Goal: Information Seeking & Learning: Learn about a topic

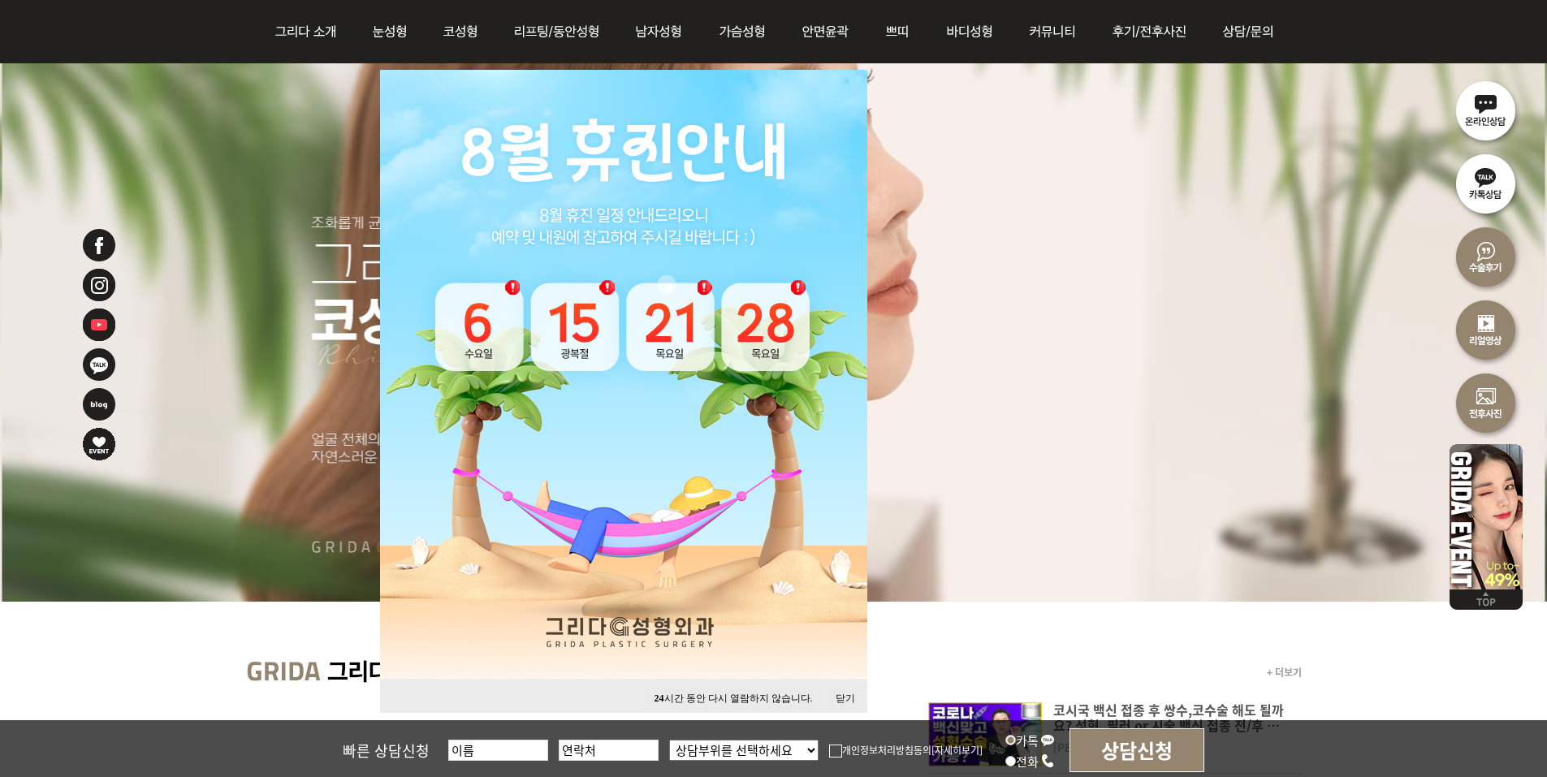
scroll to position [244, 0]
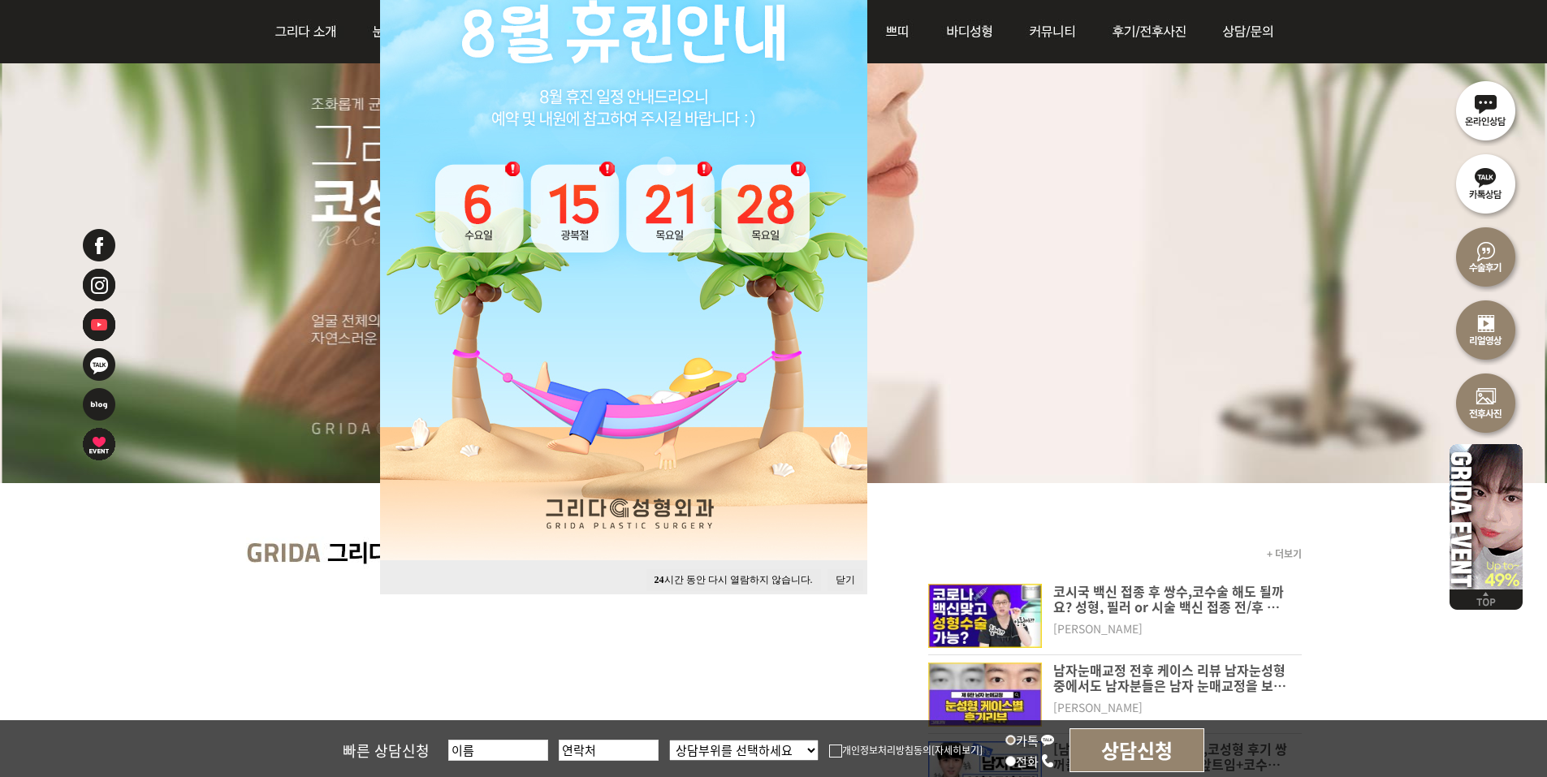
click at [741, 580] on button "24 시간 동안 다시 열람하지 않습니다." at bounding box center [733, 580] width 175 height 22
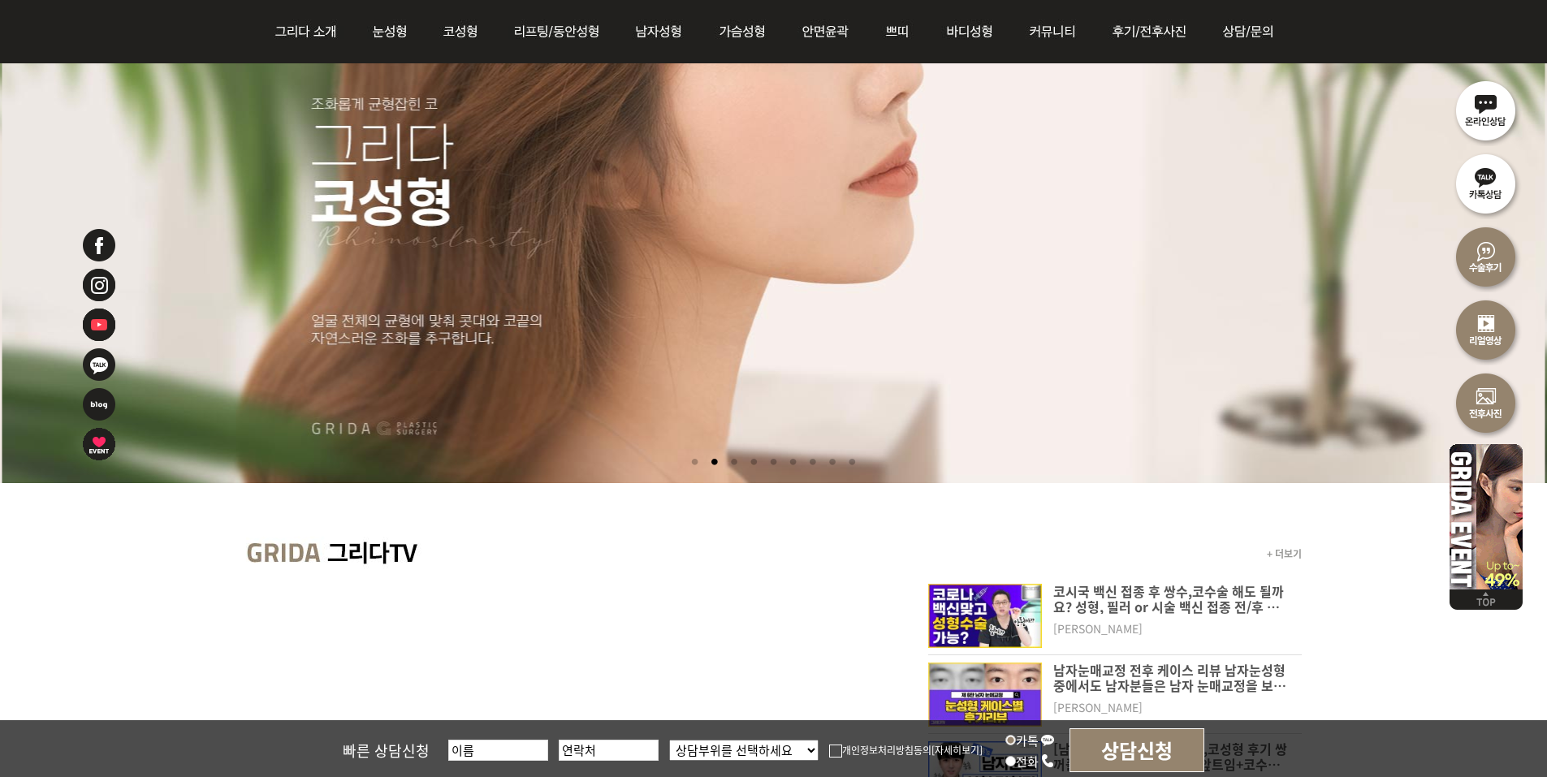
scroll to position [0, 0]
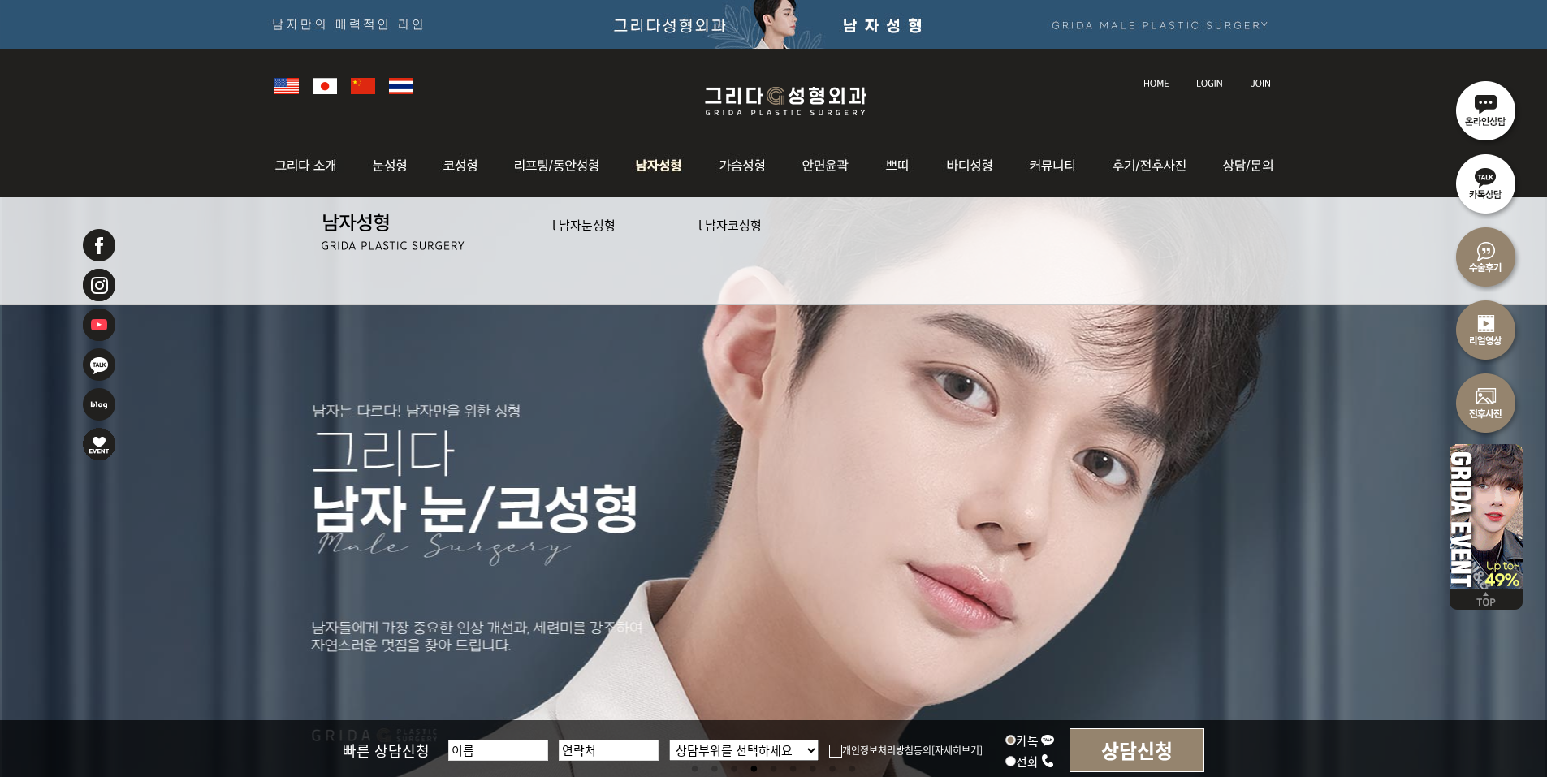
click at [590, 226] on link "l 남자눈성형" at bounding box center [583, 224] width 63 height 17
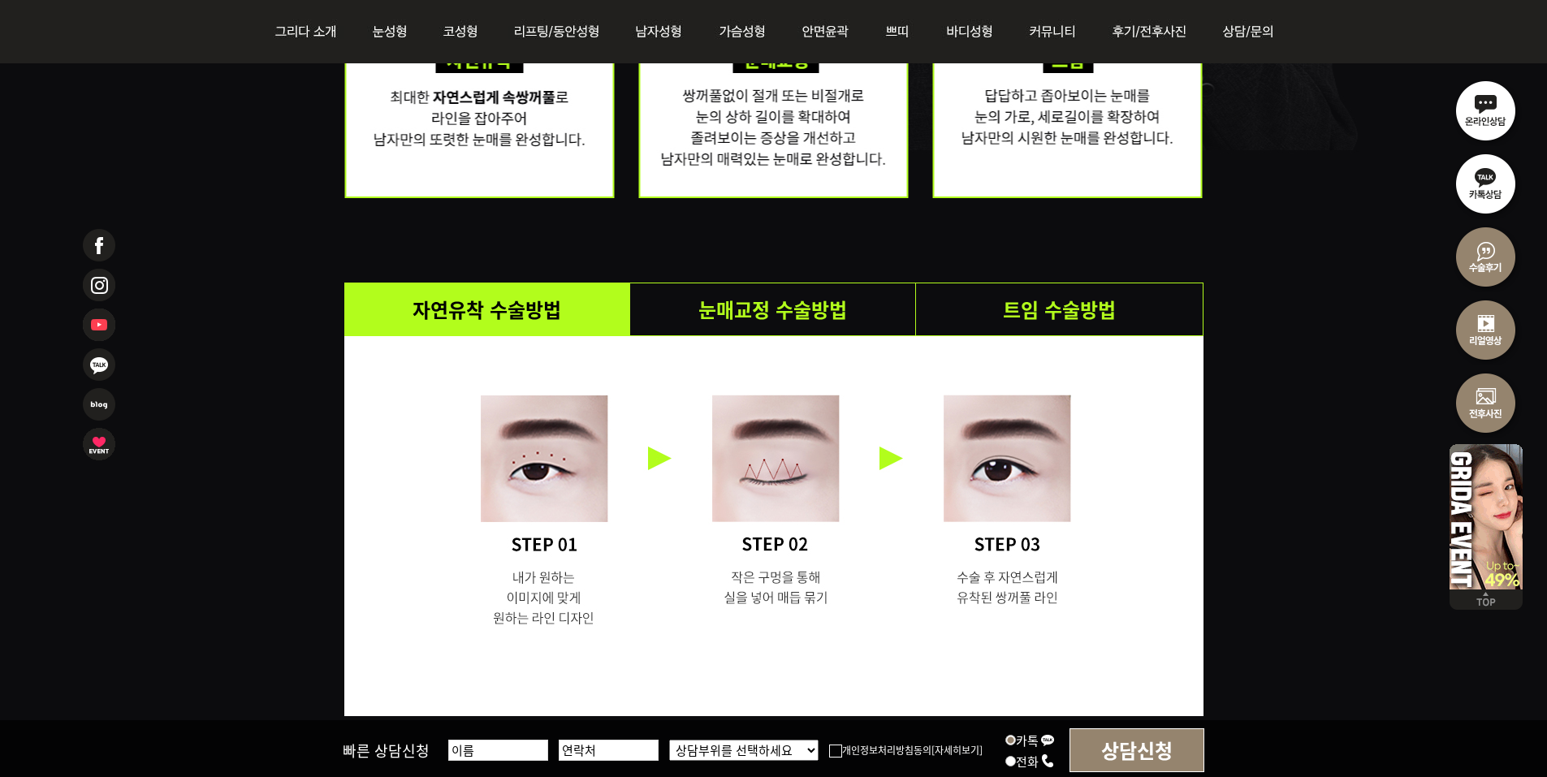
scroll to position [2924, 0]
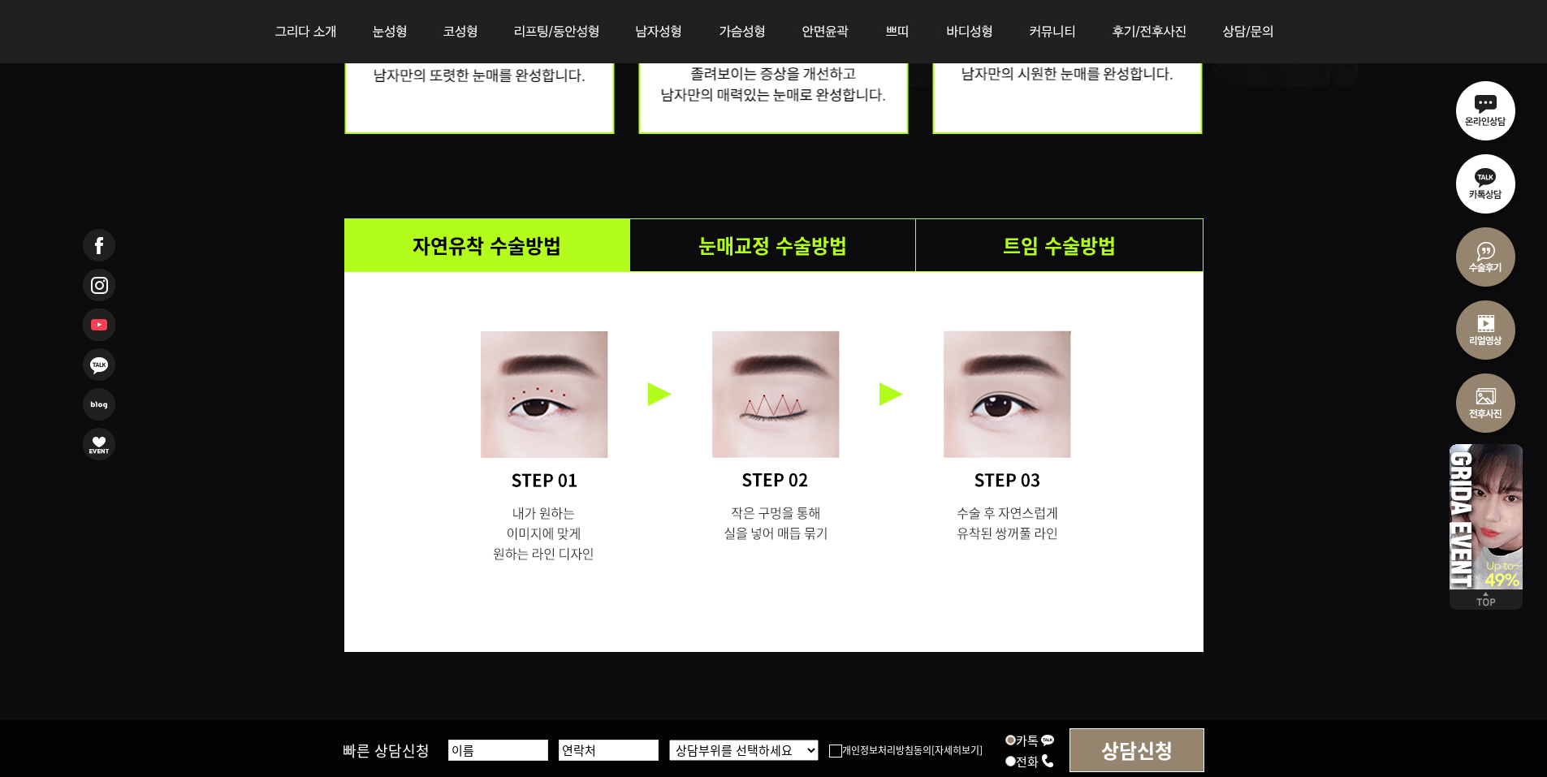
click at [809, 230] on li "눈매교정 수술방법" at bounding box center [773, 245] width 286 height 52
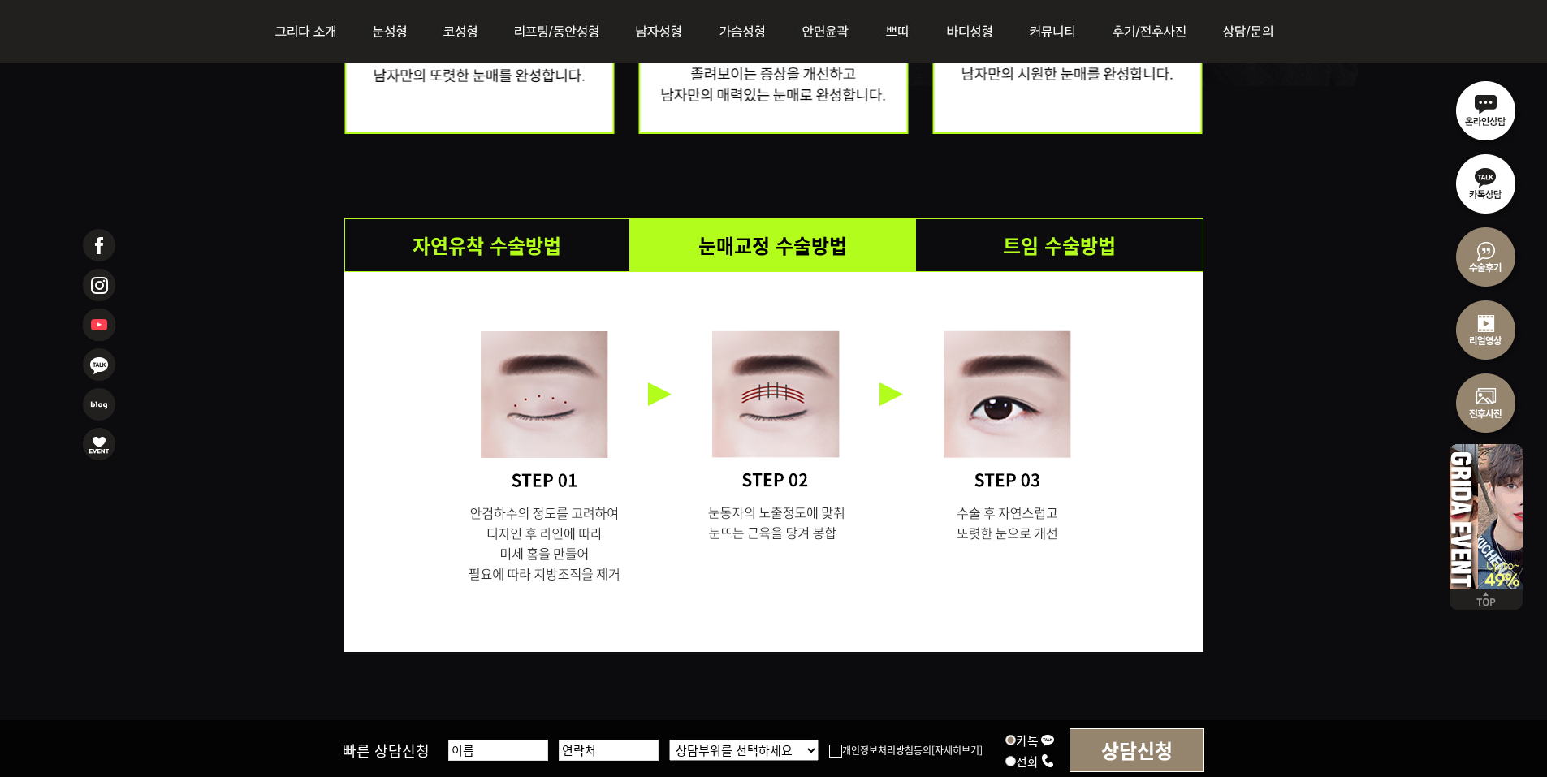
click at [590, 243] on li "자연유착 수술방법" at bounding box center [488, 245] width 286 height 52
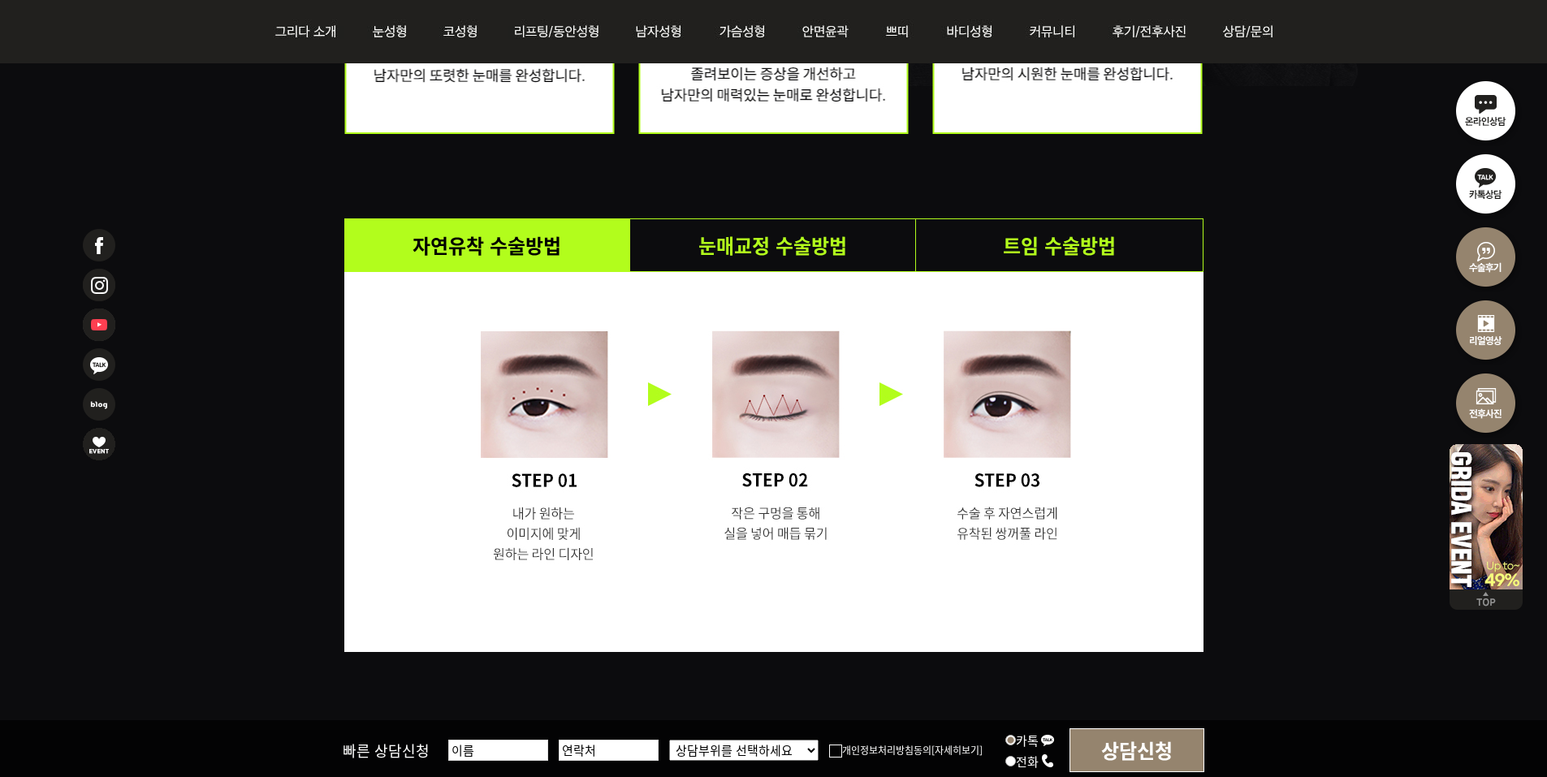
click at [831, 239] on li "눈매교정 수술방법" at bounding box center [773, 245] width 286 height 52
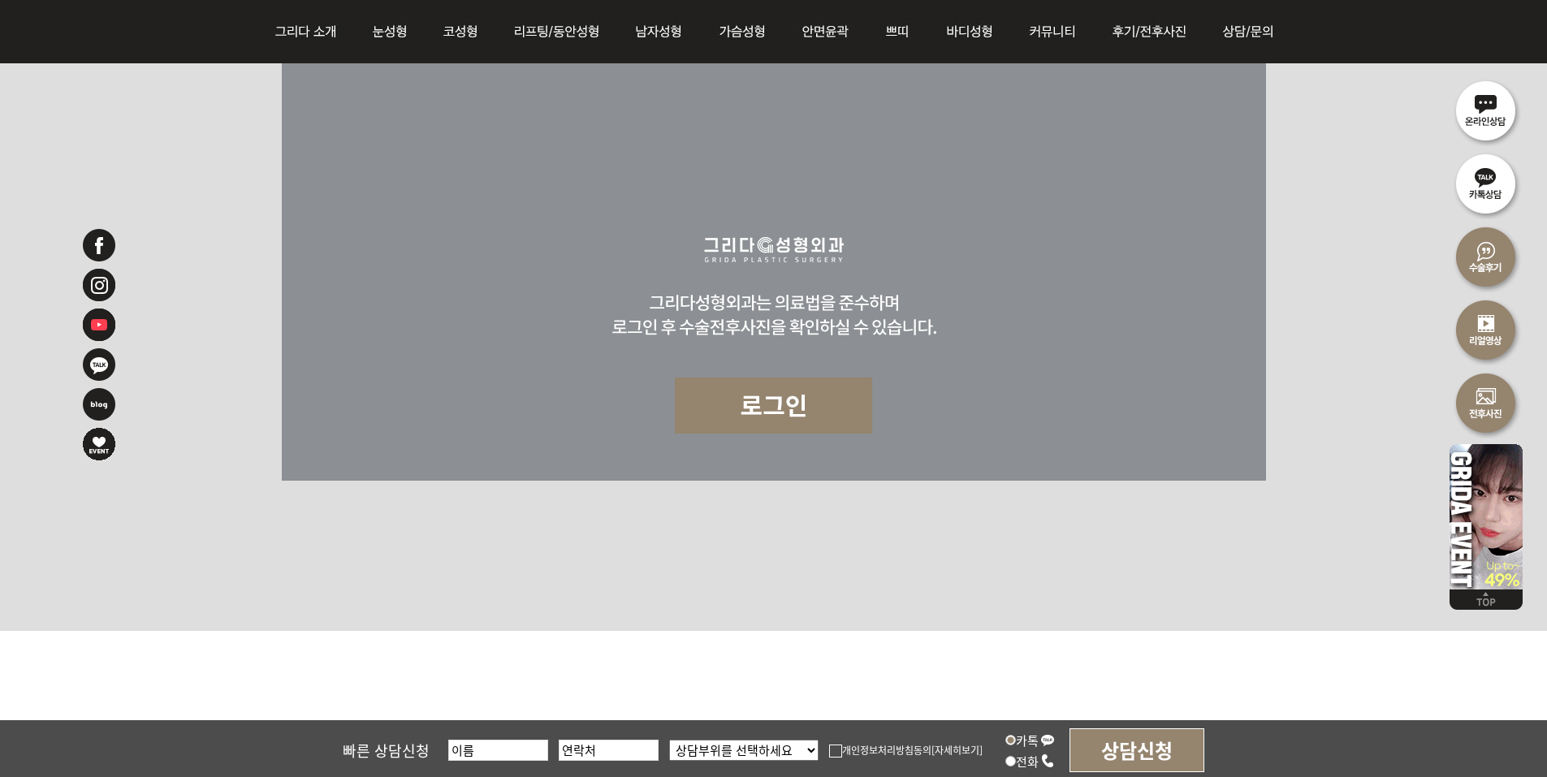
scroll to position [11183, 0]
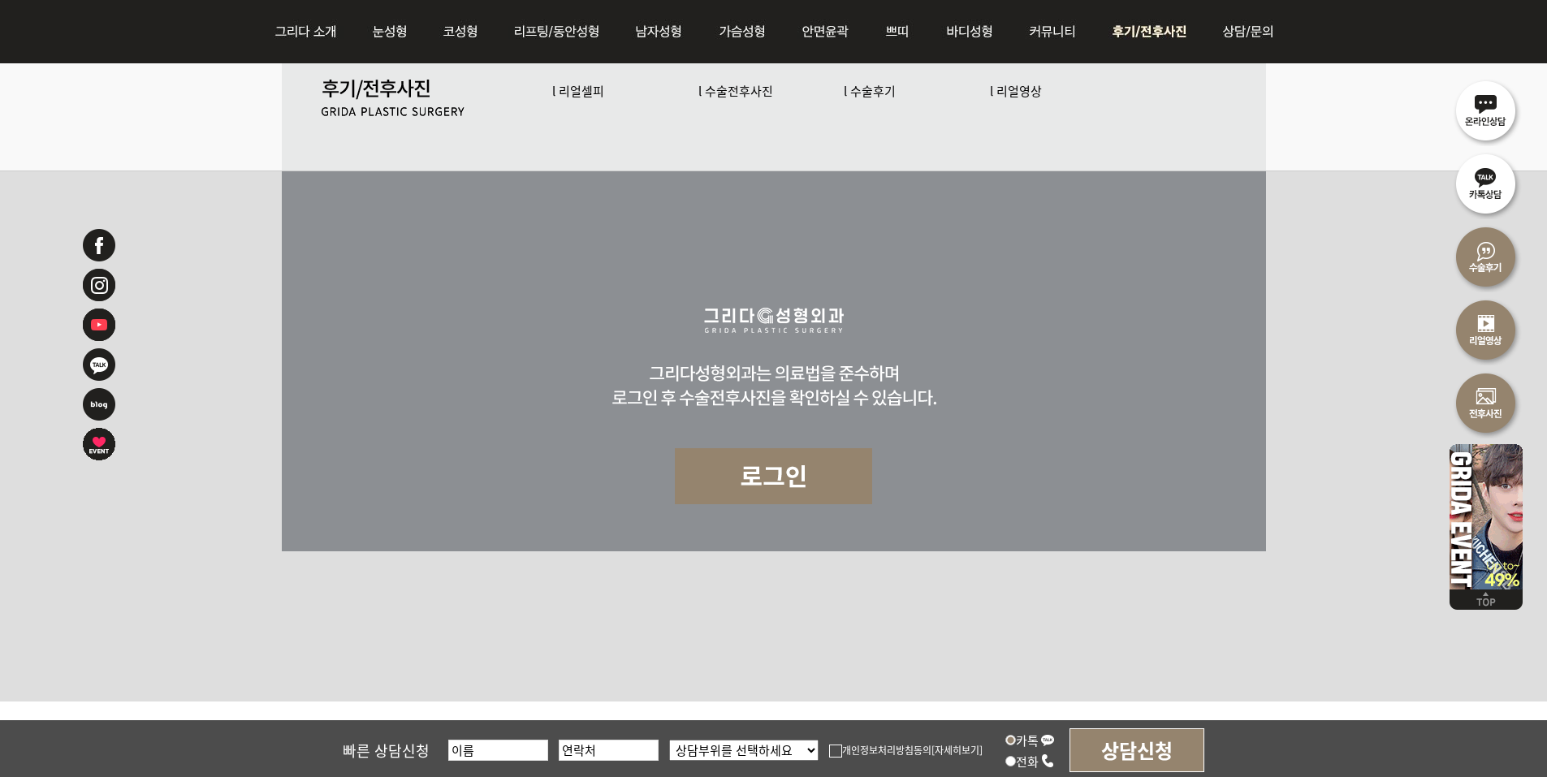
click at [743, 89] on link "l 수술전후사진" at bounding box center [735, 90] width 75 height 17
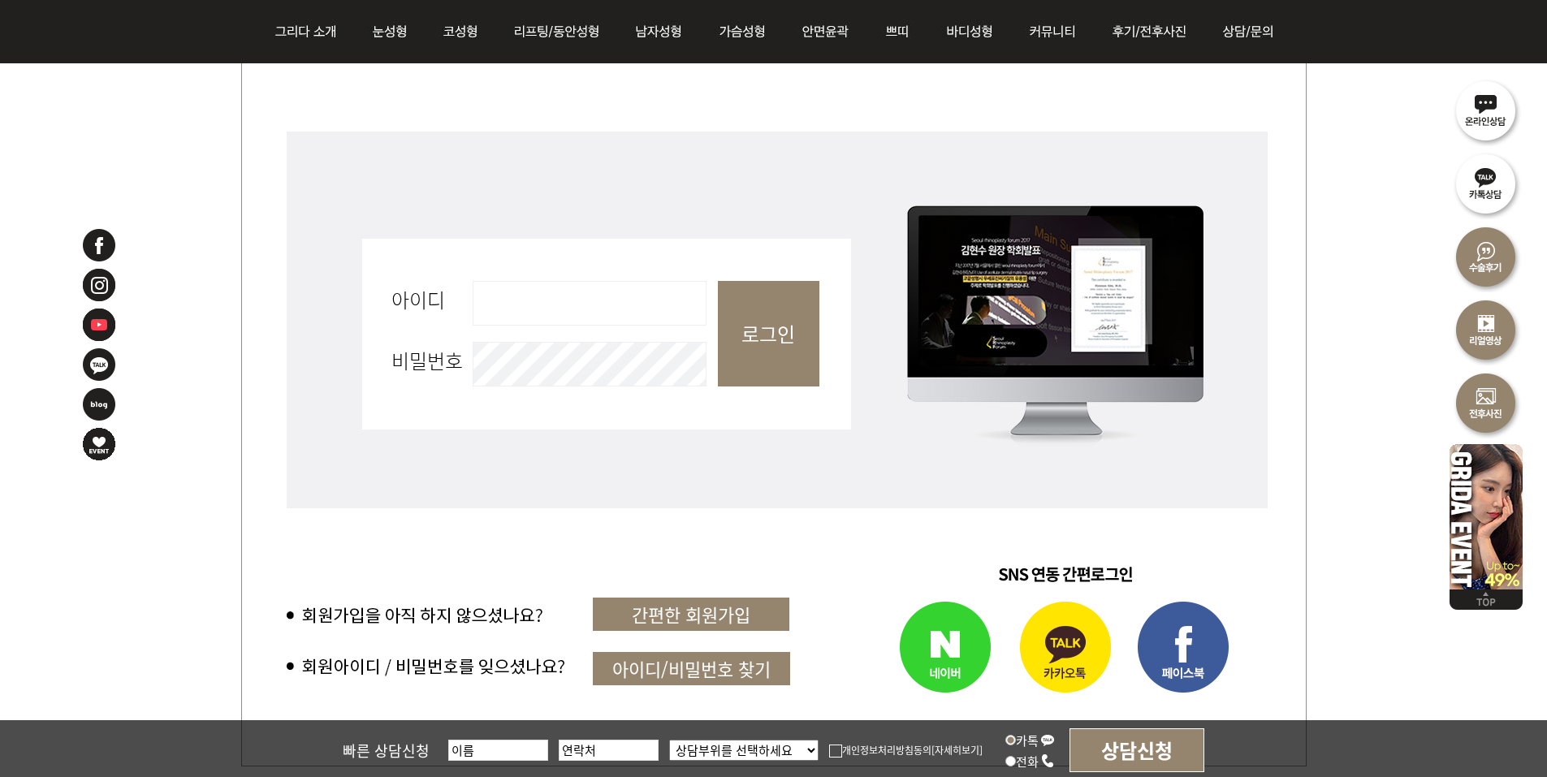
scroll to position [812, 0]
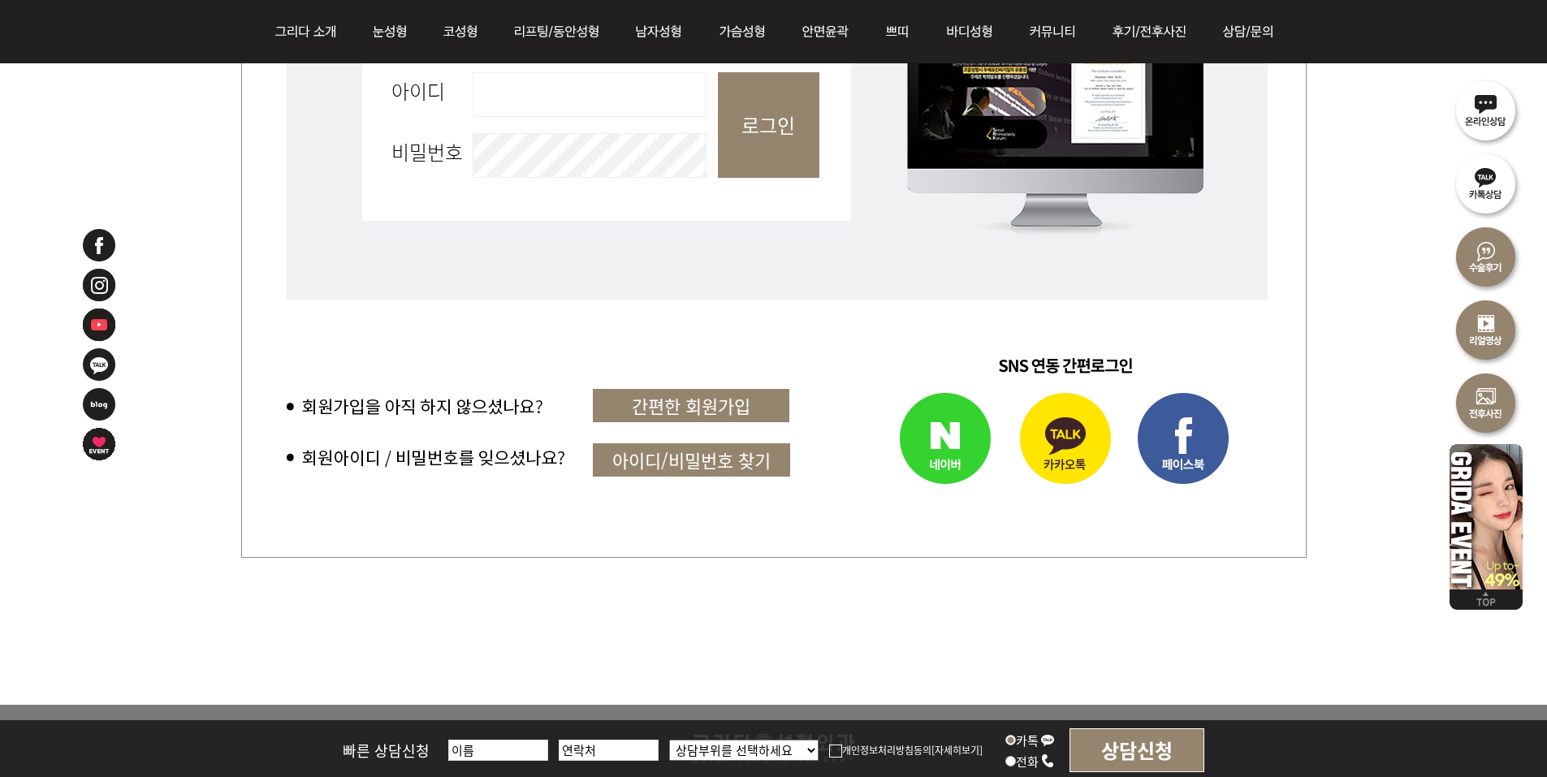
drag, startPoint x: 869, startPoint y: 384, endPoint x: 867, endPoint y: 422, distance: 37.4
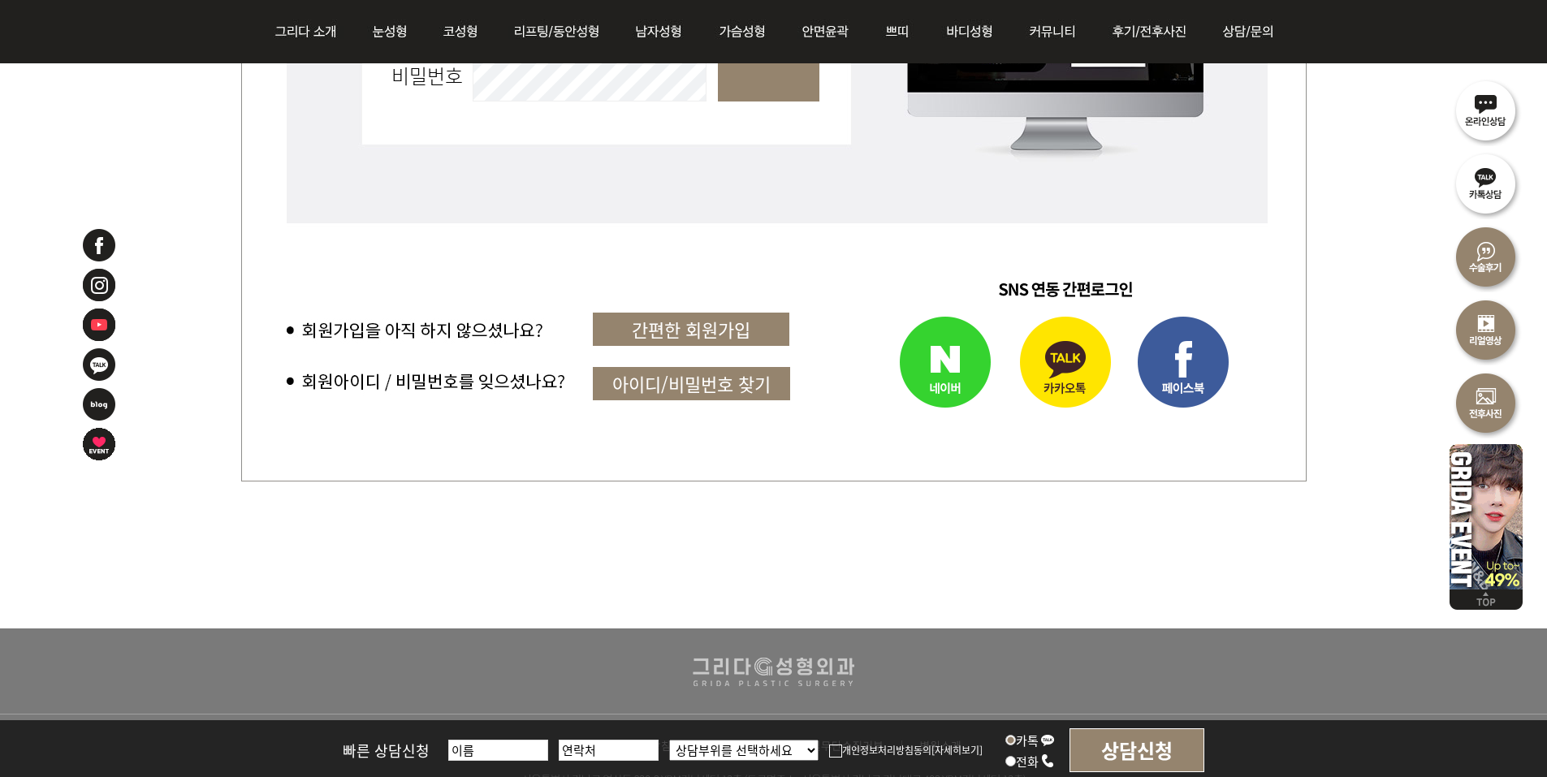
scroll to position [923, 0]
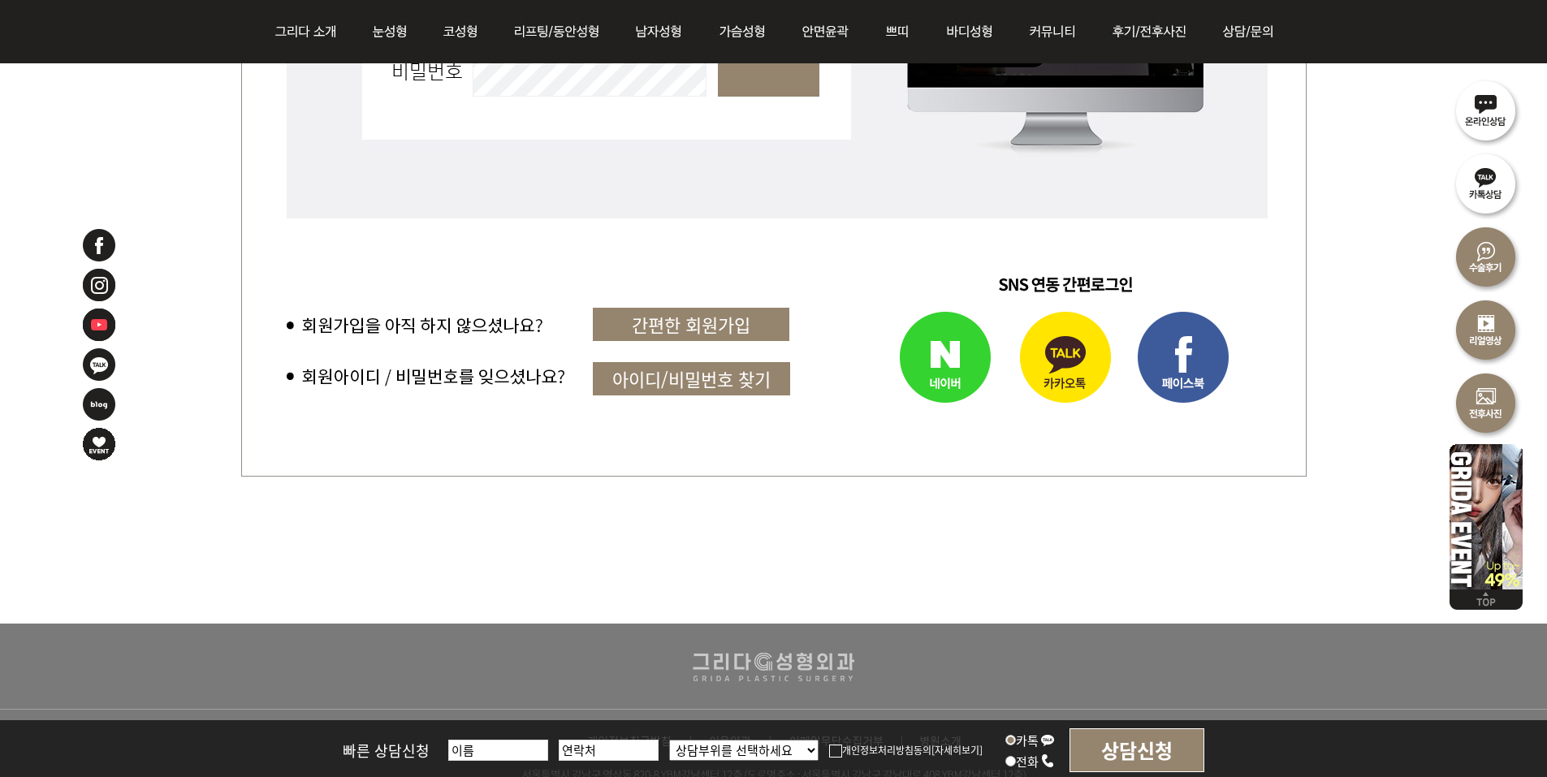
click at [932, 359] on img at bounding box center [916, 359] width 184 height 115
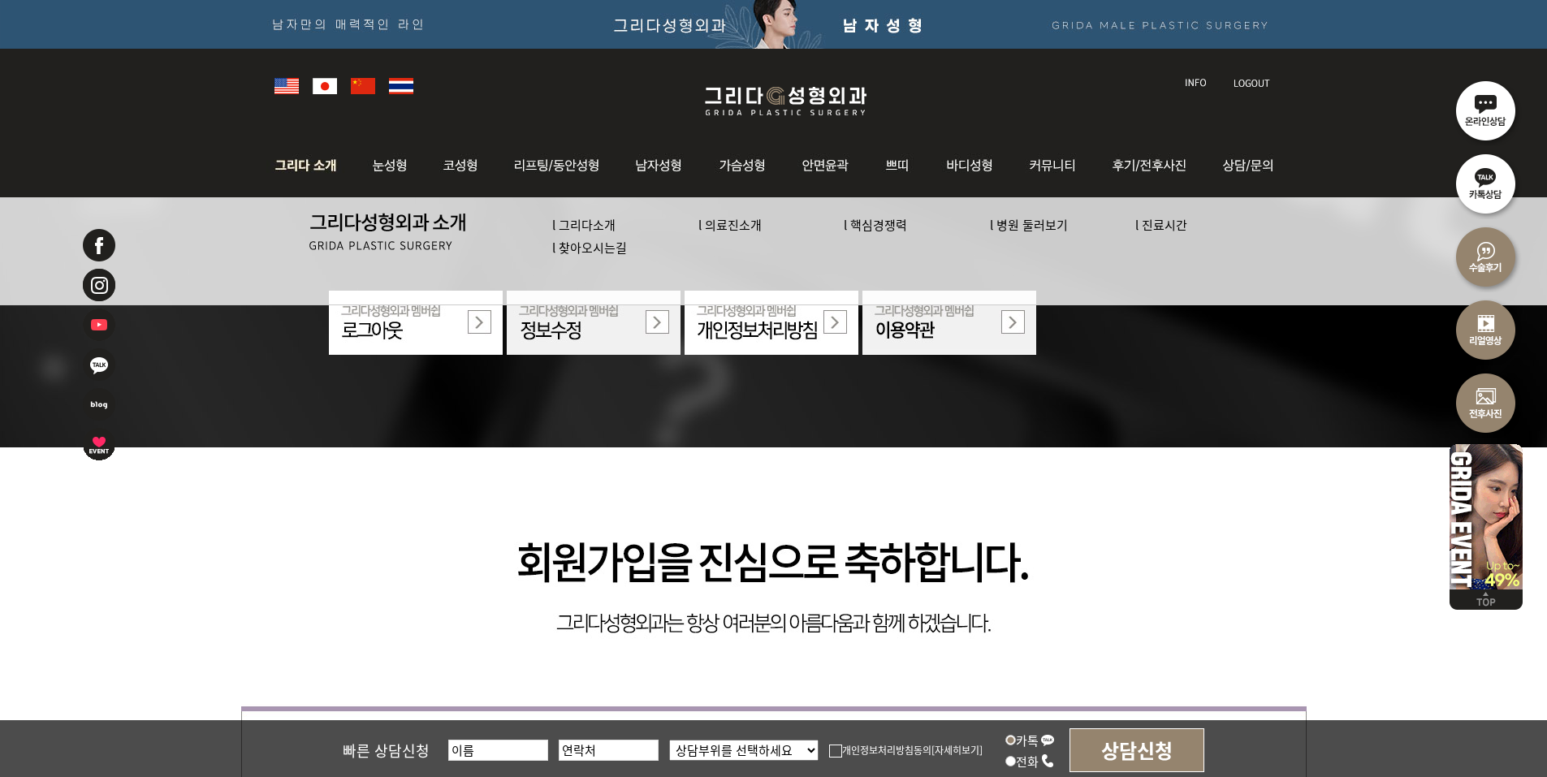
click at [748, 216] on link "l 의료진소개" at bounding box center [729, 224] width 63 height 17
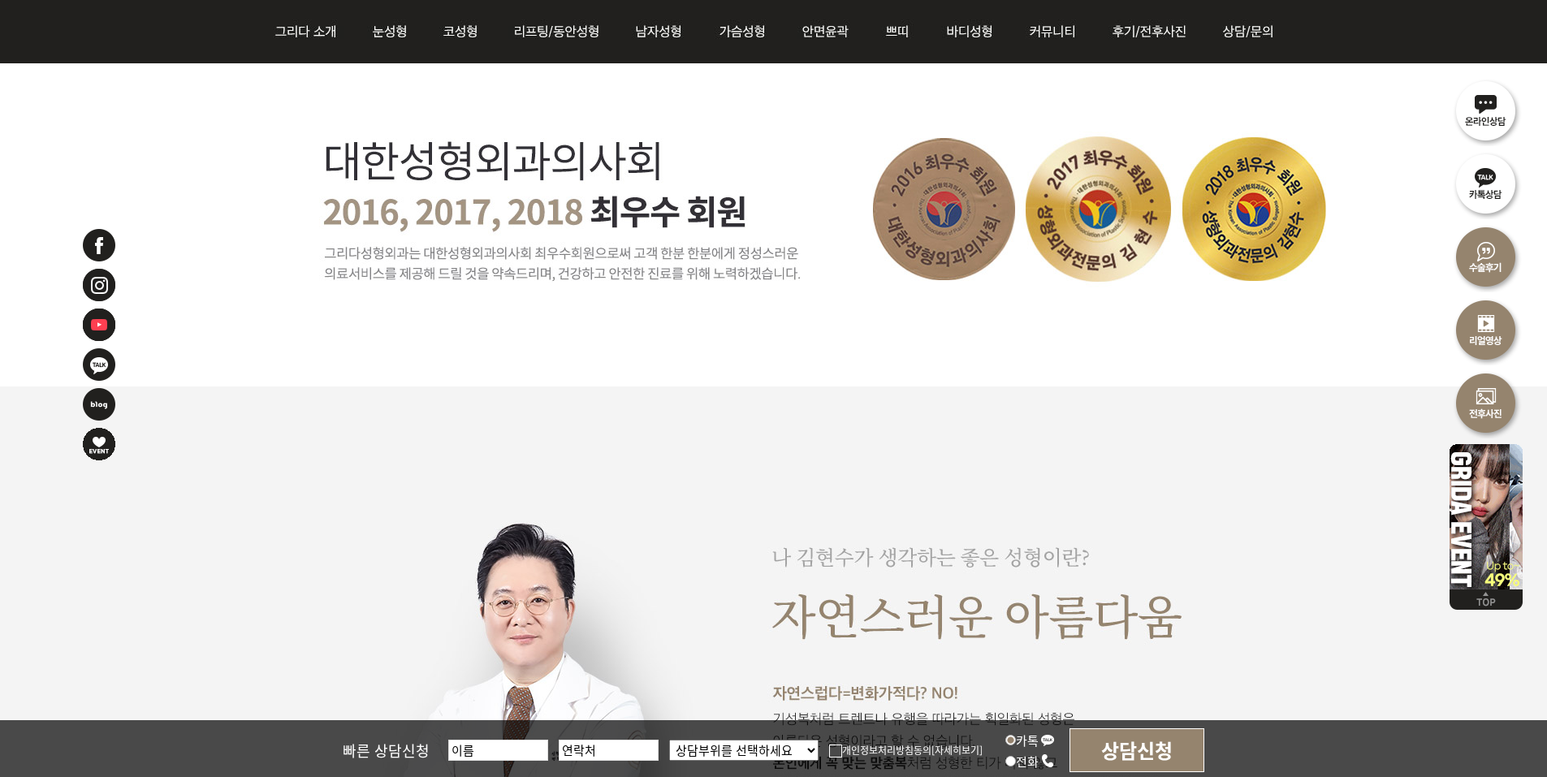
scroll to position [872, 0]
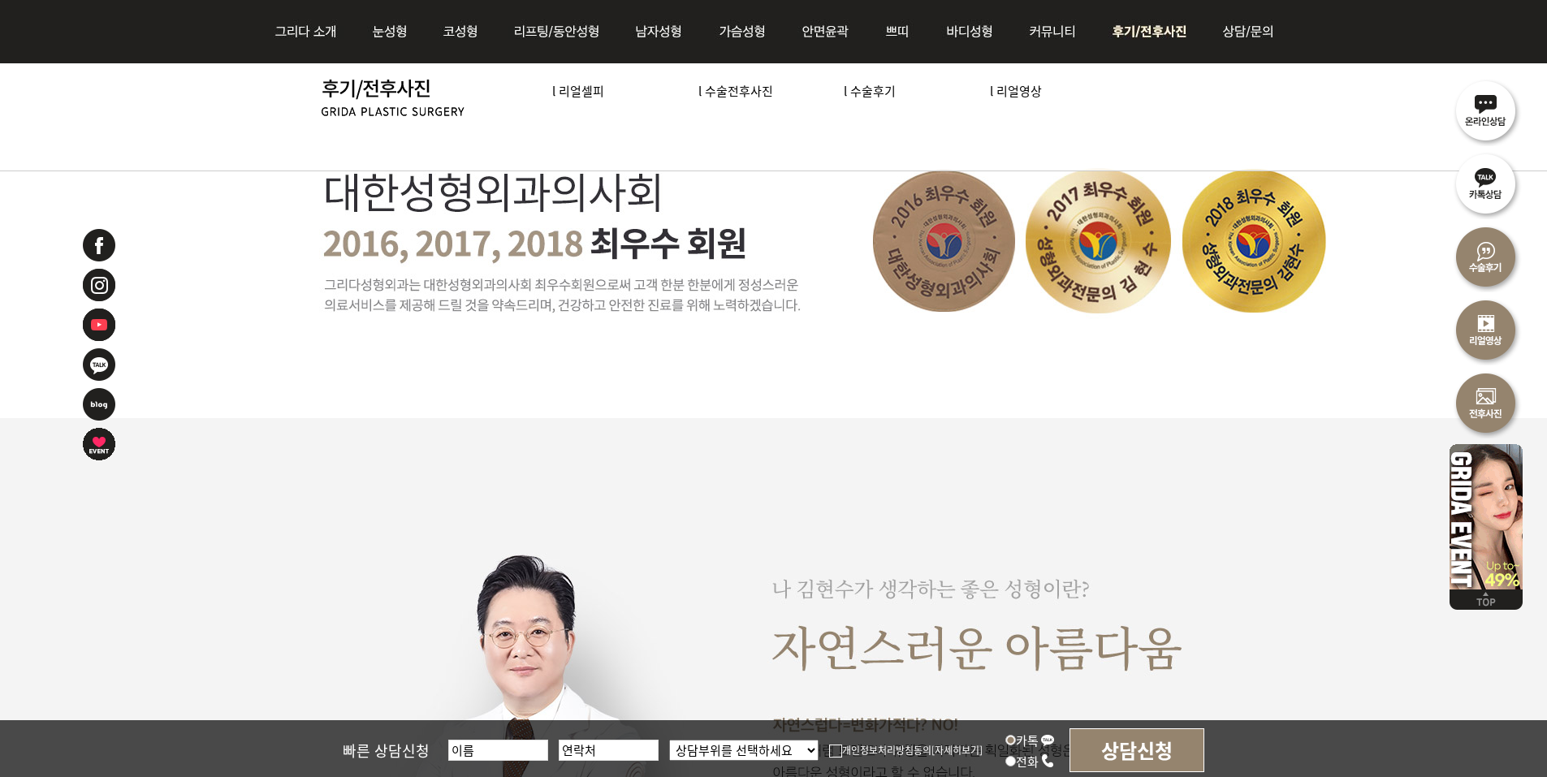
click at [751, 92] on link "l 수술전후사진" at bounding box center [735, 90] width 75 height 17
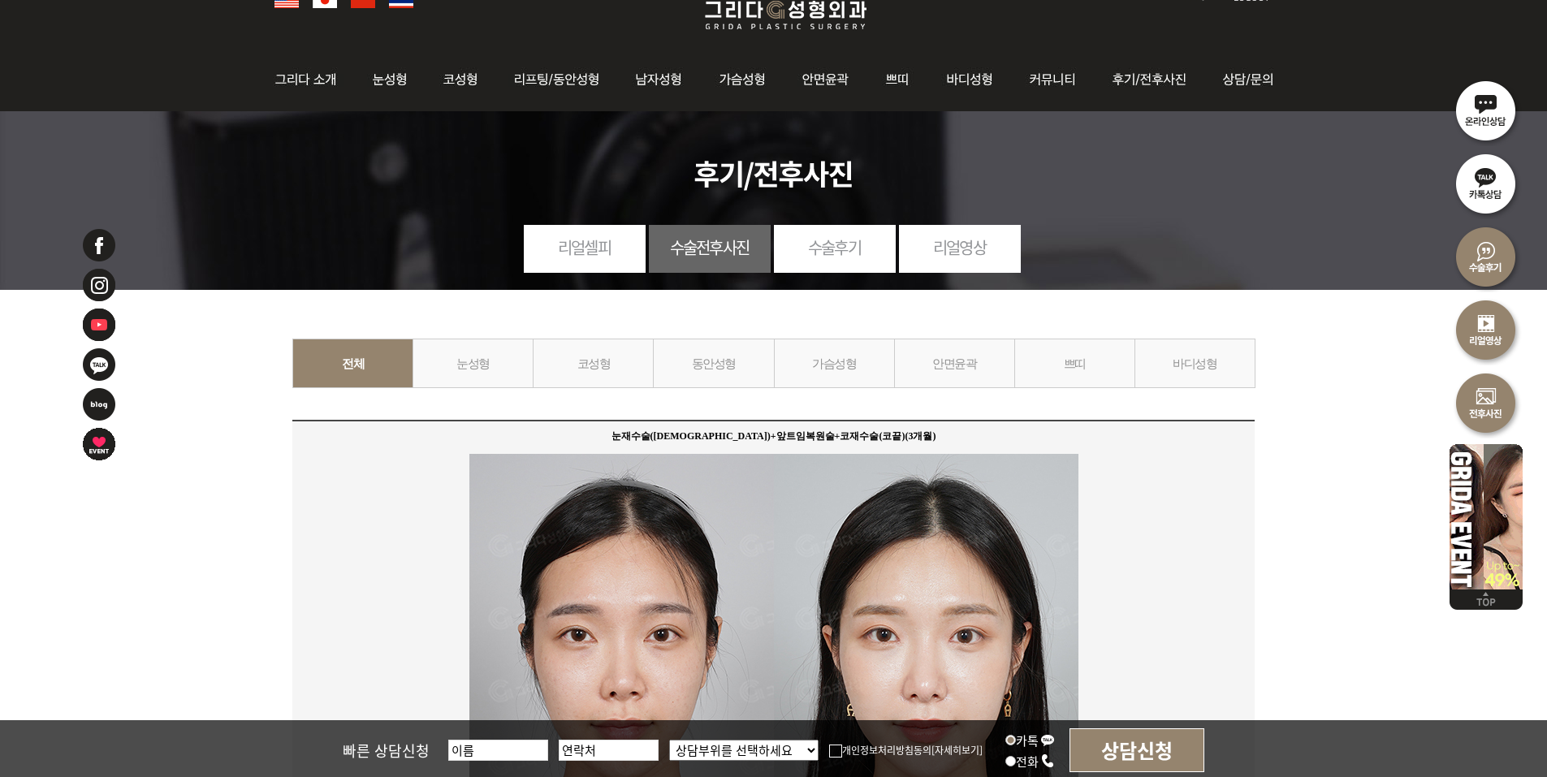
scroll to position [162, 0]
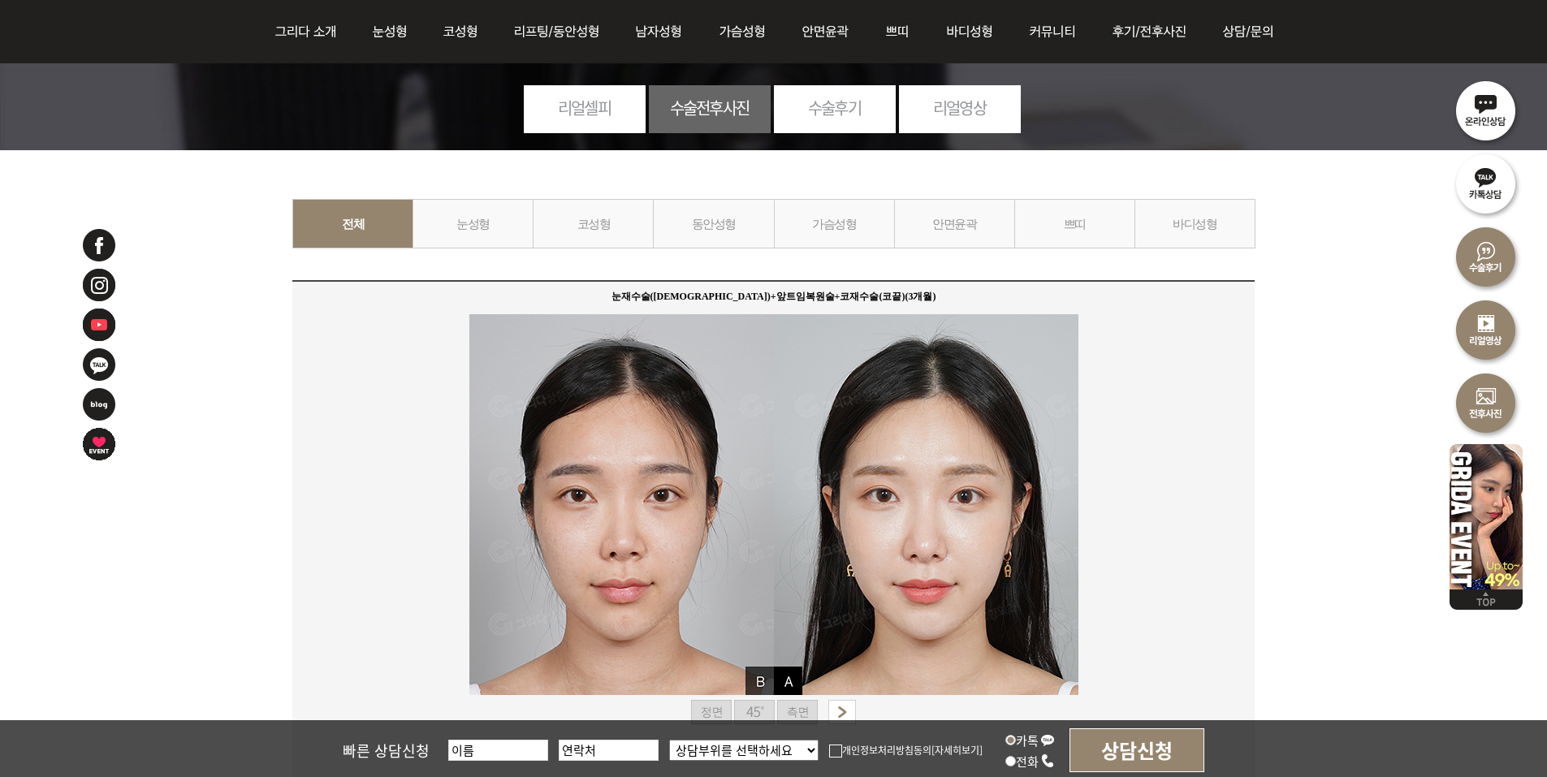
click at [550, 231] on link "코성형" at bounding box center [593, 224] width 121 height 50
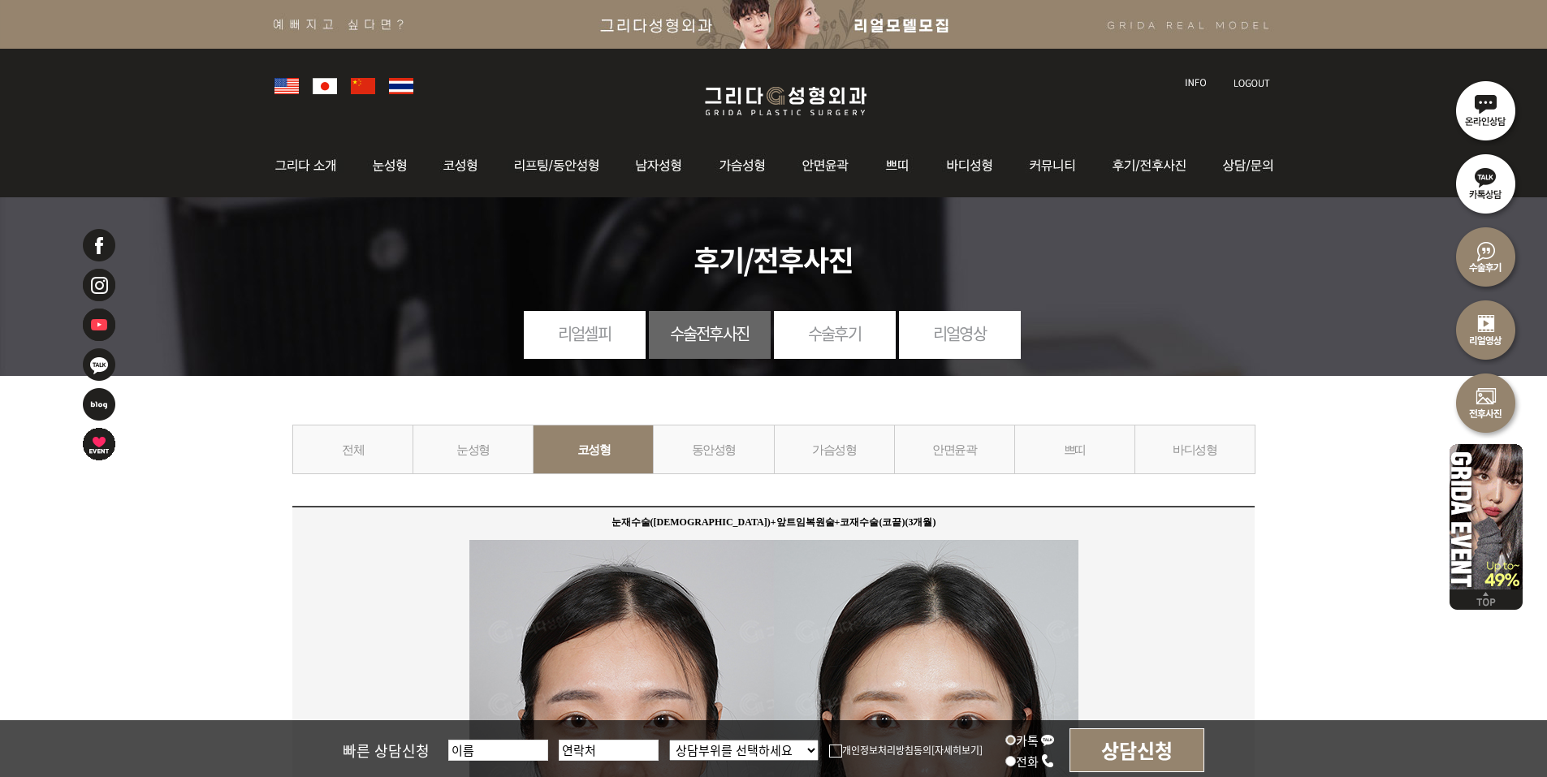
click at [1219, 447] on link "바디성형" at bounding box center [1195, 450] width 121 height 50
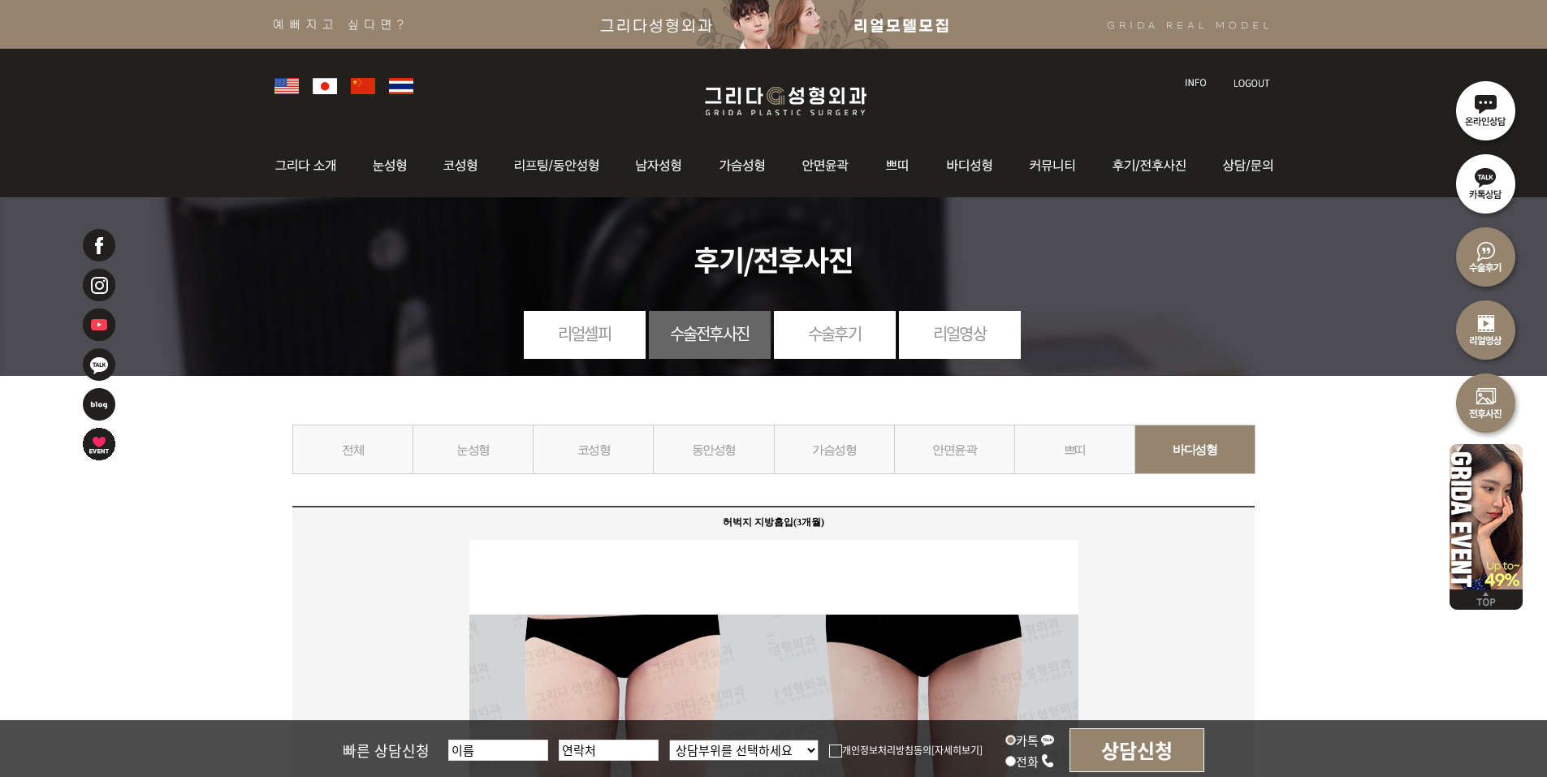
click at [854, 445] on link "가슴성형" at bounding box center [834, 450] width 121 height 50
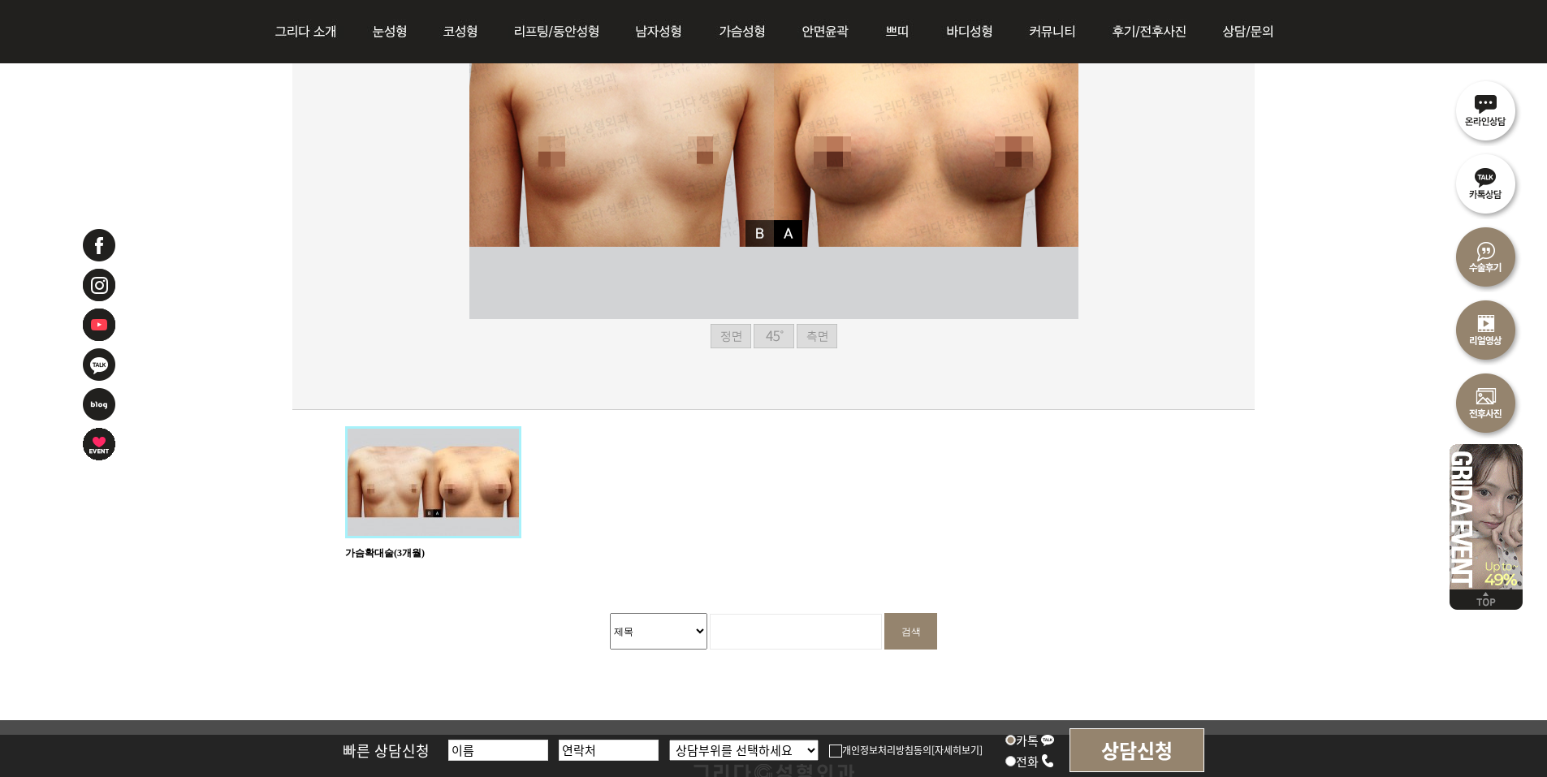
scroll to position [406, 0]
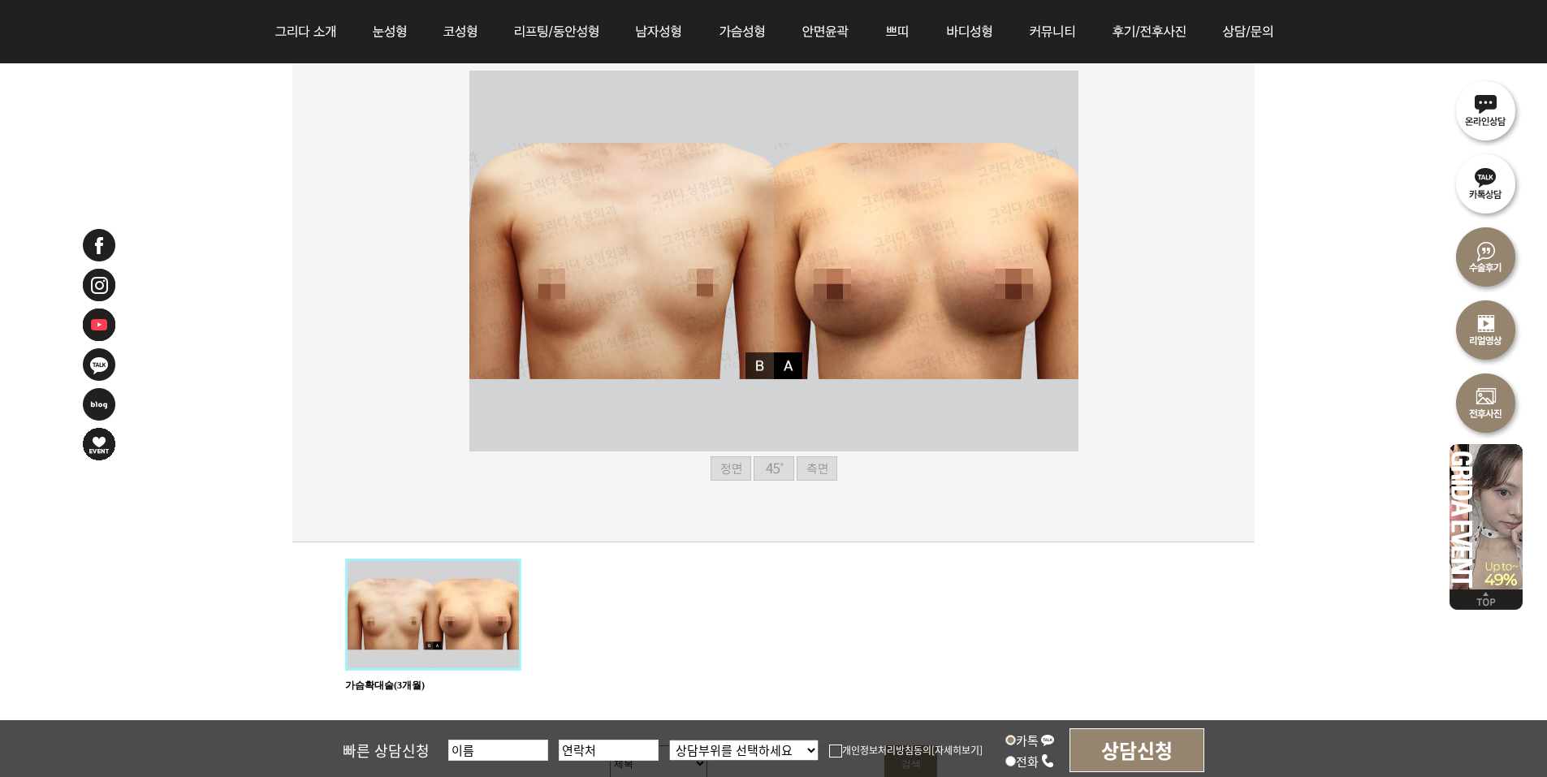
click at [819, 468] on img at bounding box center [817, 468] width 41 height 24
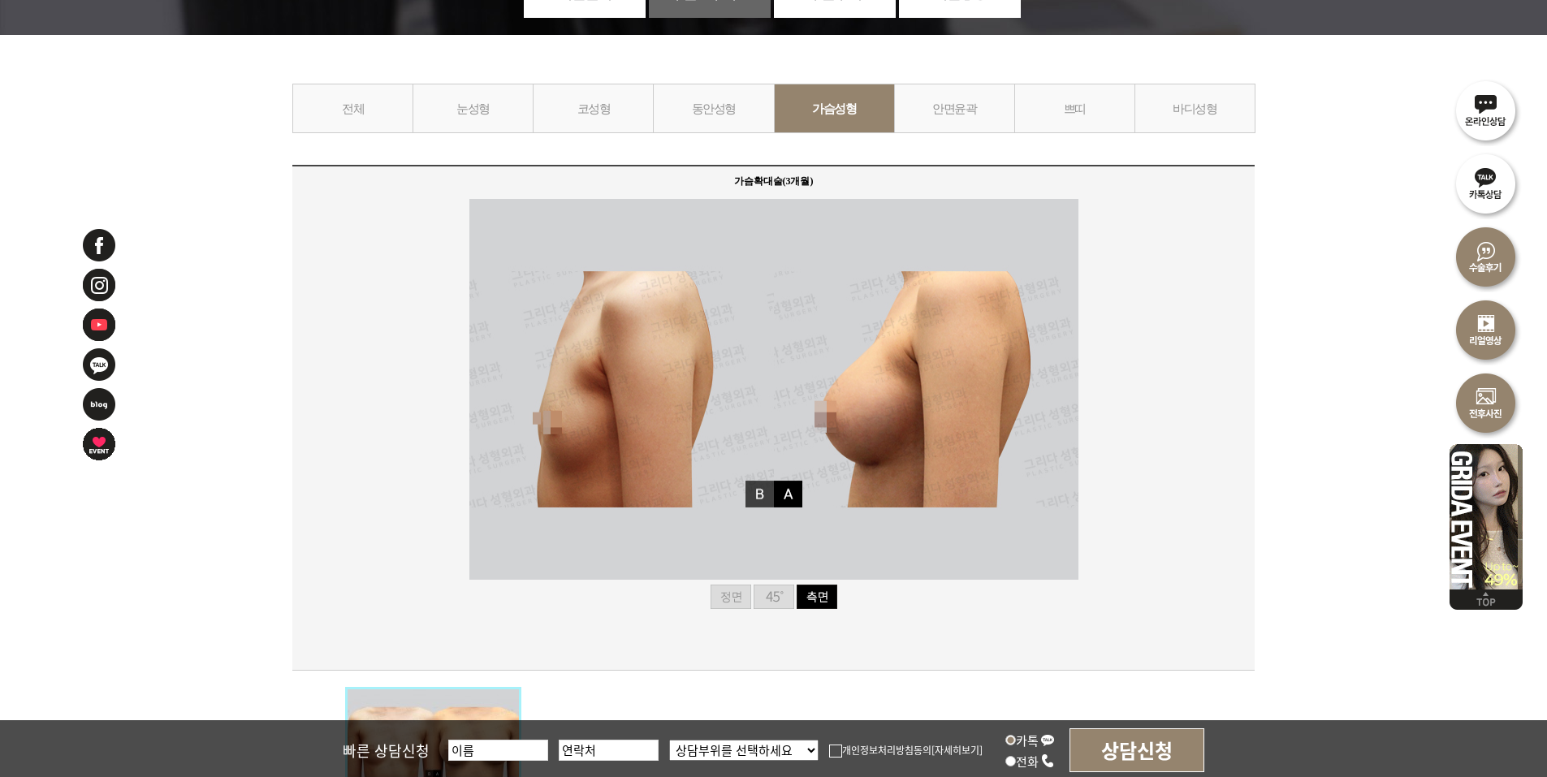
scroll to position [81, 0]
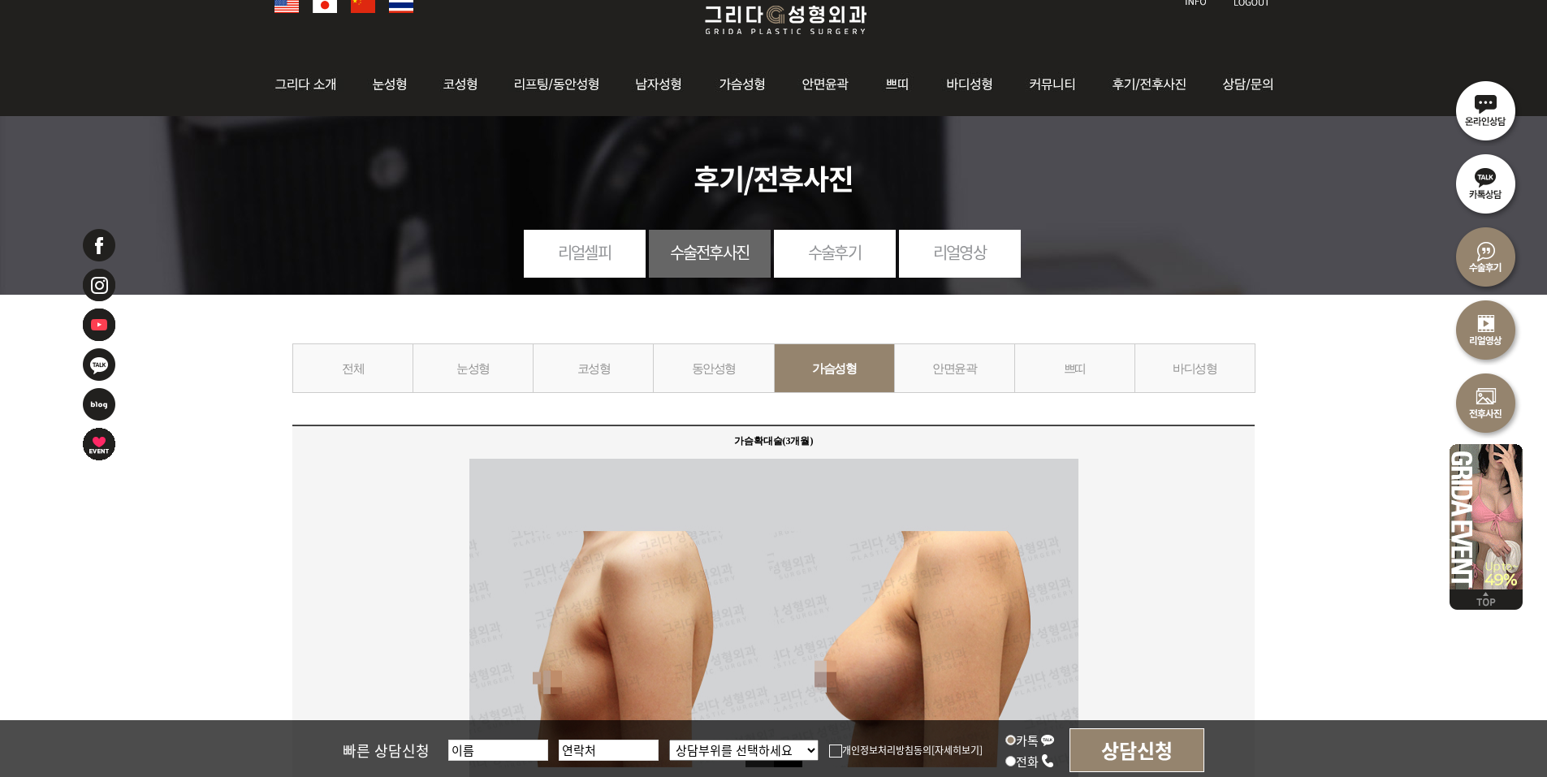
click at [496, 373] on link "눈성형" at bounding box center [473, 369] width 121 height 50
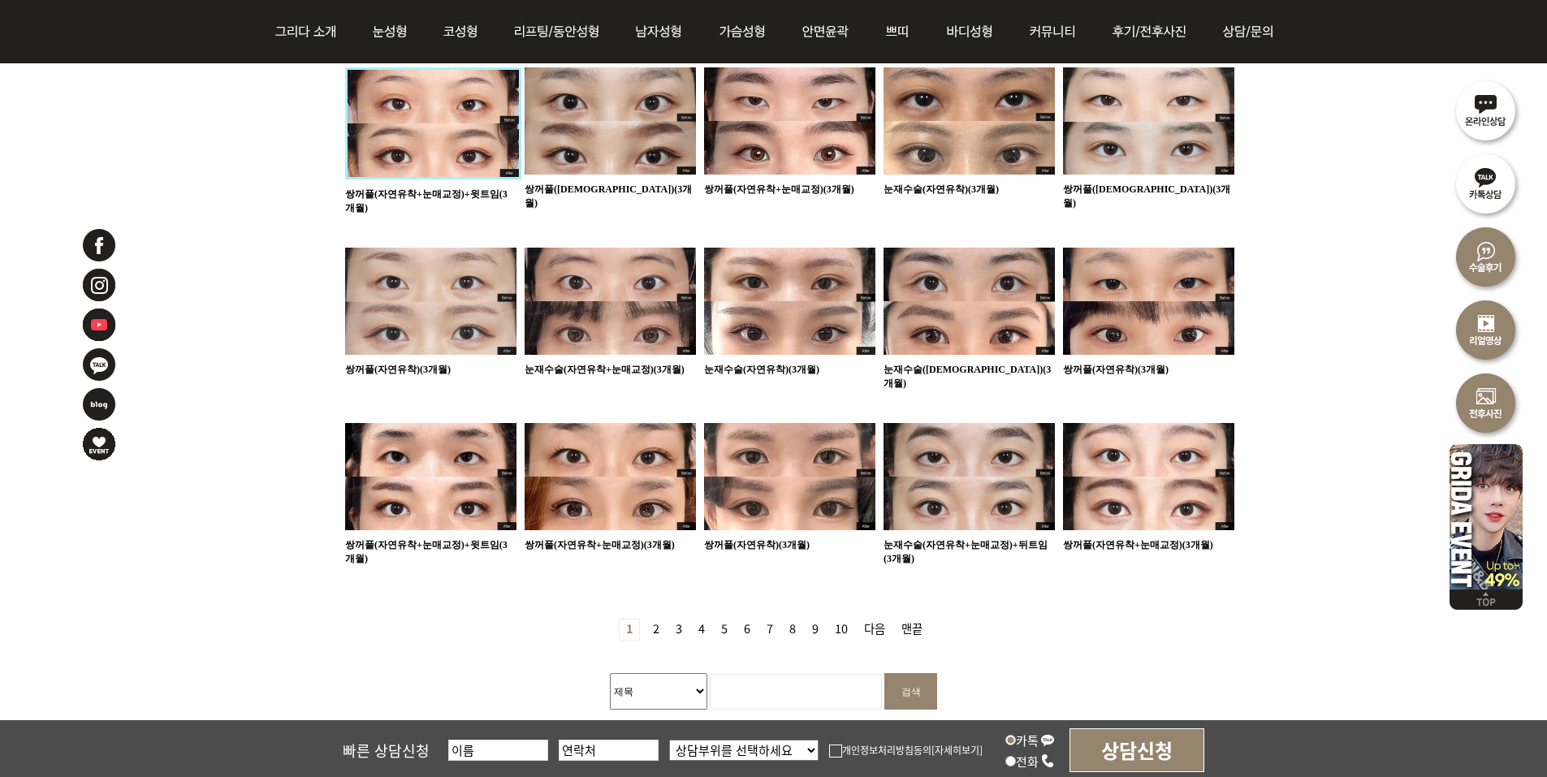
scroll to position [893, 0]
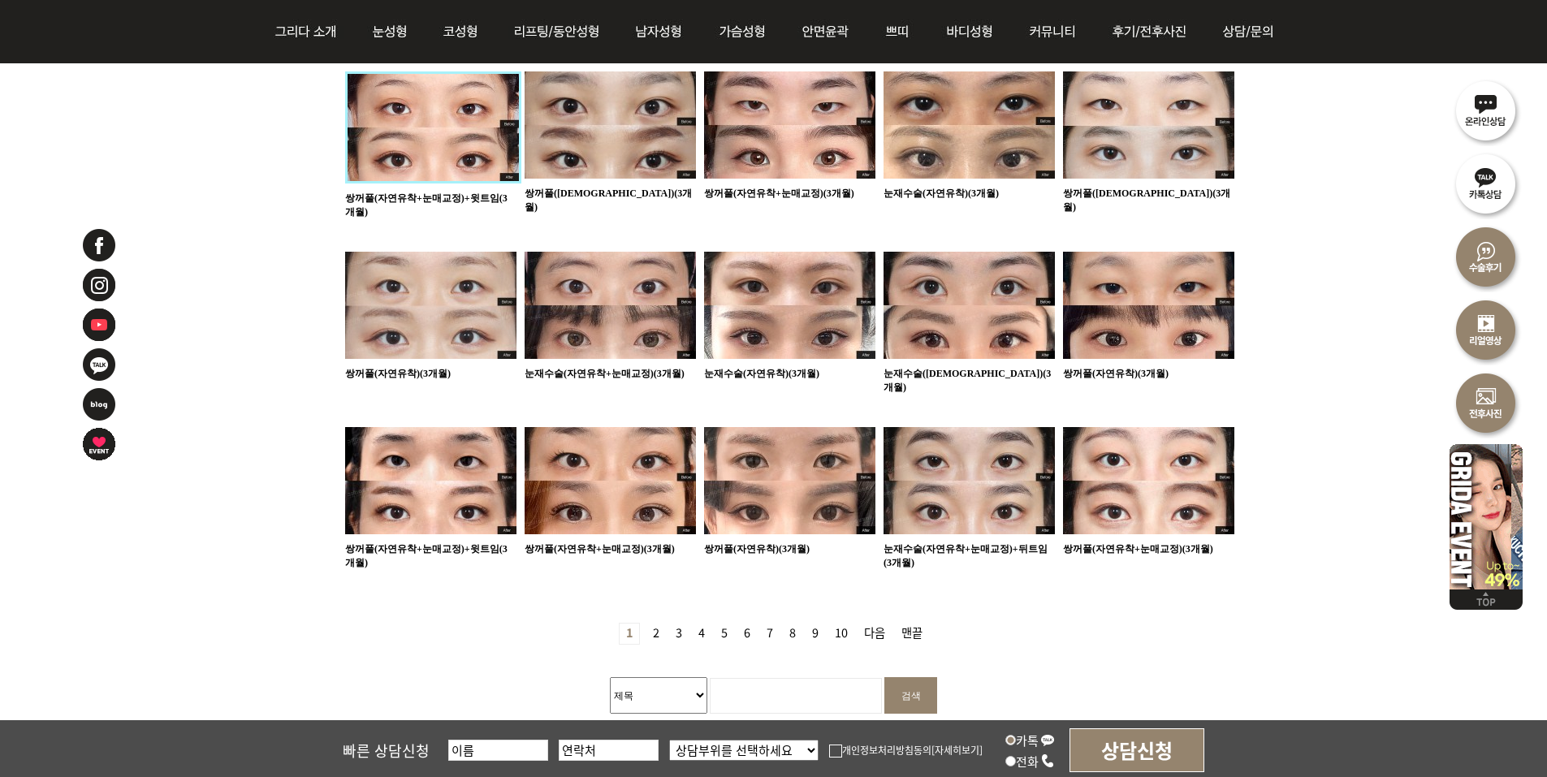
click at [651, 624] on link "2 페이지" at bounding box center [655, 634] width 19 height 20
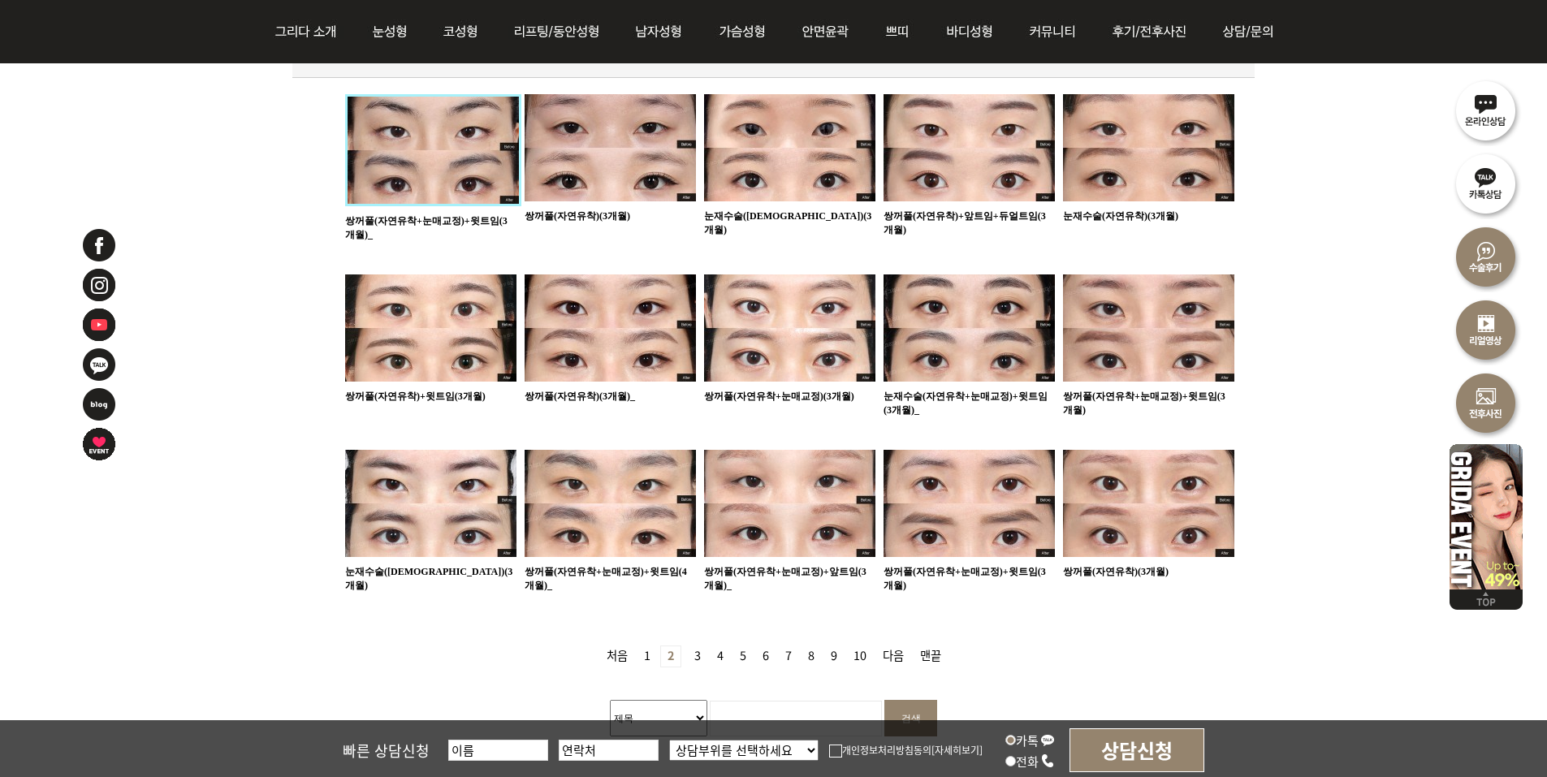
scroll to position [893, 0]
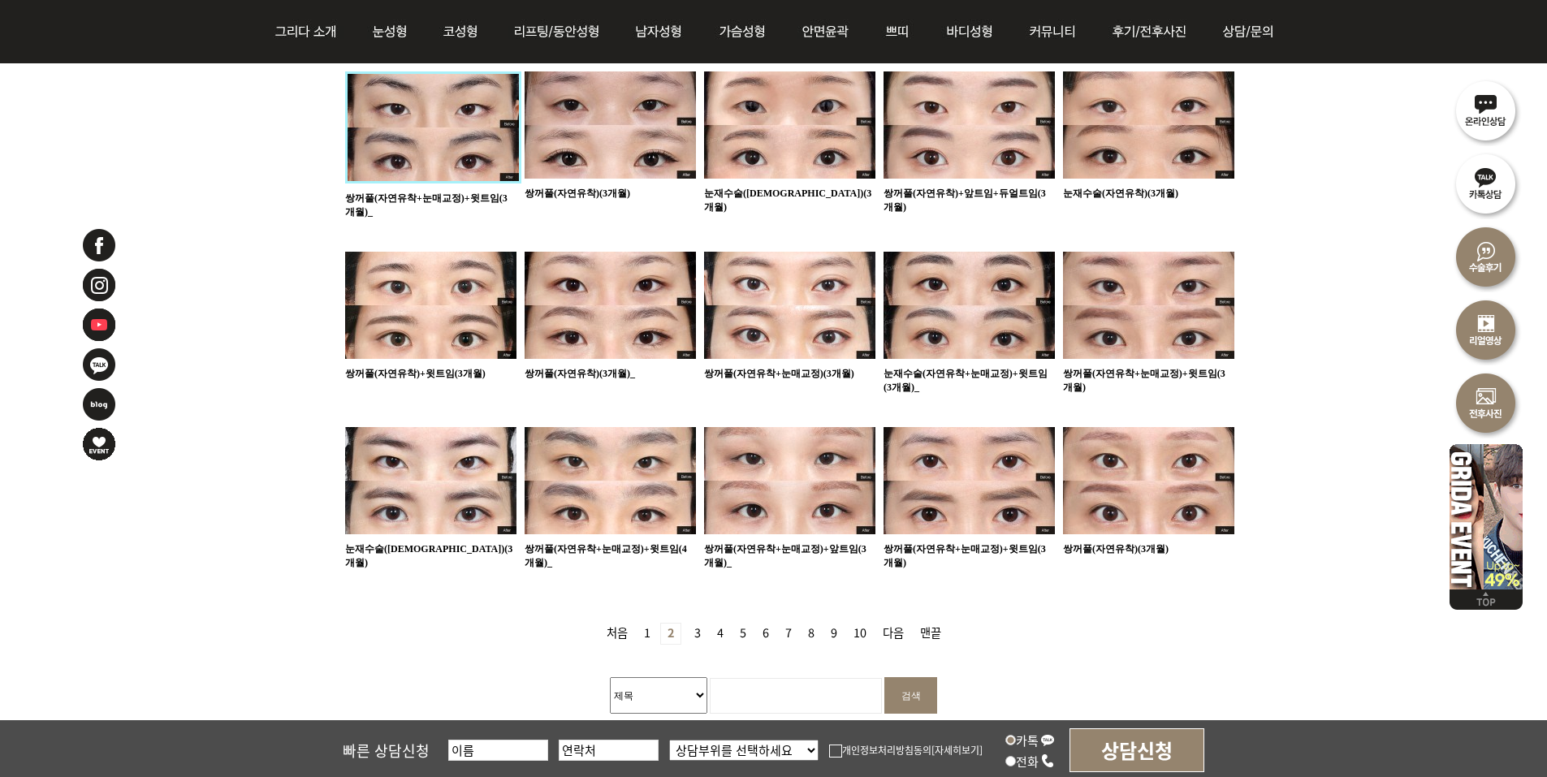
click at [696, 624] on link "3 페이지" at bounding box center [697, 634] width 19 height 20
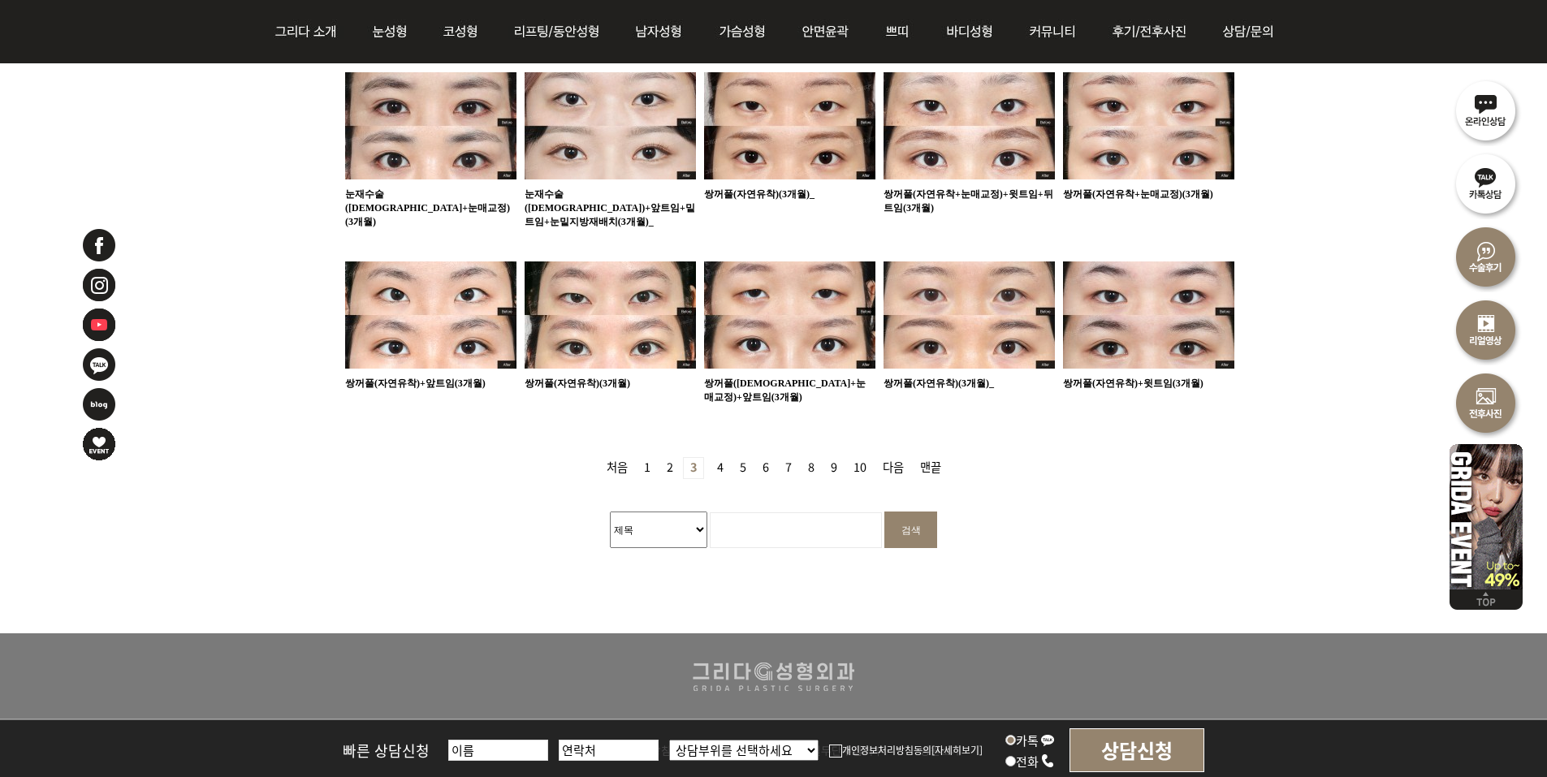
scroll to position [1137, 0]
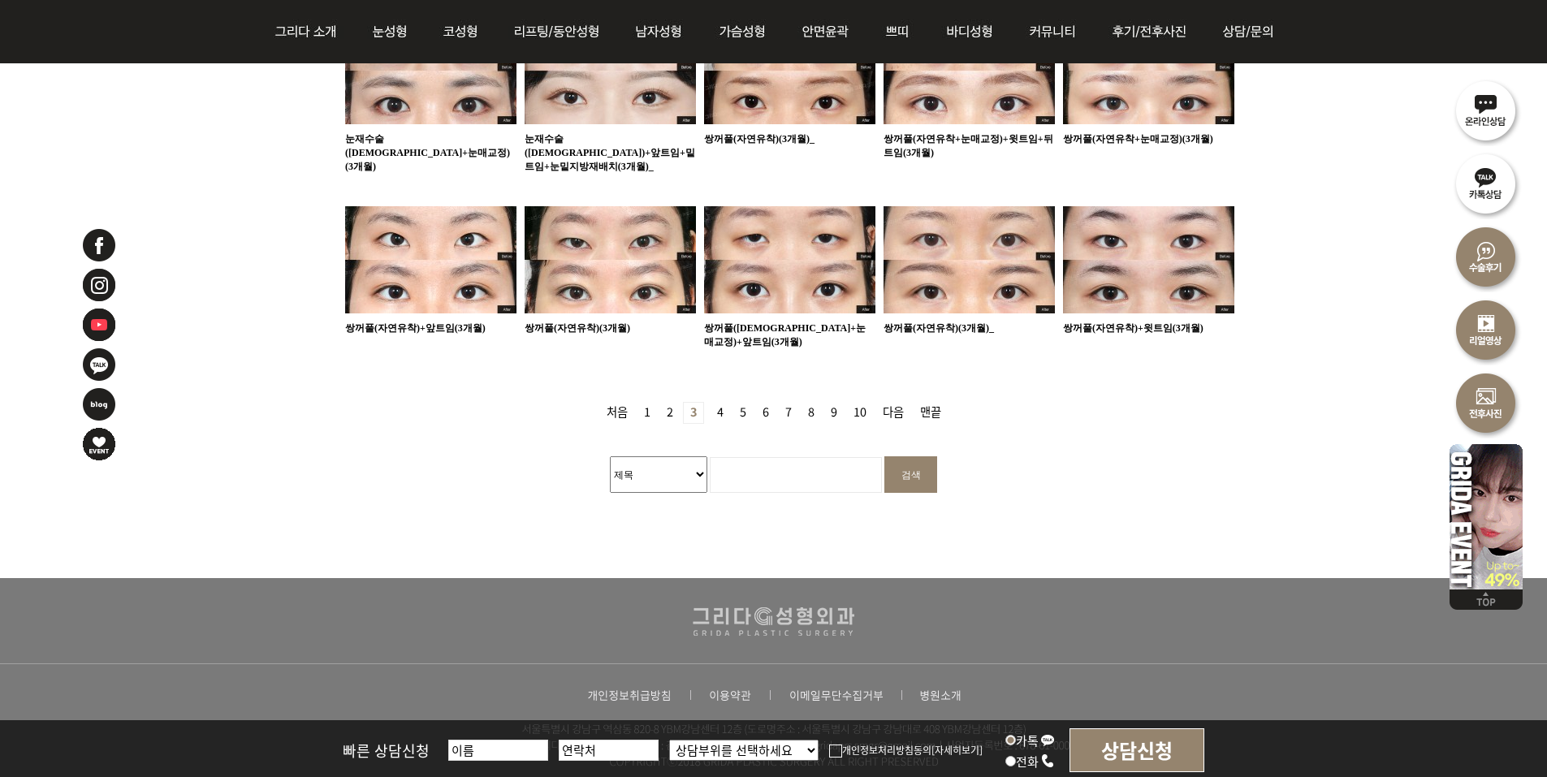
click at [719, 403] on link "4 페이지" at bounding box center [720, 413] width 19 height 20
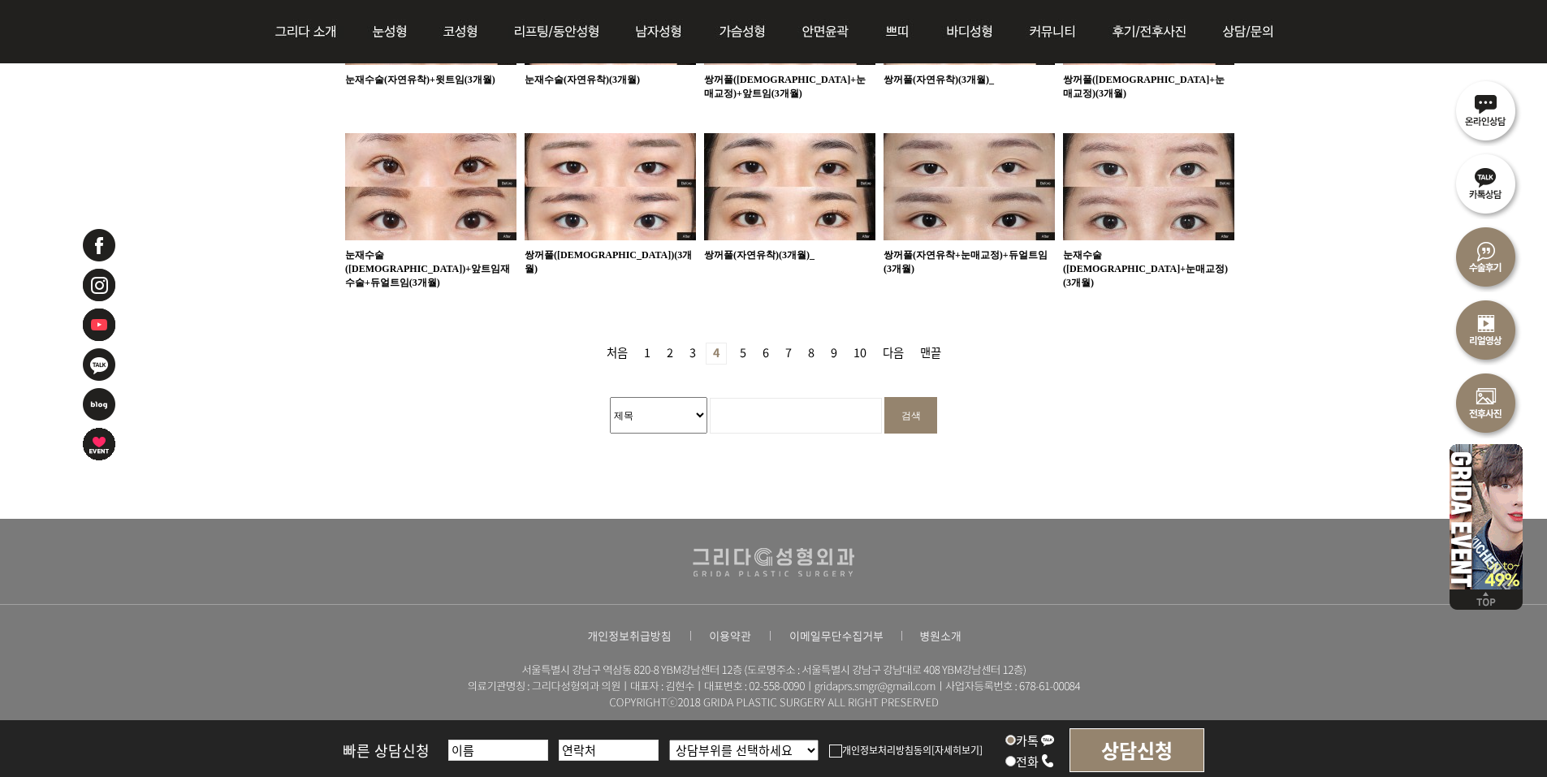
scroll to position [1208, 0]
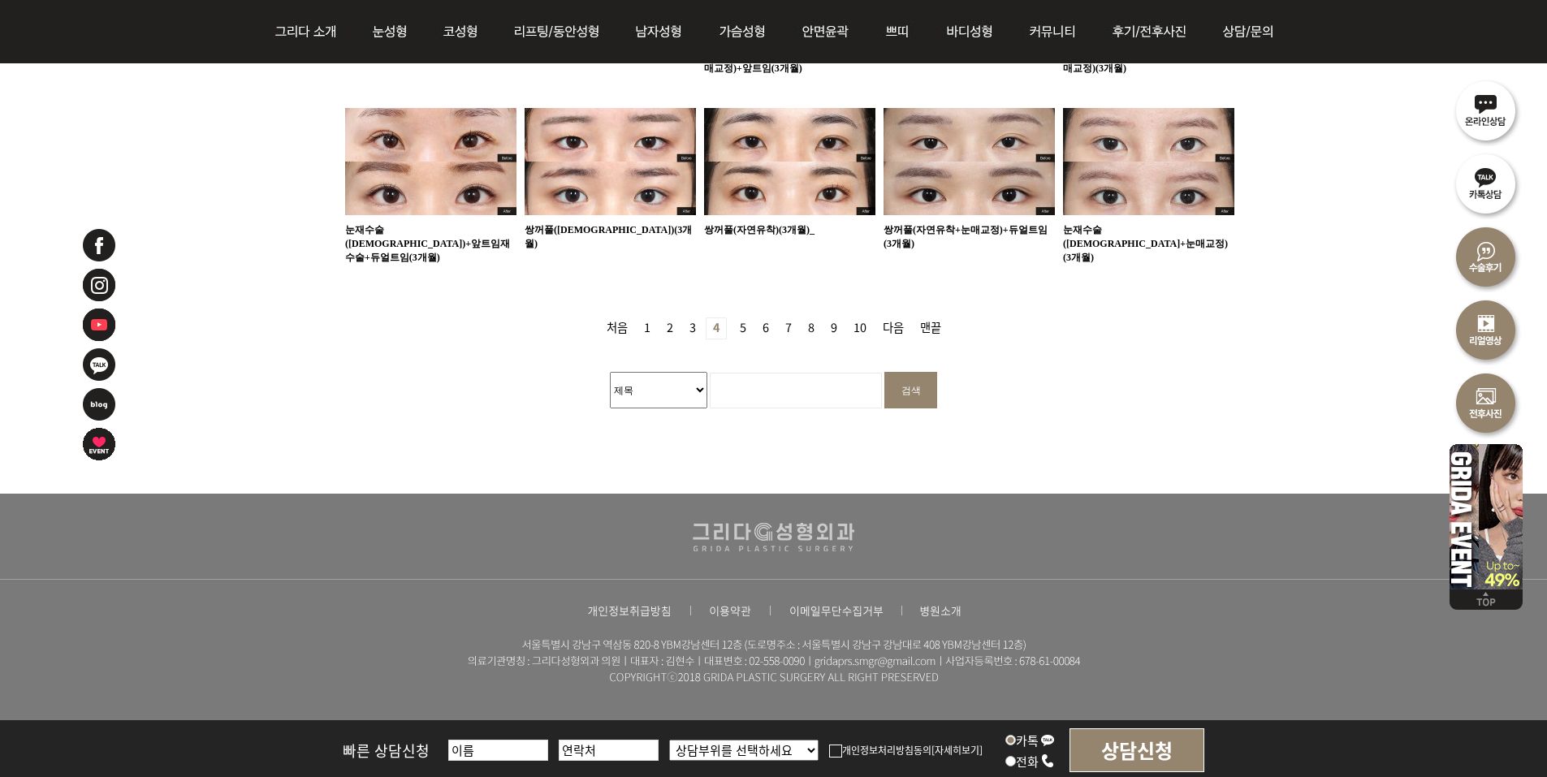
click at [743, 318] on link "5 페이지" at bounding box center [742, 328] width 19 height 20
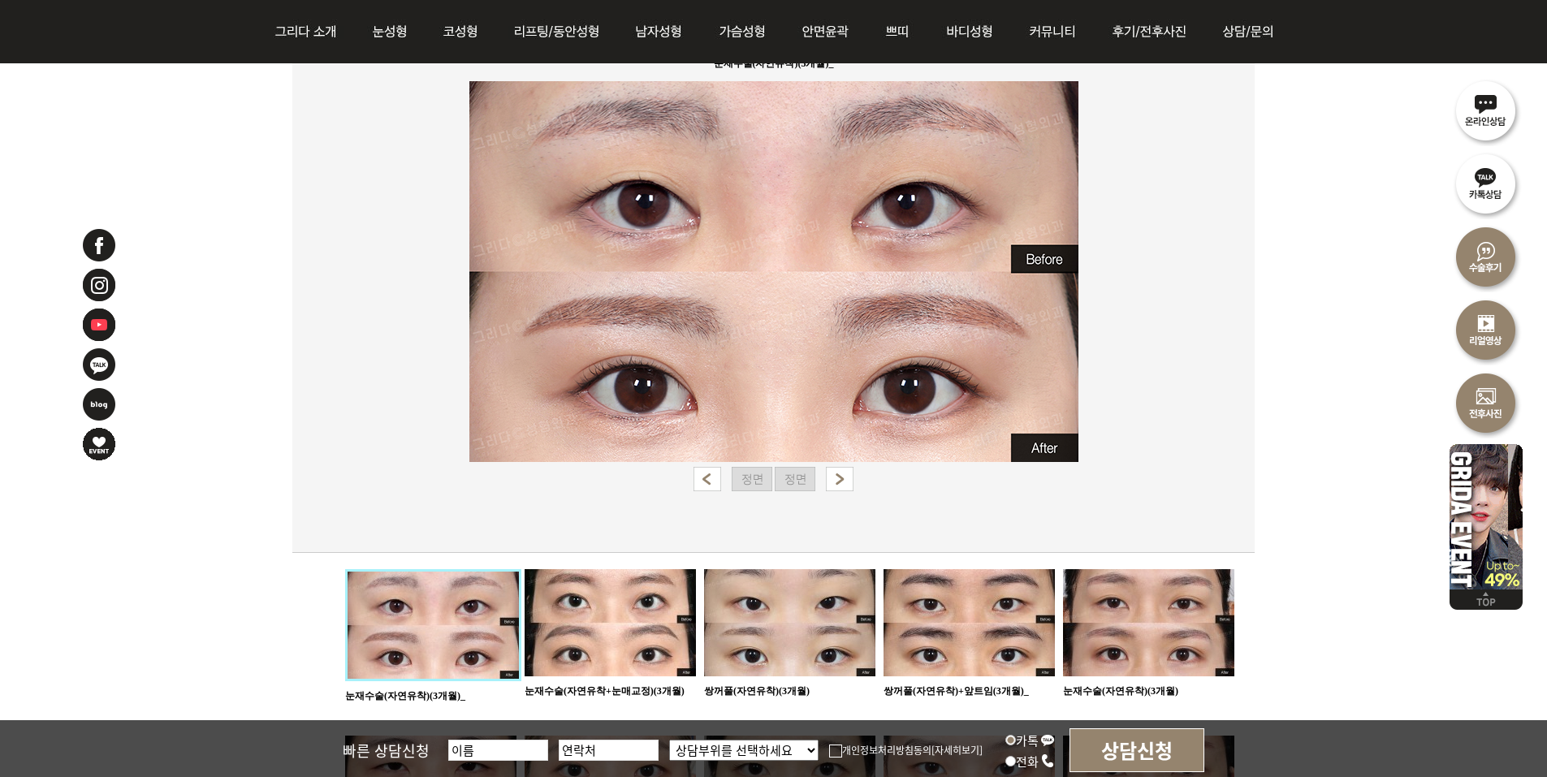
scroll to position [650, 0]
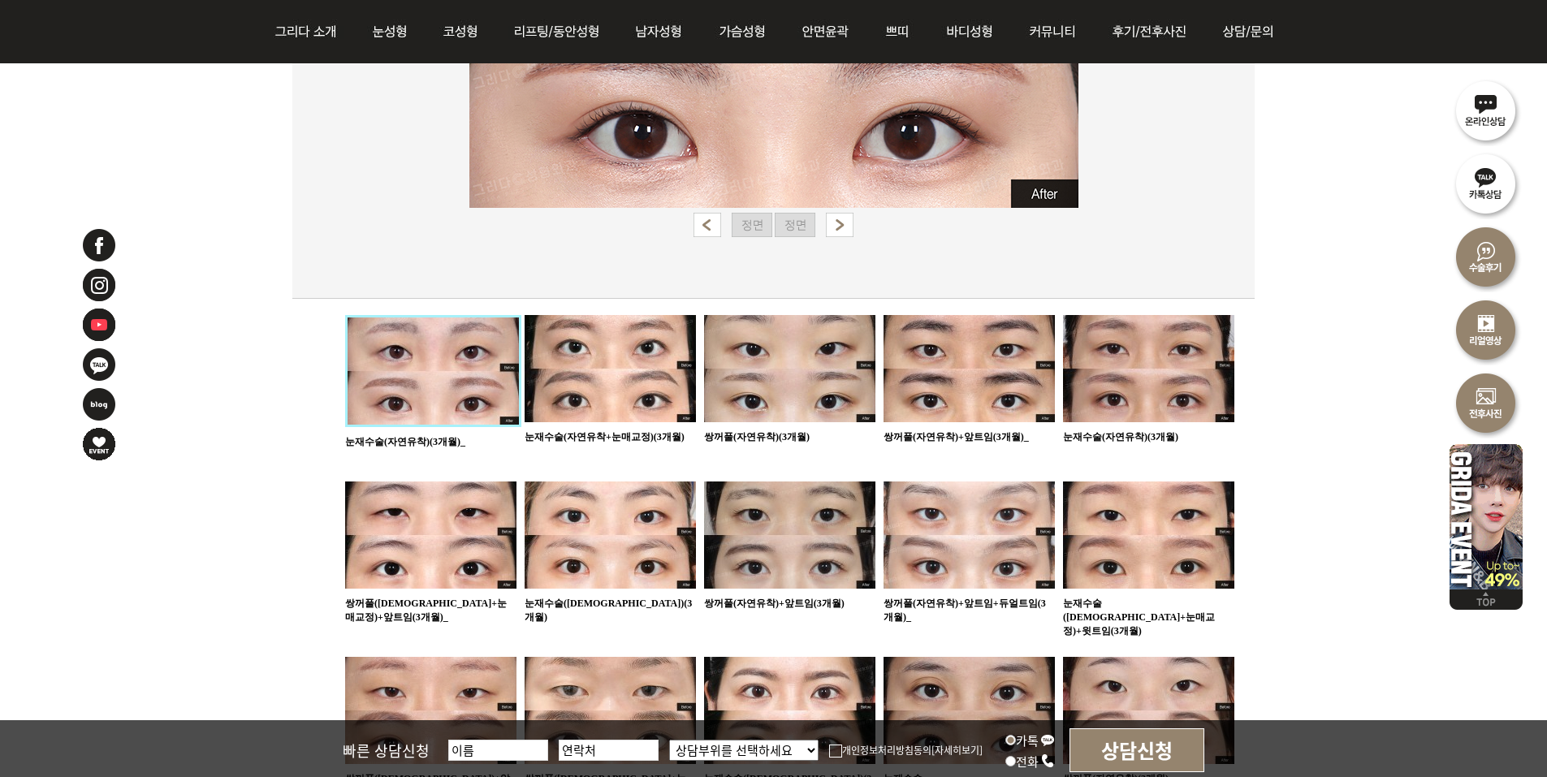
click at [844, 459] on ul "170 눈재수술(자연유착)(3개월)_ 169 눈재수술(자연유착+눈매교정)(3개월) 168 쌍꺼풀(자연유착)(3개월)" at bounding box center [789, 580] width 889 height 531
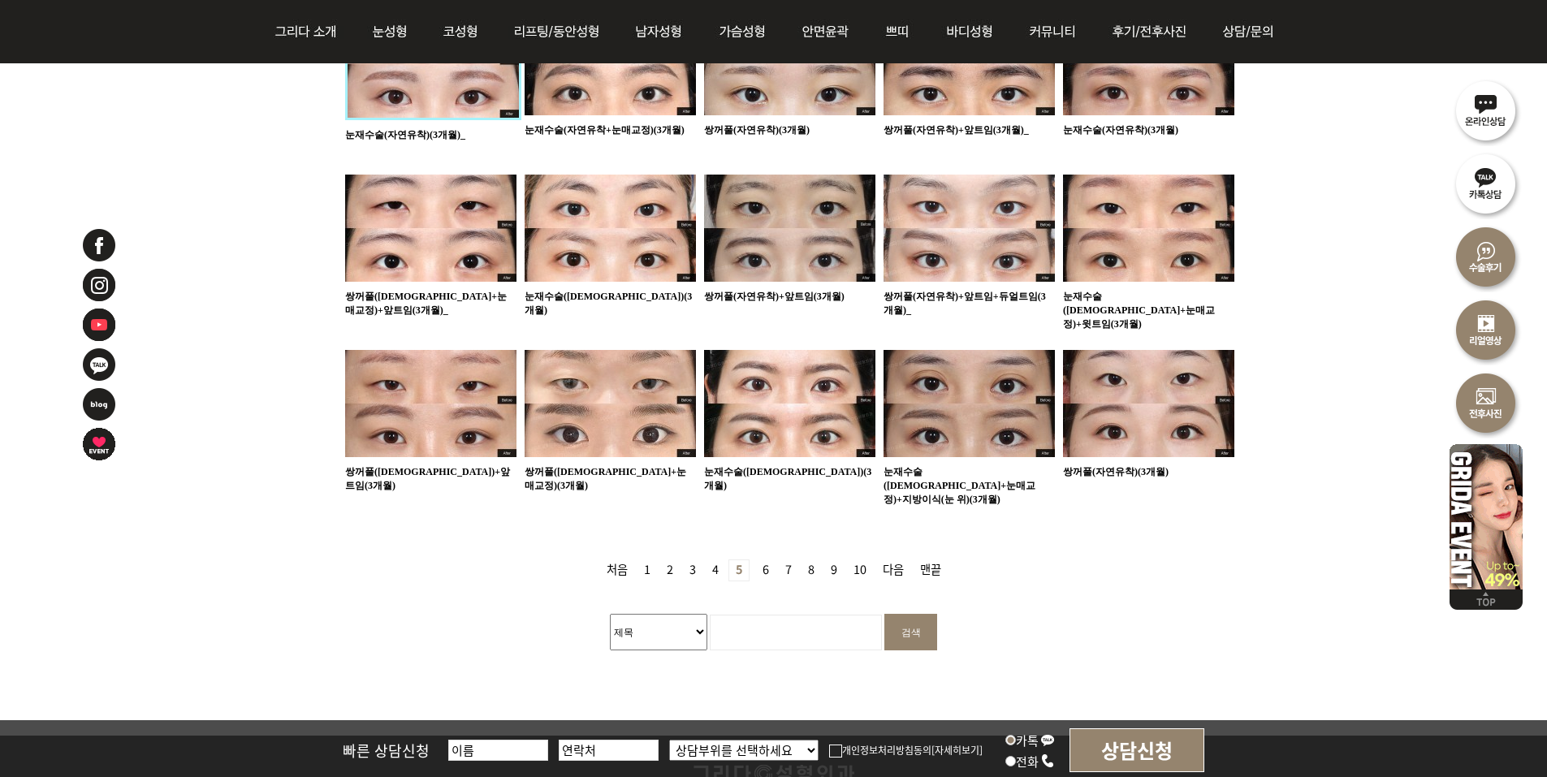
scroll to position [1056, 0]
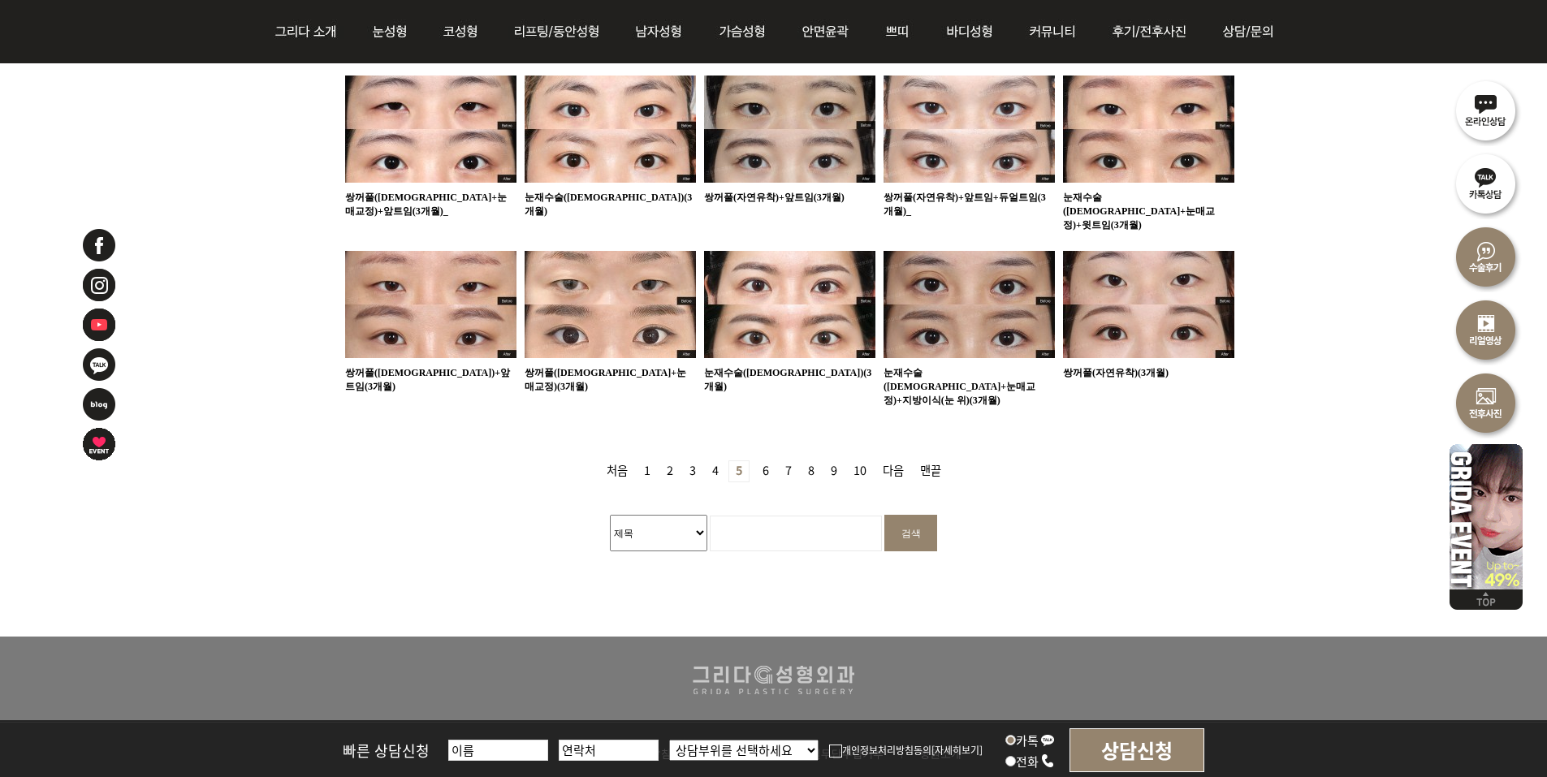
click at [763, 461] on link "6 페이지" at bounding box center [765, 471] width 19 height 20
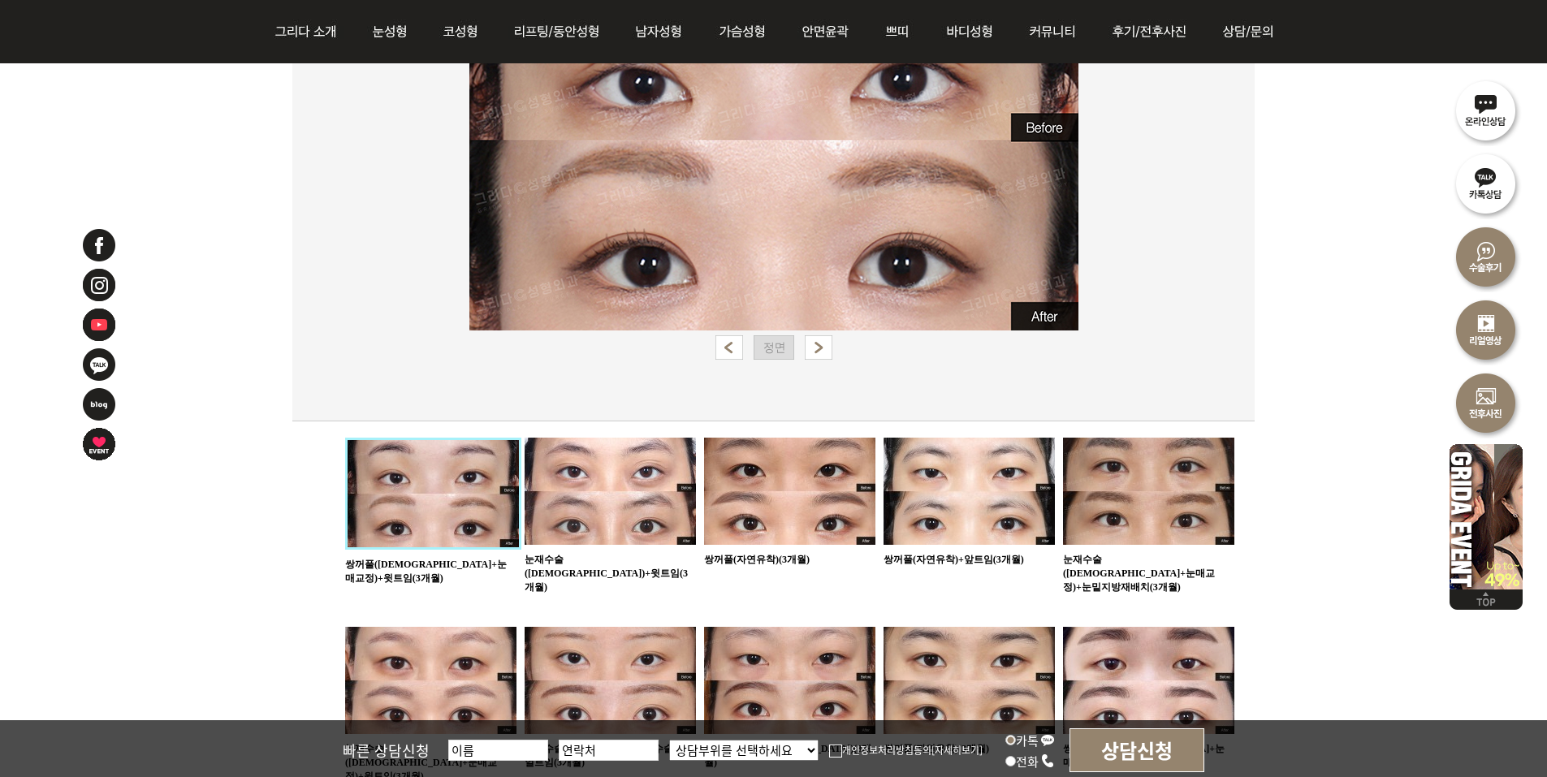
scroll to position [812, 0]
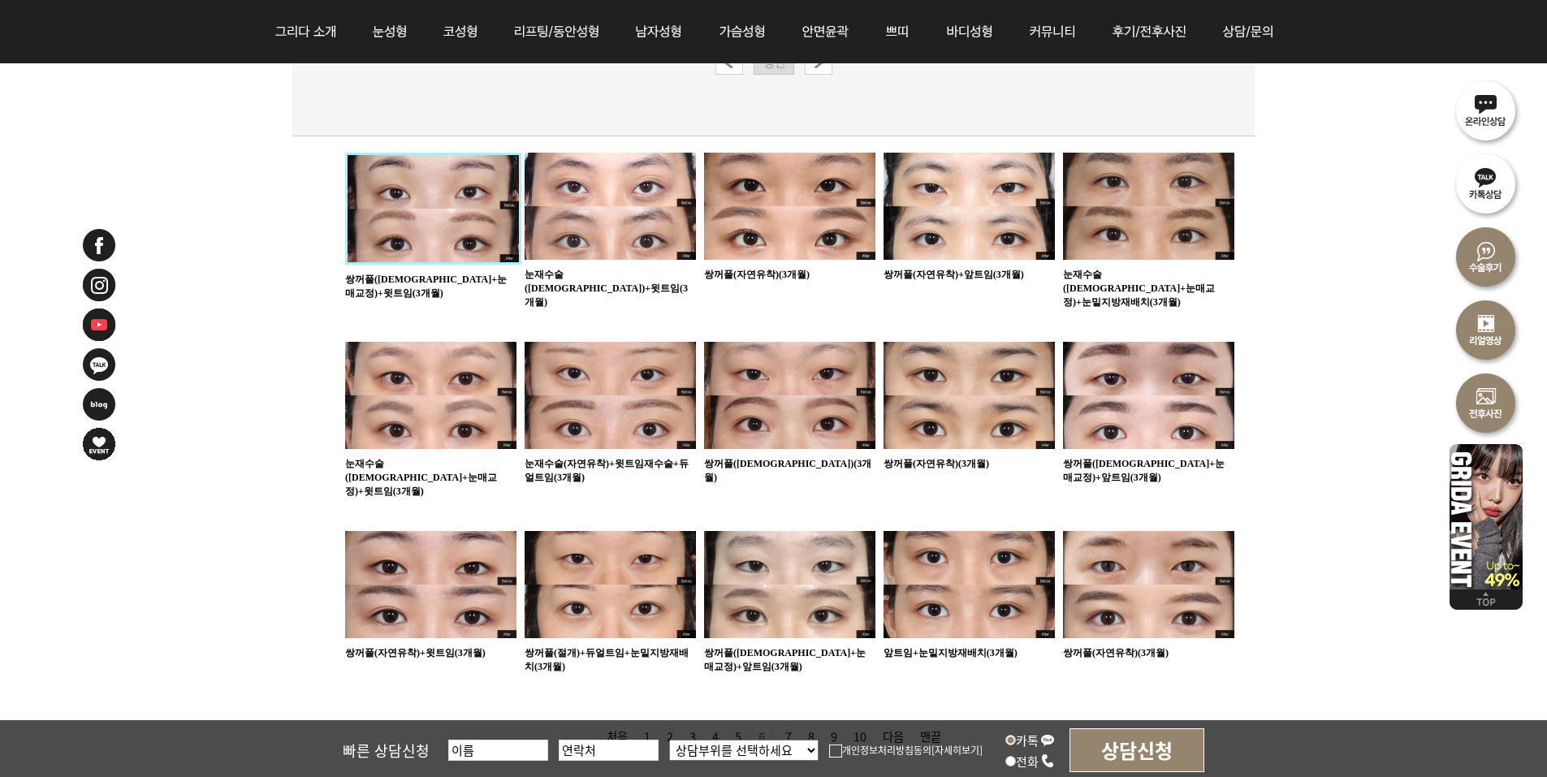
click at [768, 465] on ul "155 쌍꺼풀(절개+눈매교정)+윗트임(3개월) 154 눈재수술([DEMOGRAPHIC_DATA])+윗트임(3개월) 153 쌍꺼풀(자연유착)(3…" at bounding box center [789, 430] width 889 height 554
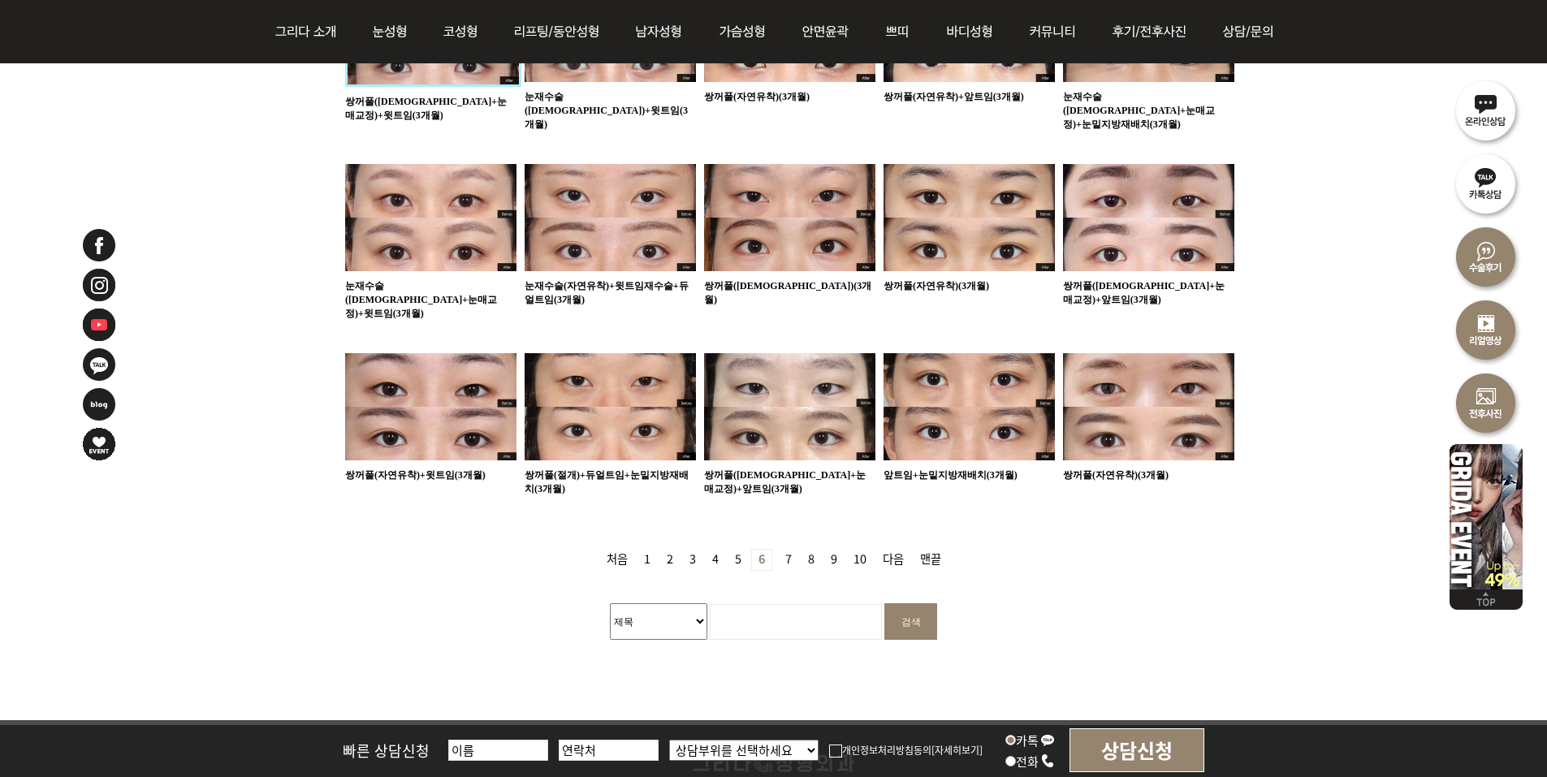
scroll to position [1056, 0]
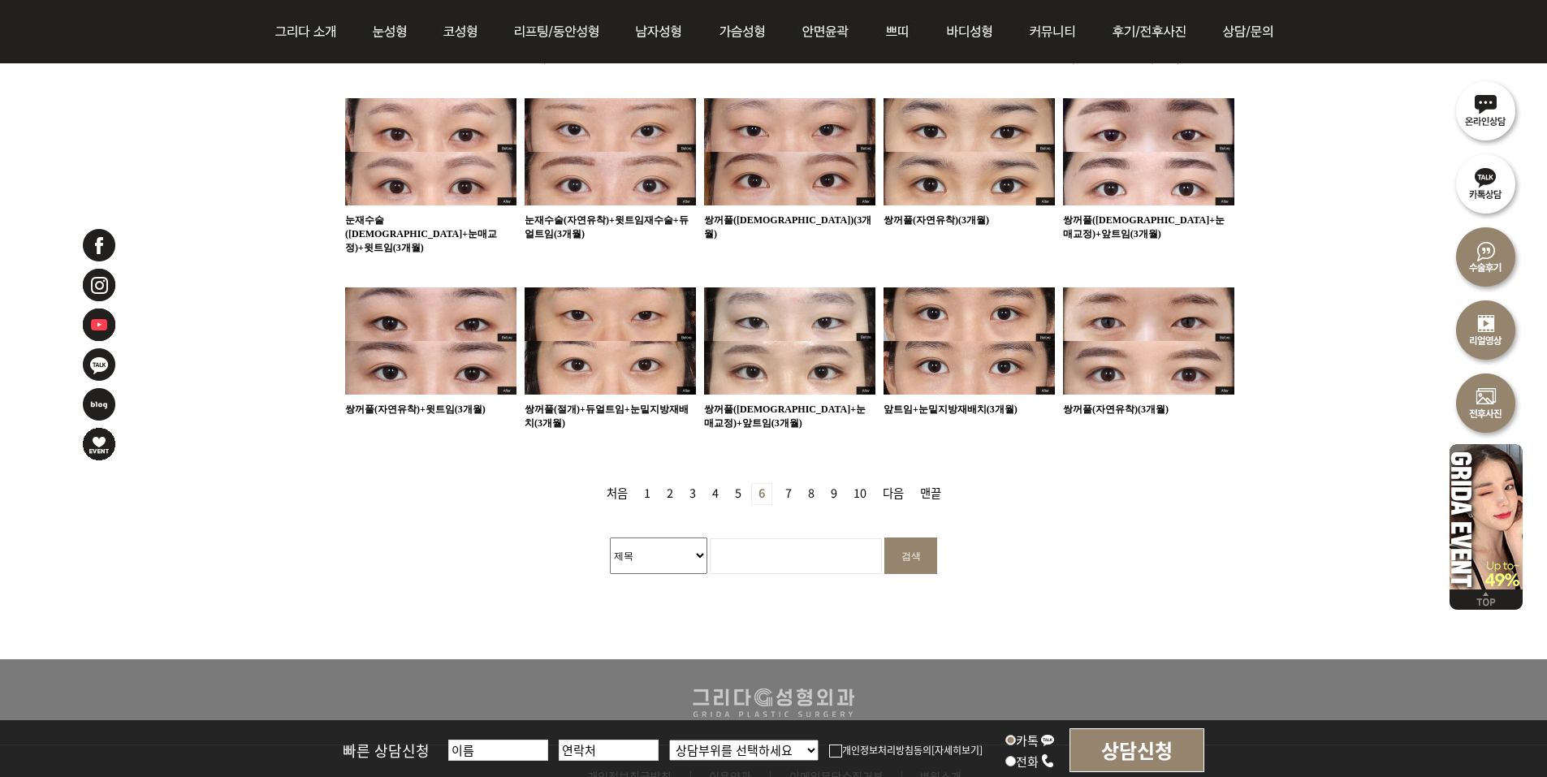
click at [788, 484] on link "7 페이지" at bounding box center [788, 494] width 19 height 20
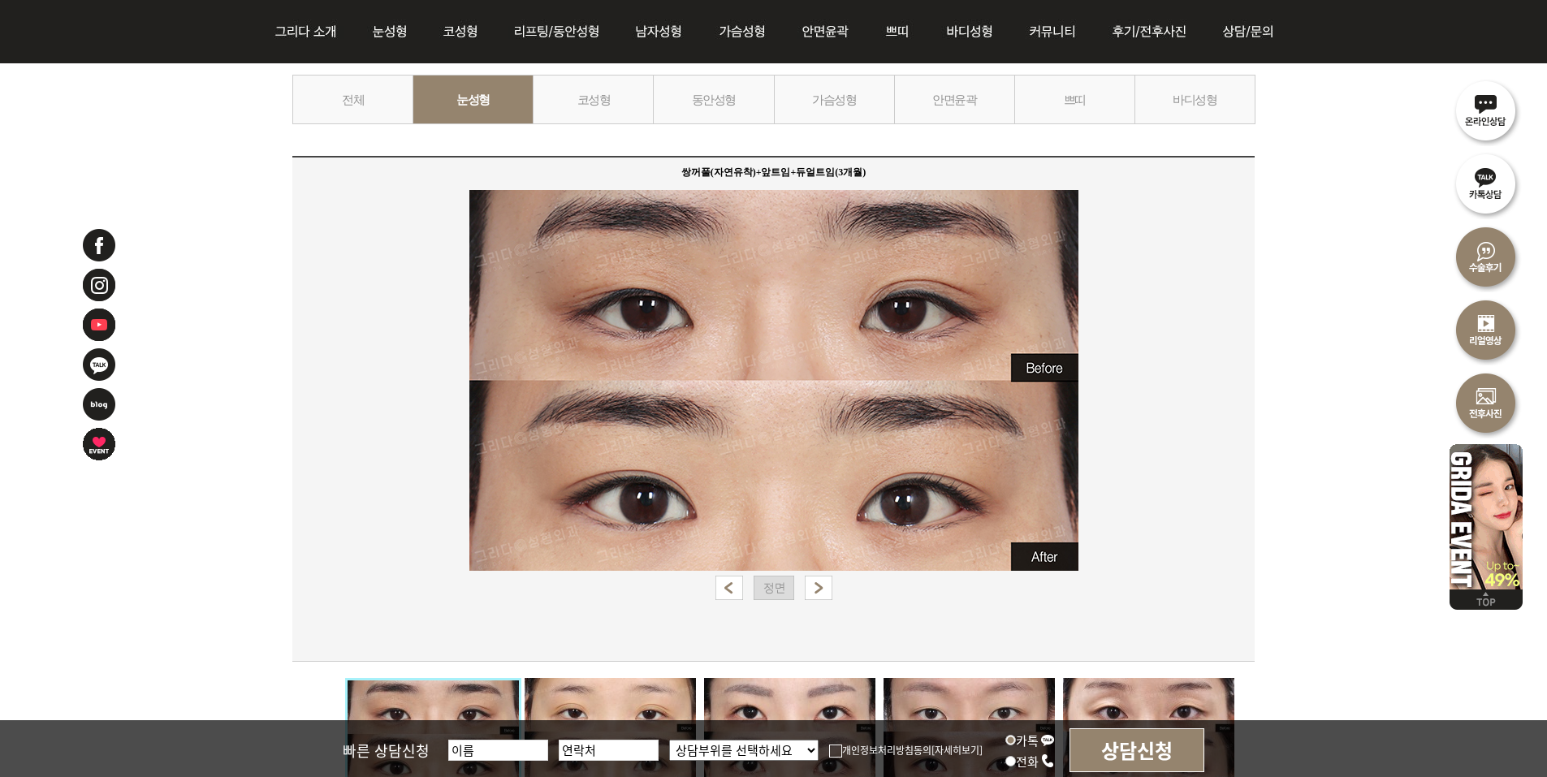
scroll to position [406, 0]
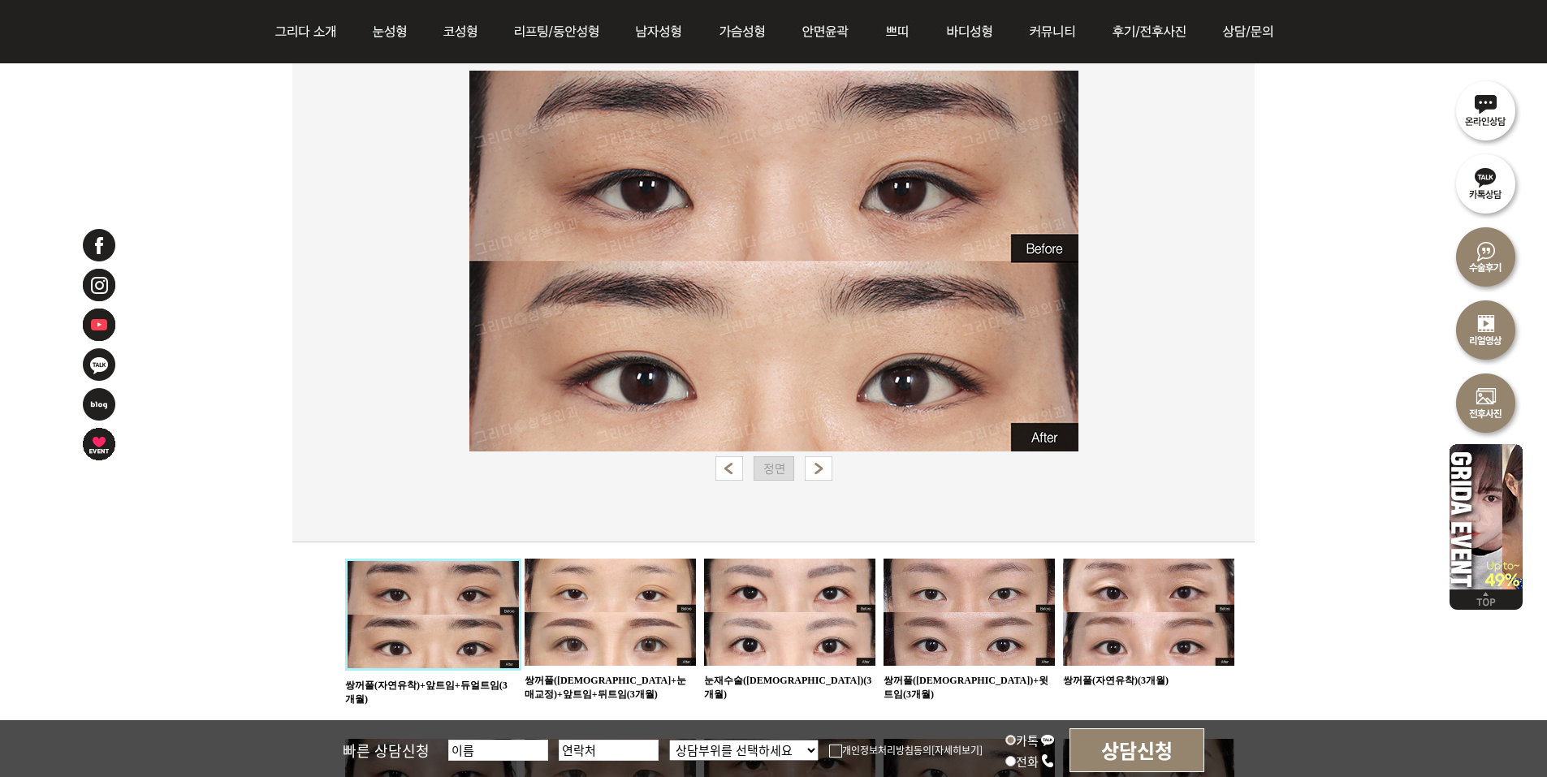
click at [784, 510] on div "쌍꺼풀(자연유착)+앞트임+듀얼트임(3개월)" at bounding box center [773, 290] width 962 height 506
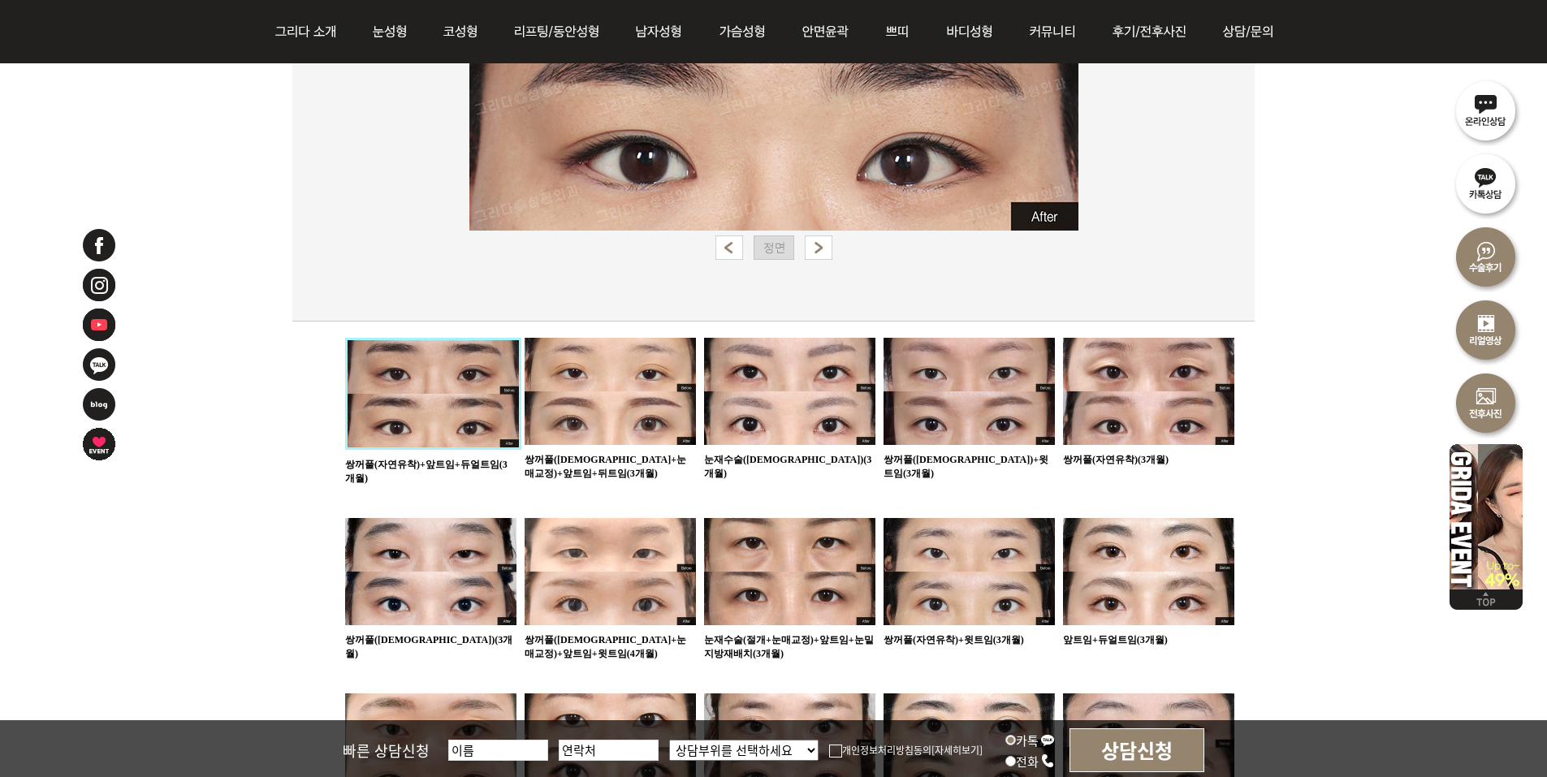
scroll to position [812, 0]
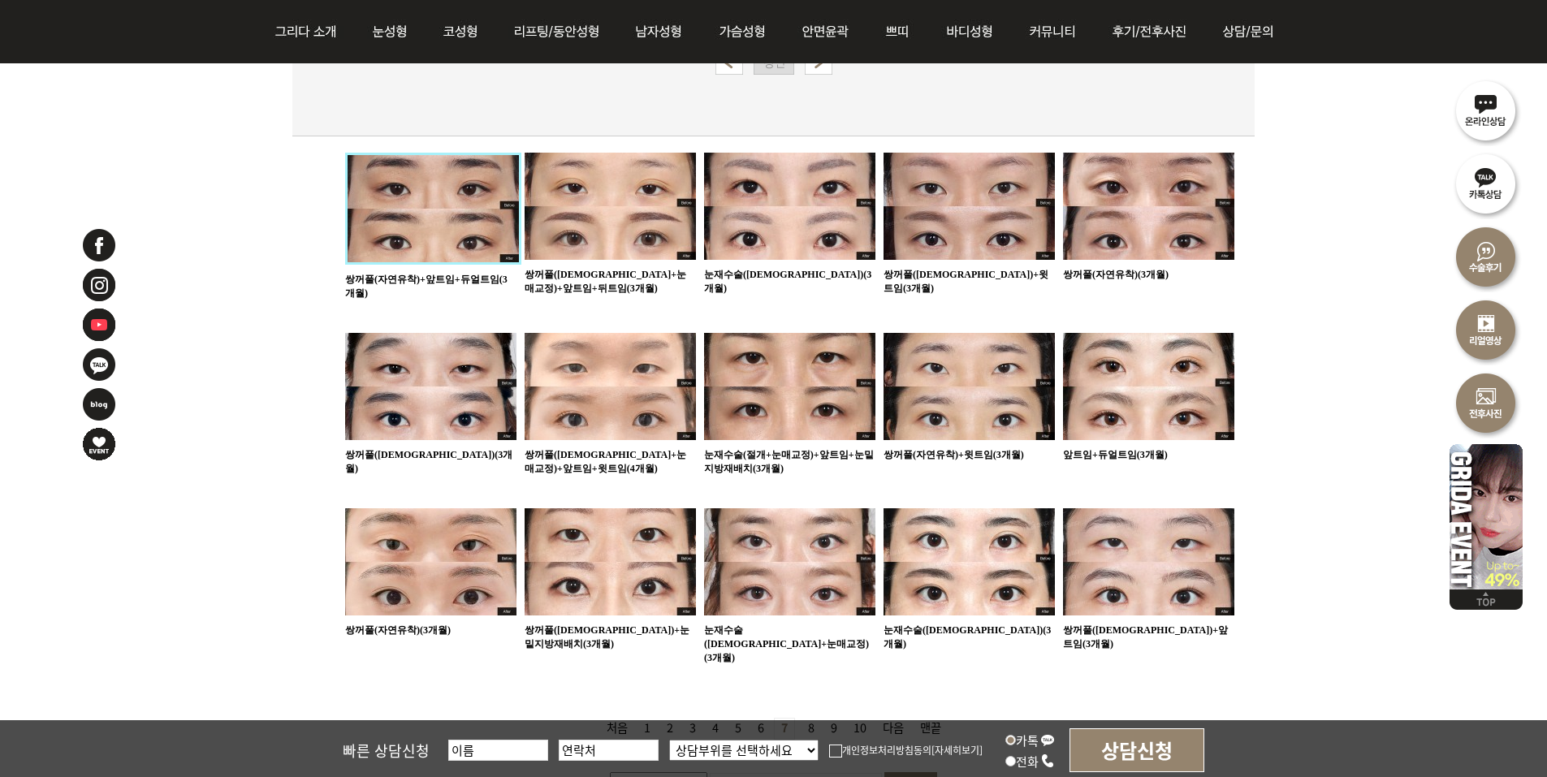
click at [798, 477] on ul "140 쌍꺼풀(자연유착)+앞트임+듀얼트임(3개월) 139 쌍꺼풀(절개+눈매교정)+앞트임+뒤트임(3개월) 138" at bounding box center [789, 425] width 889 height 545
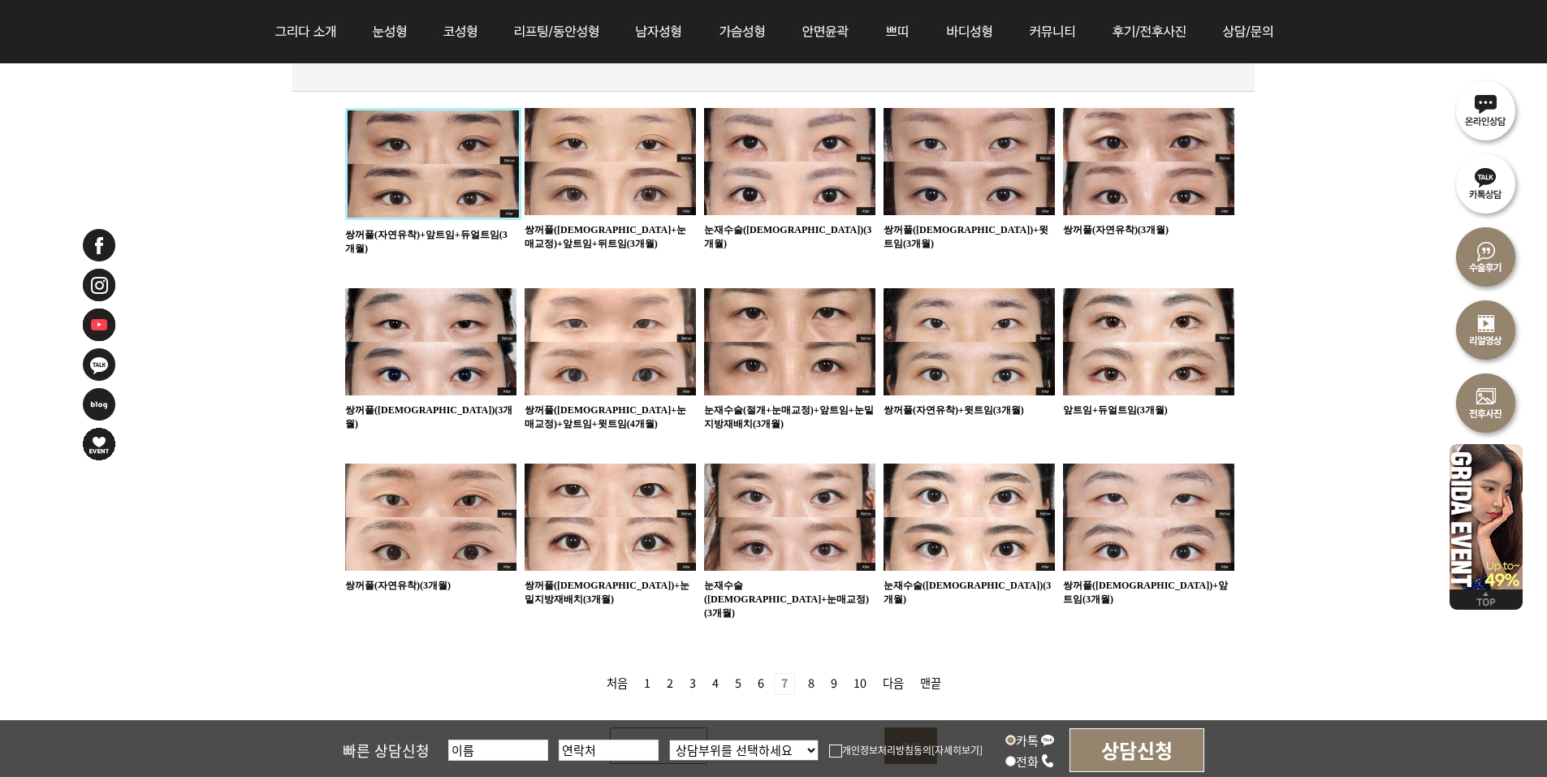
scroll to position [1056, 0]
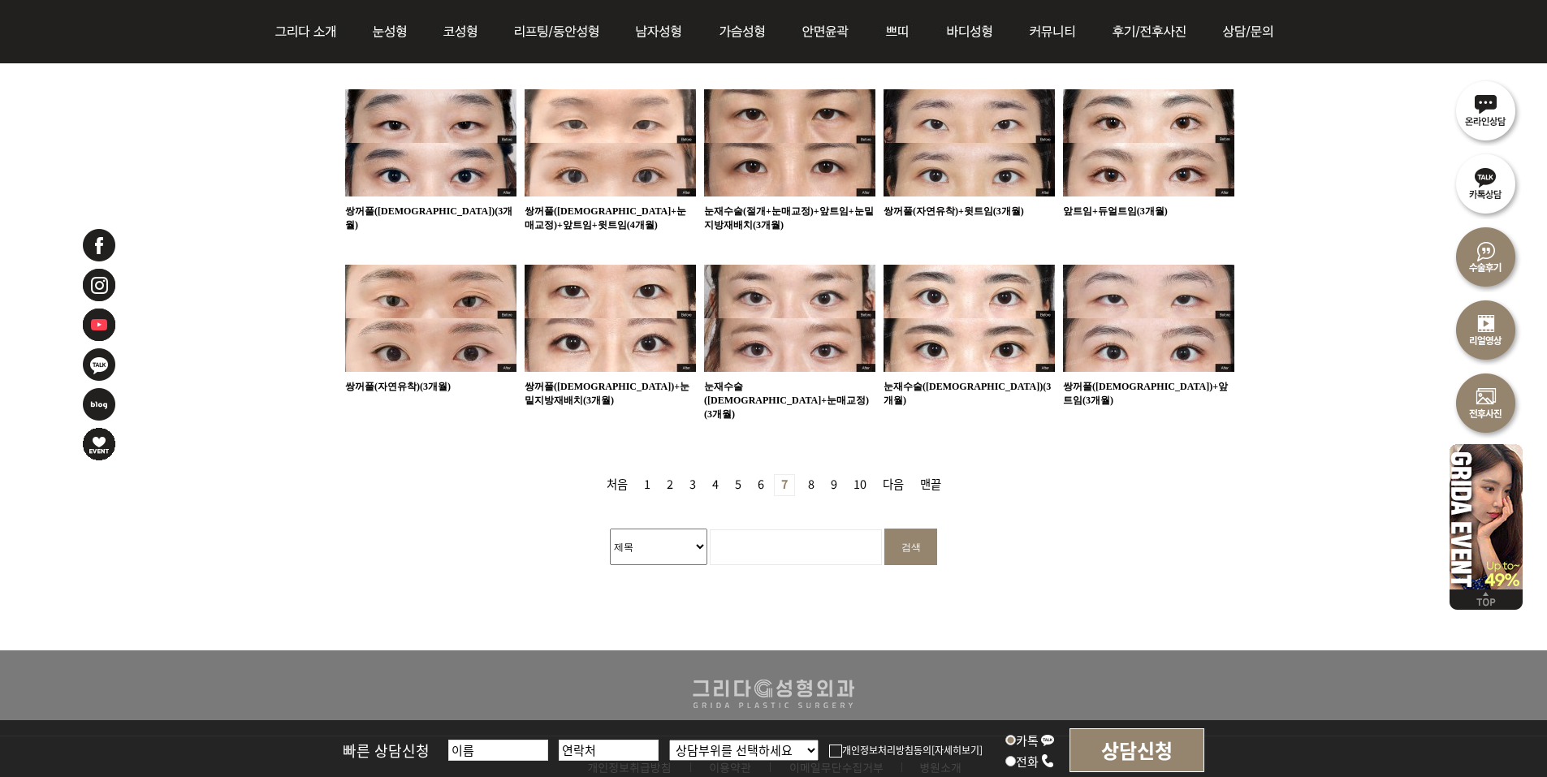
click at [805, 475] on link "8 페이지" at bounding box center [811, 485] width 19 height 20
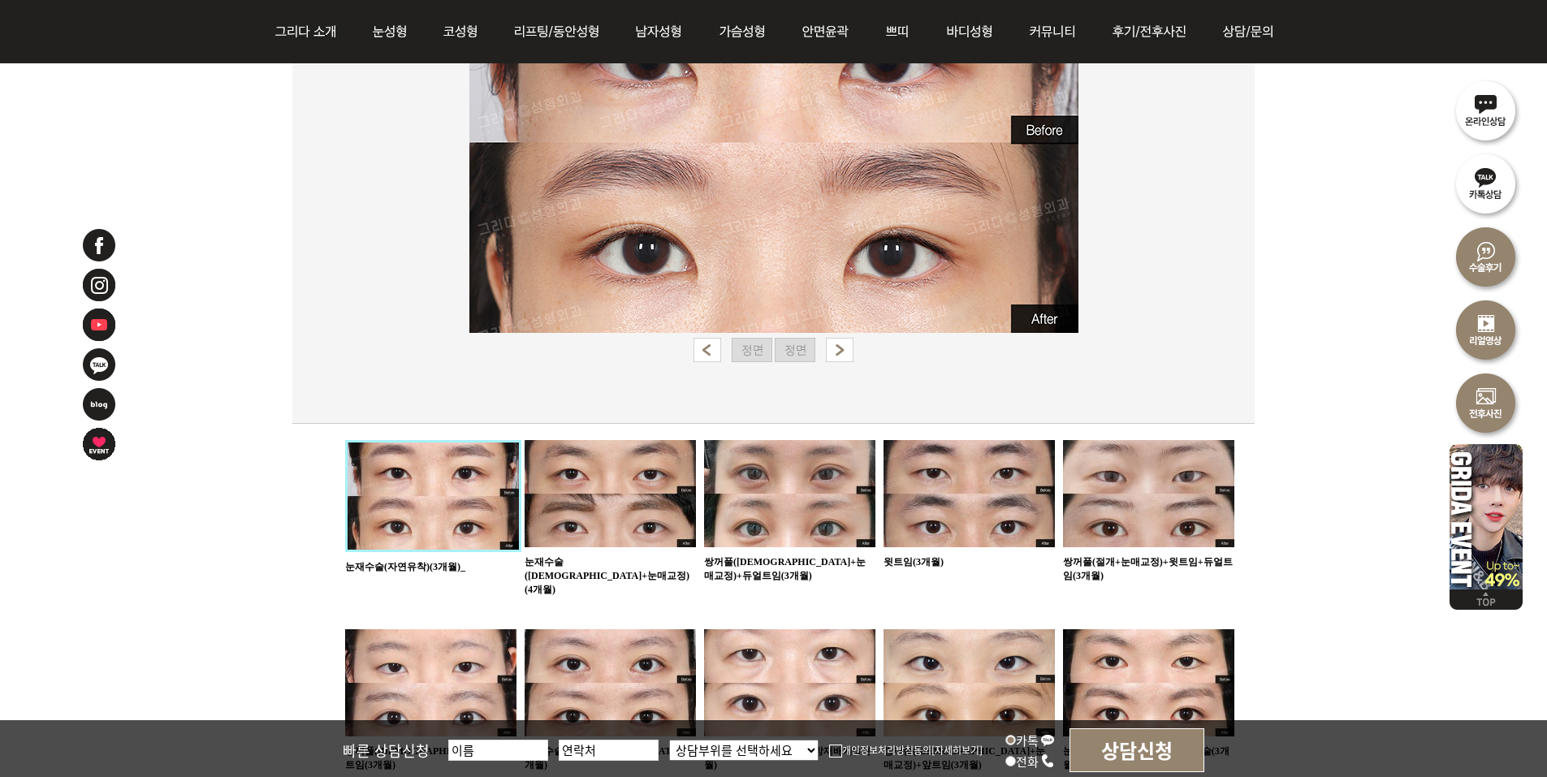
scroll to position [569, 0]
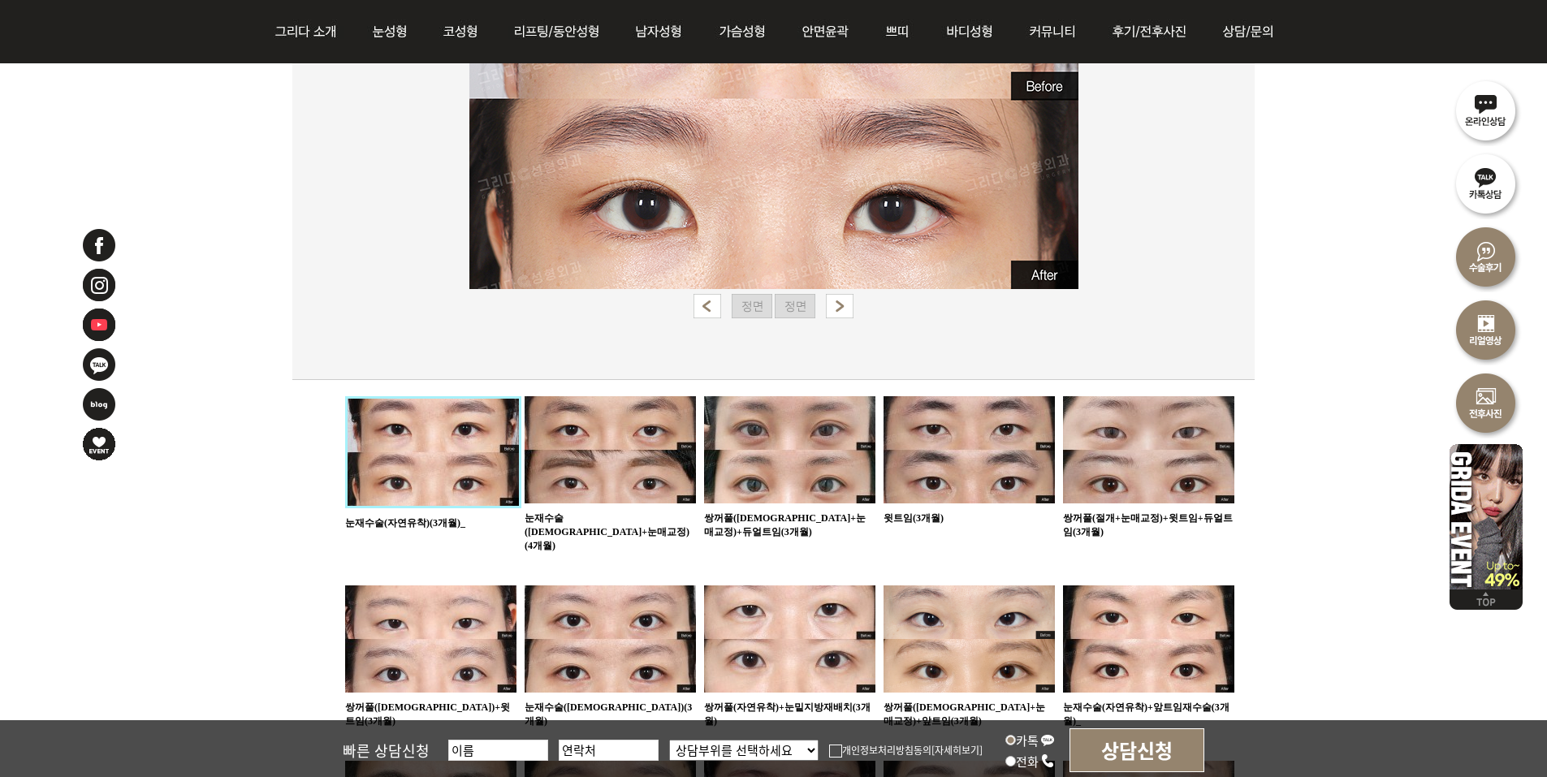
click at [921, 549] on ul "125 눈재수술(자연유착)(3개월)_ 124 눈재수술(절개+눈매교정)(4개월) 123 쌍꺼풀(절개+눈매교정)+듀얼트임(3개월)" at bounding box center [789, 673] width 889 height 554
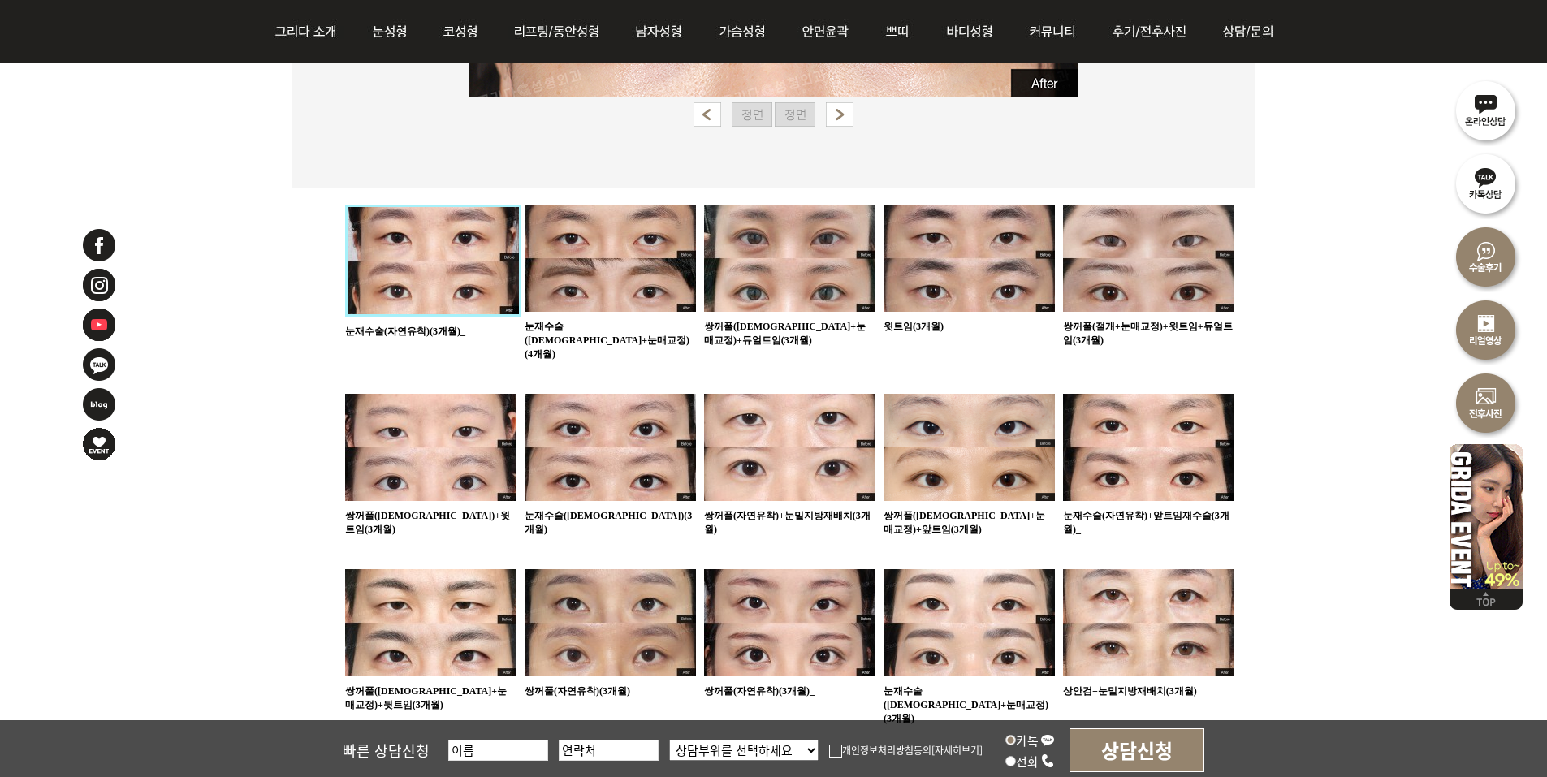
scroll to position [893, 0]
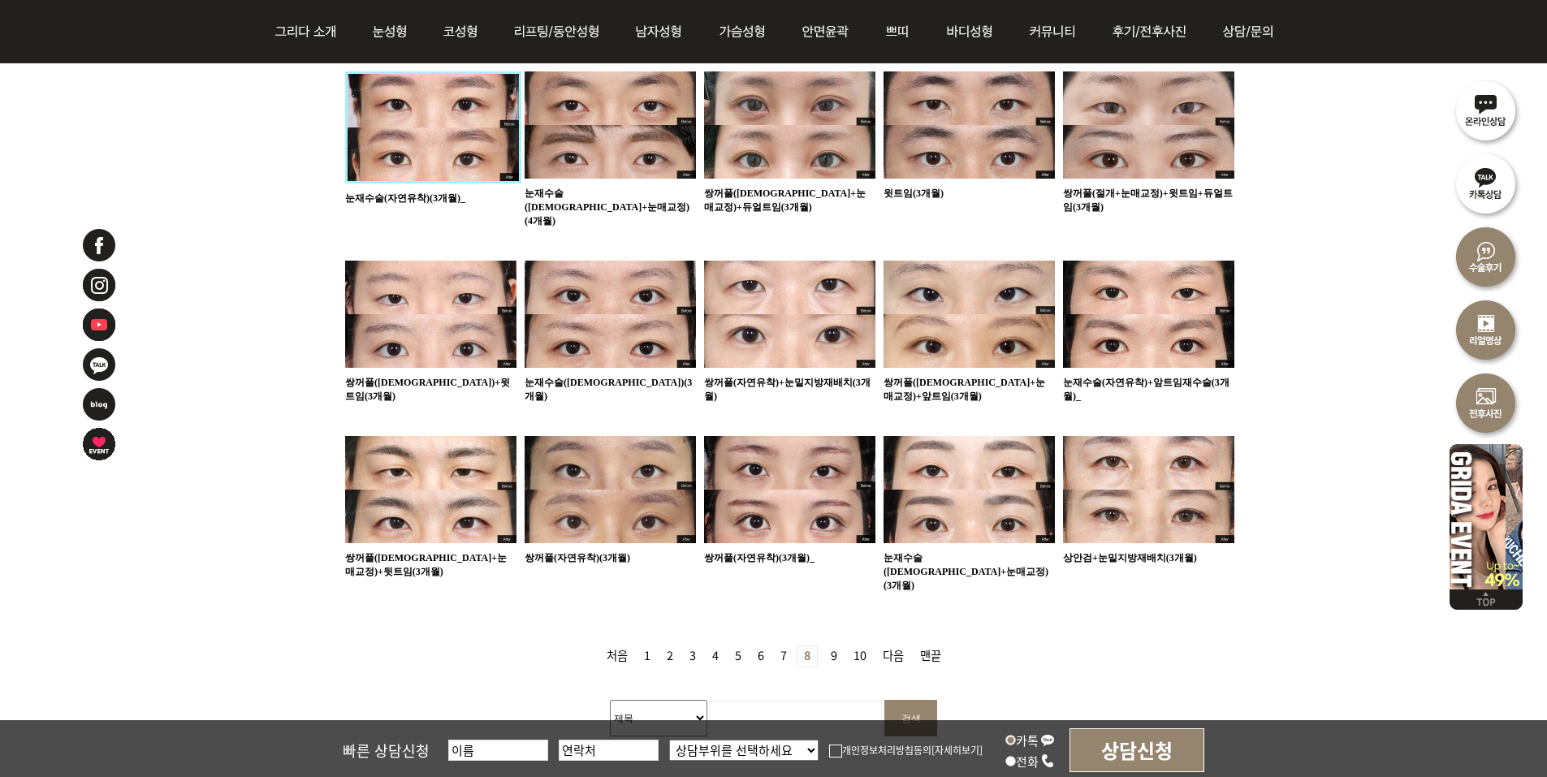
click at [833, 646] on link "9 페이지" at bounding box center [833, 656] width 19 height 20
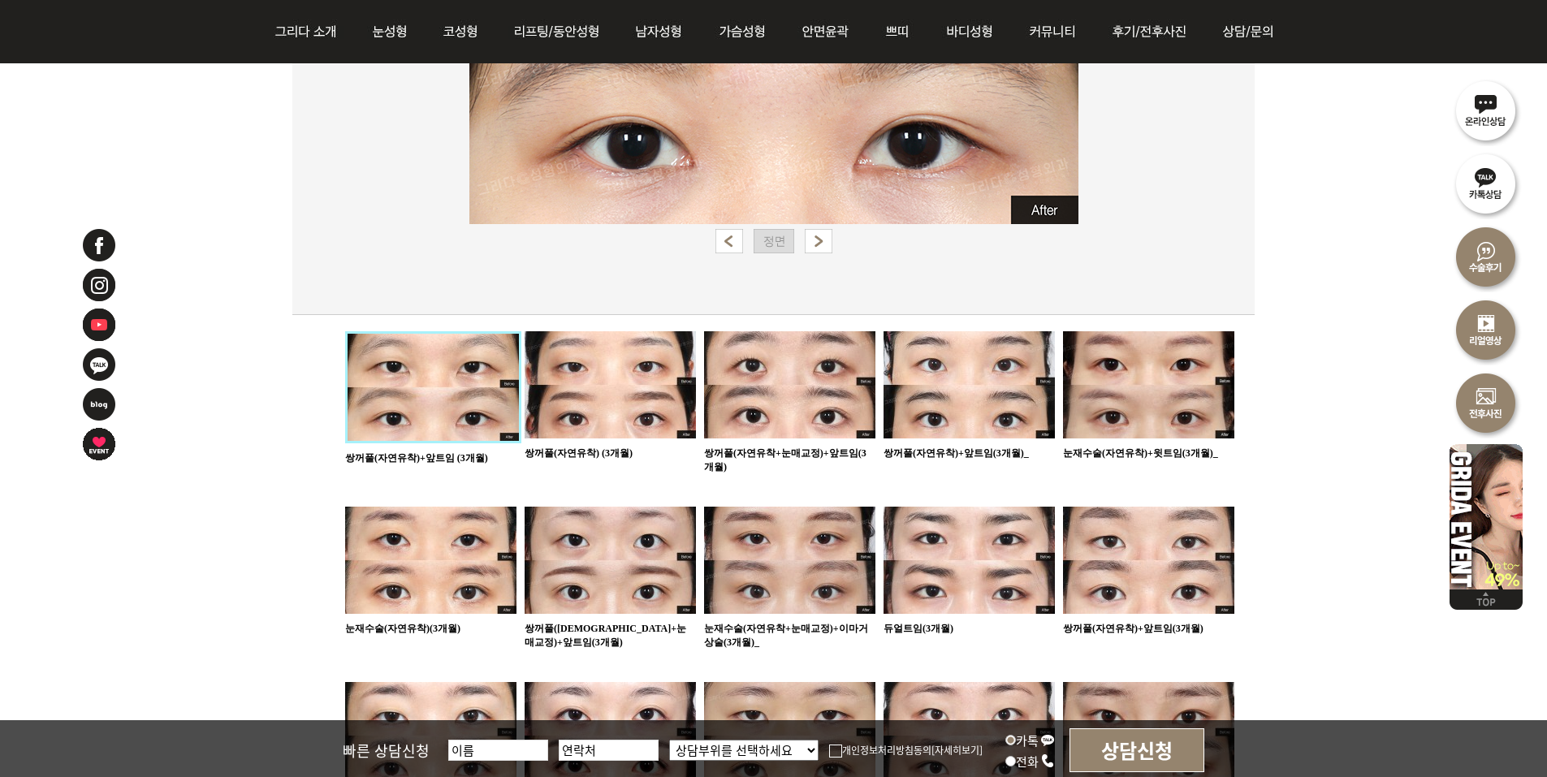
scroll to position [893, 0]
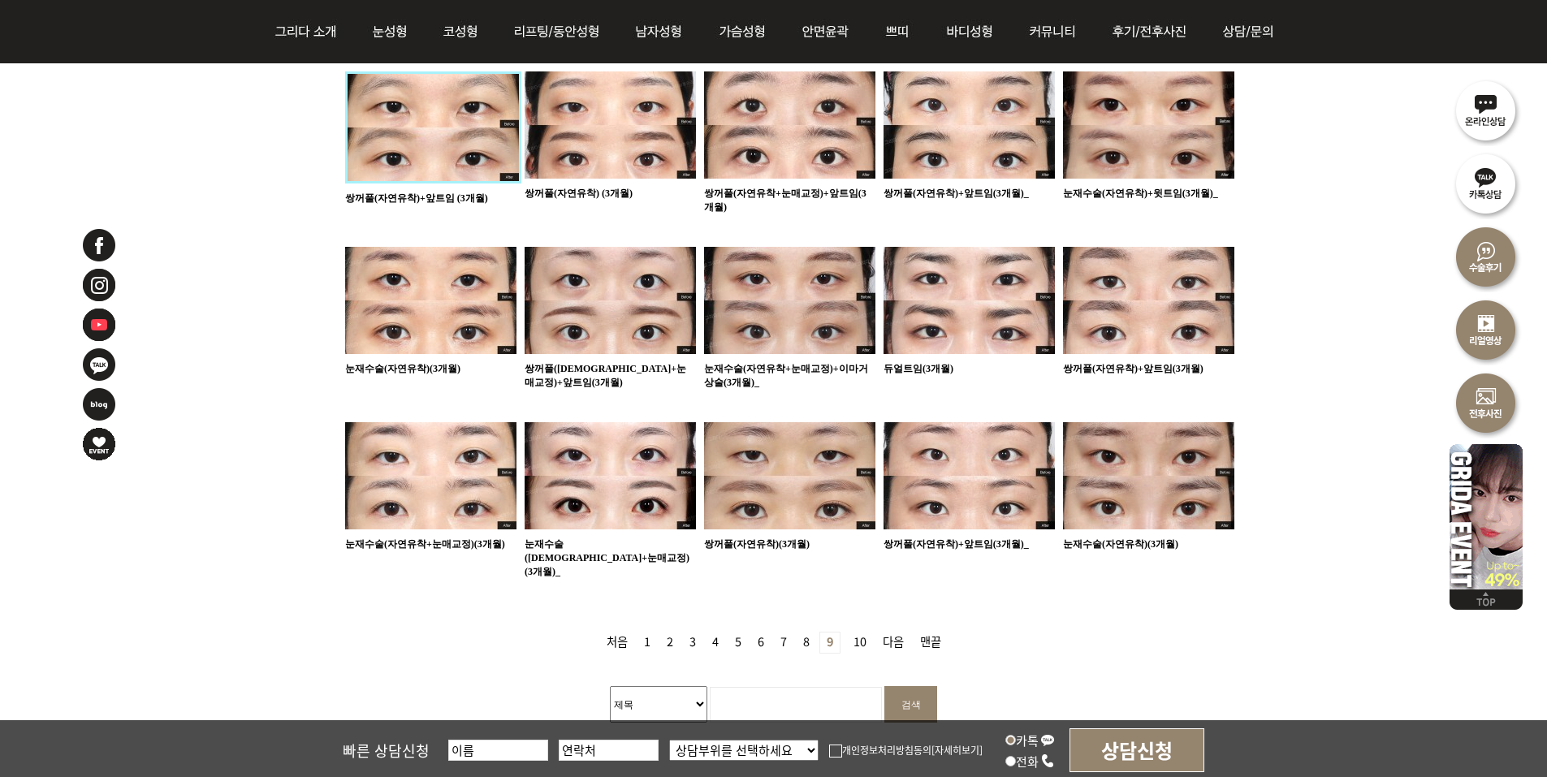
click at [871, 633] on link "10 페이지" at bounding box center [860, 643] width 26 height 20
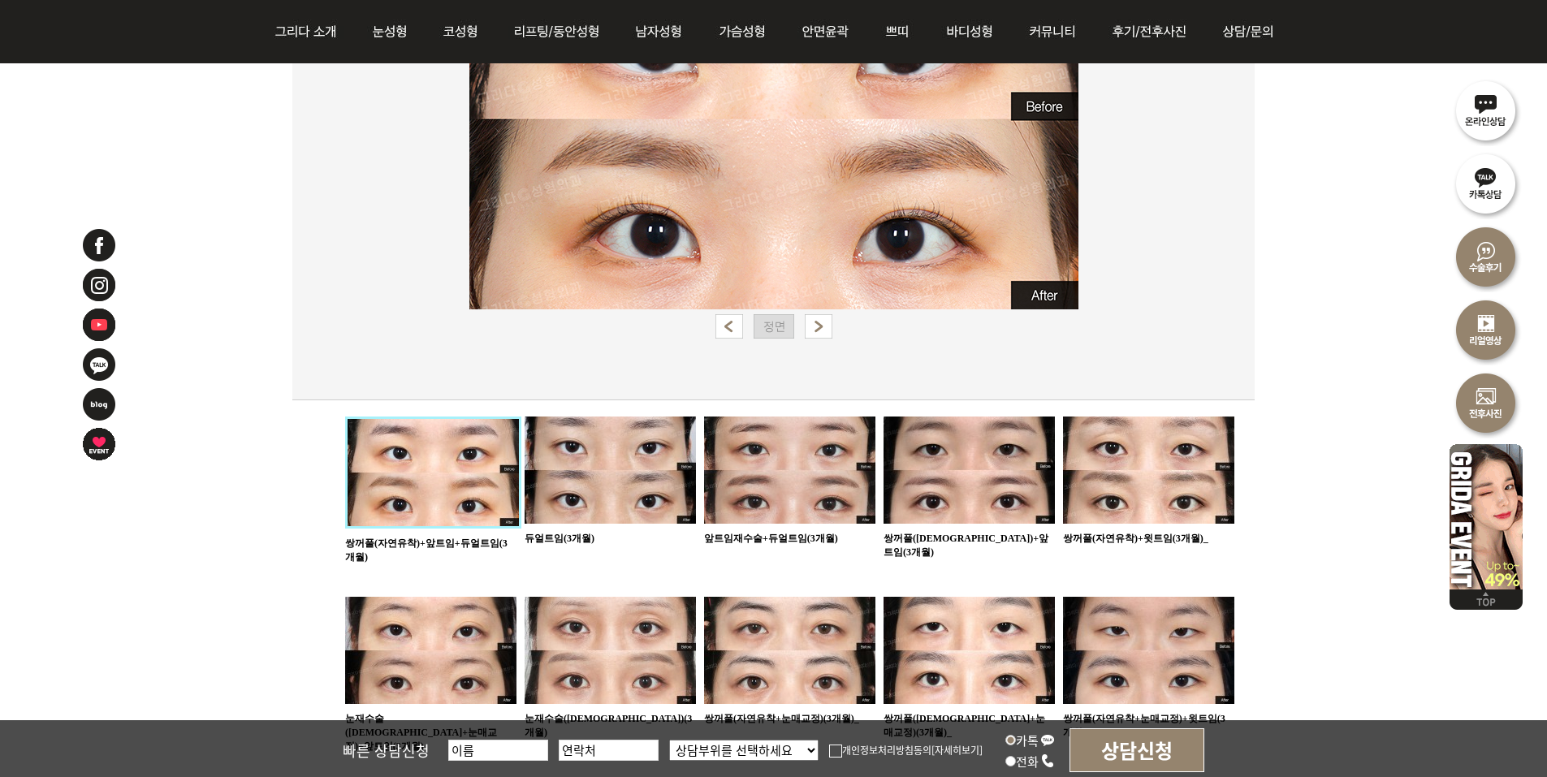
scroll to position [650, 0]
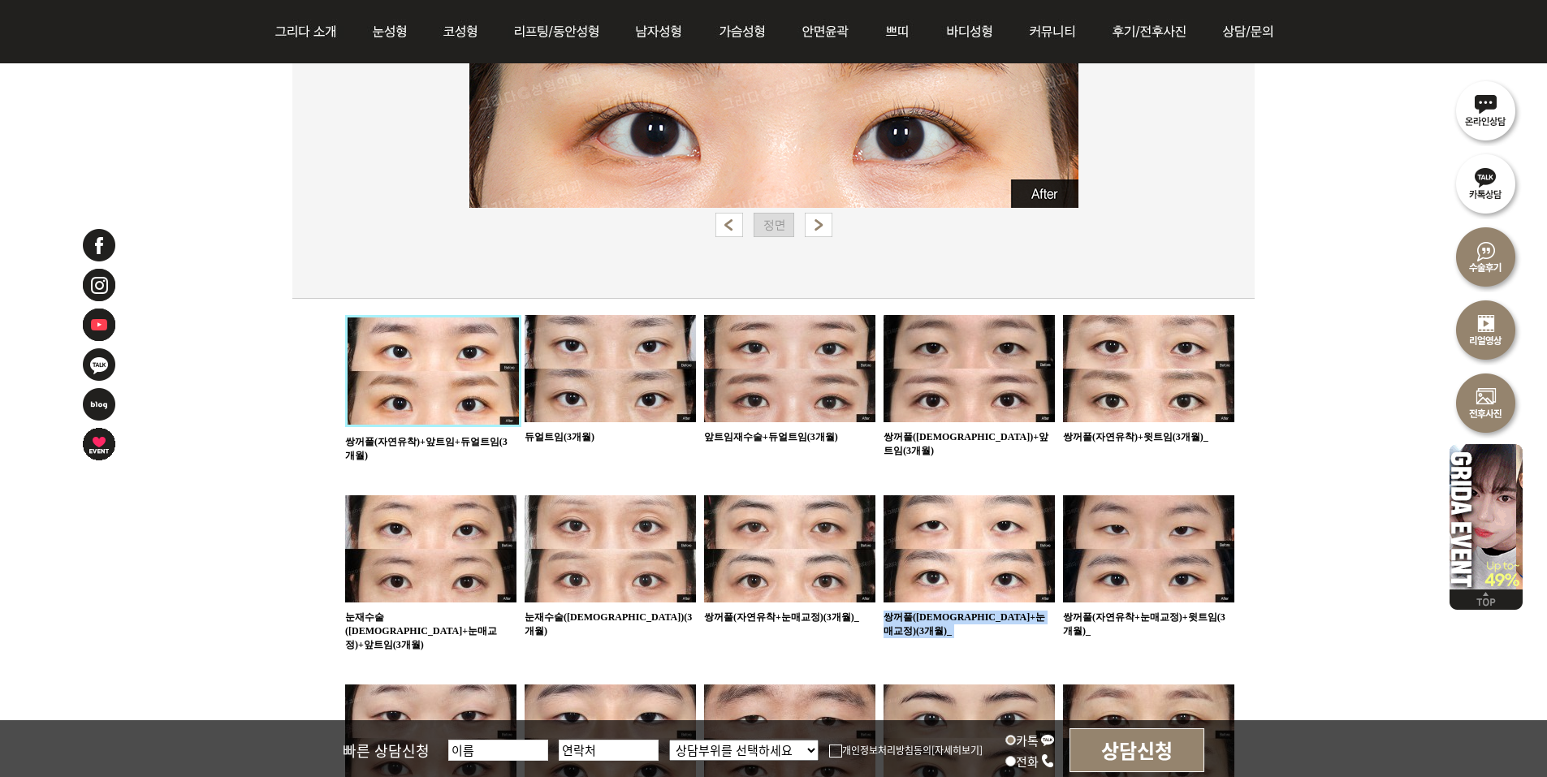
drag, startPoint x: 1059, startPoint y: 470, endPoint x: 1056, endPoint y: 569, distance: 98.3
click at [1056, 569] on ul "95 쌍꺼풀(자연유착)+앞트임+듀얼트임(3개월) 94 듀얼트임(3개월) 93 앞트임재수술+듀얼트임(3개월)" at bounding box center [789, 587] width 889 height 545
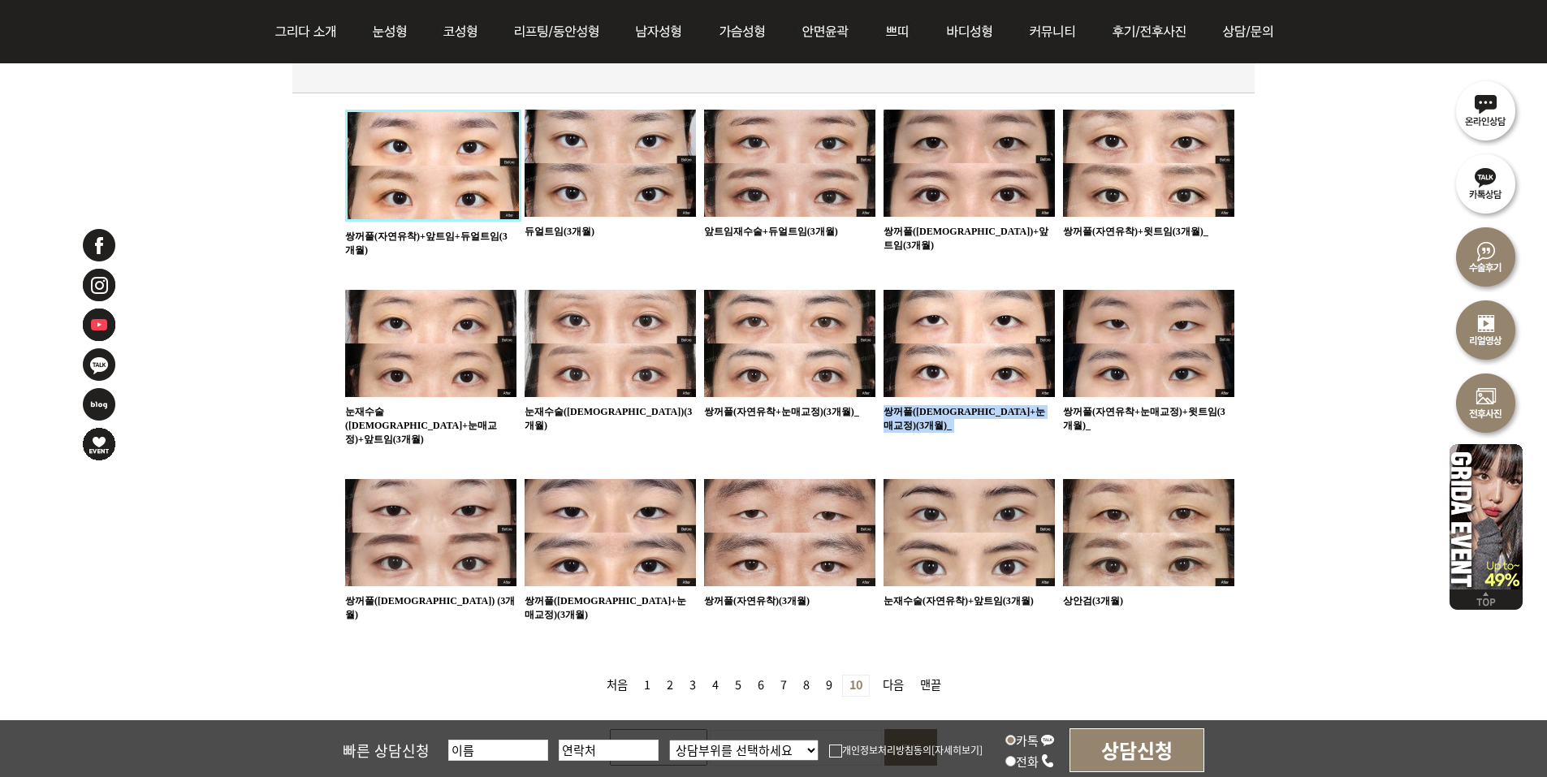
scroll to position [893, 0]
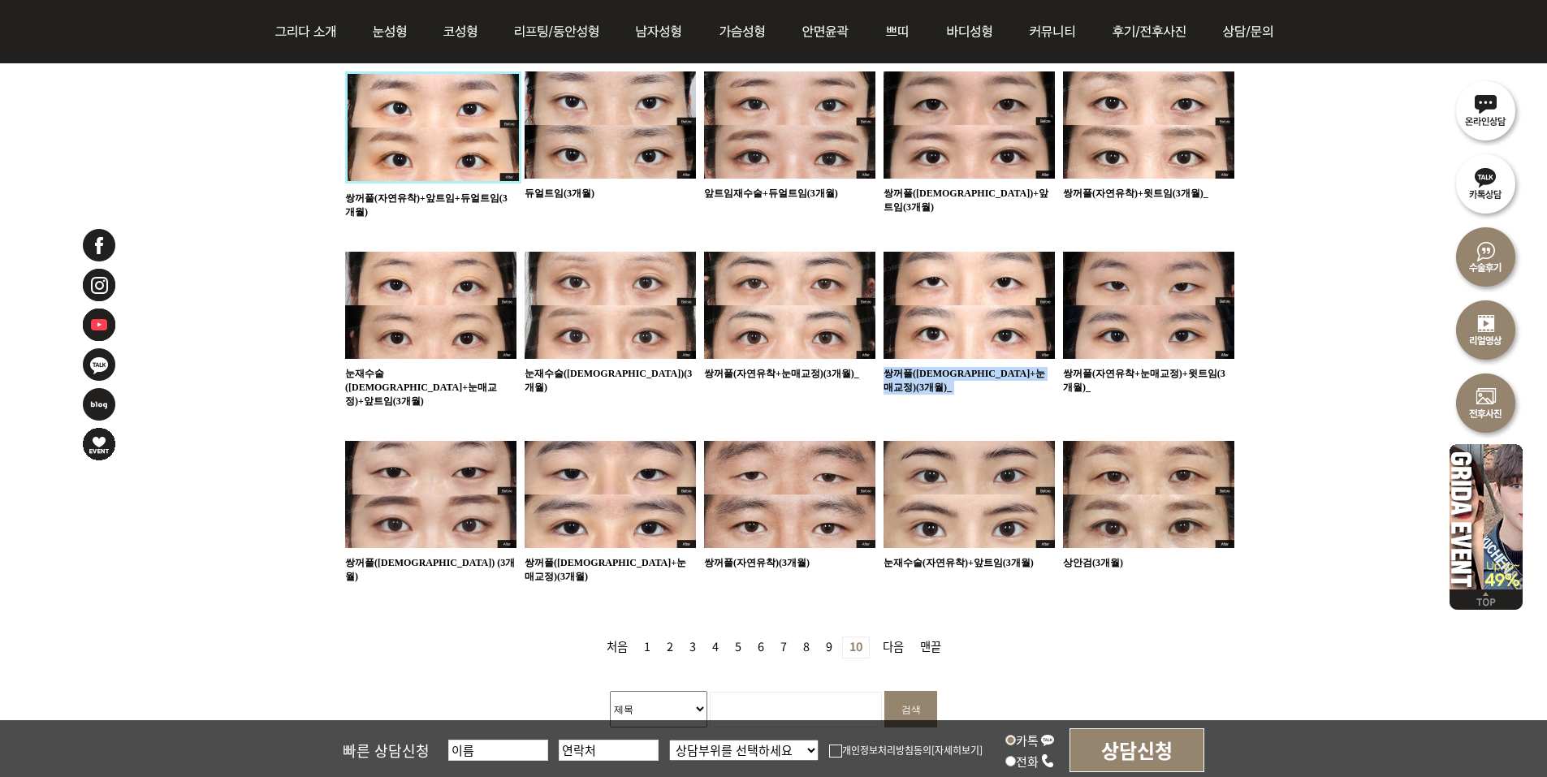
click at [914, 620] on nav "처음 1 페이지 2 페이지 3 페이지 4 페이지 5 페이지 6 페이지 7 페이지 8 페이지 9 페이지 열린 10 페이지 다음 맨끝" at bounding box center [773, 639] width 962 height 38
click at [882, 638] on link "다음" at bounding box center [893, 648] width 34 height 20
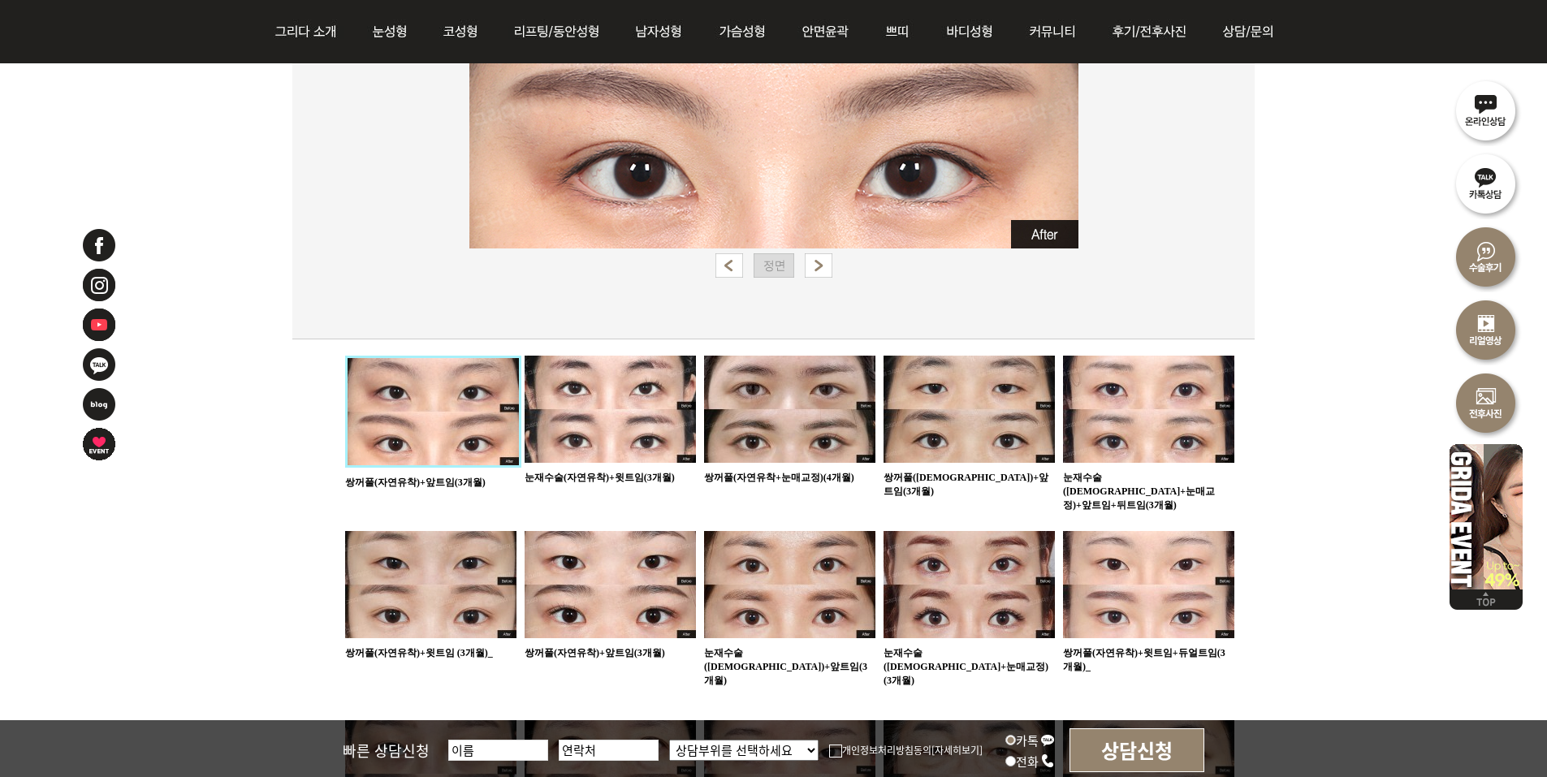
scroll to position [731, 0]
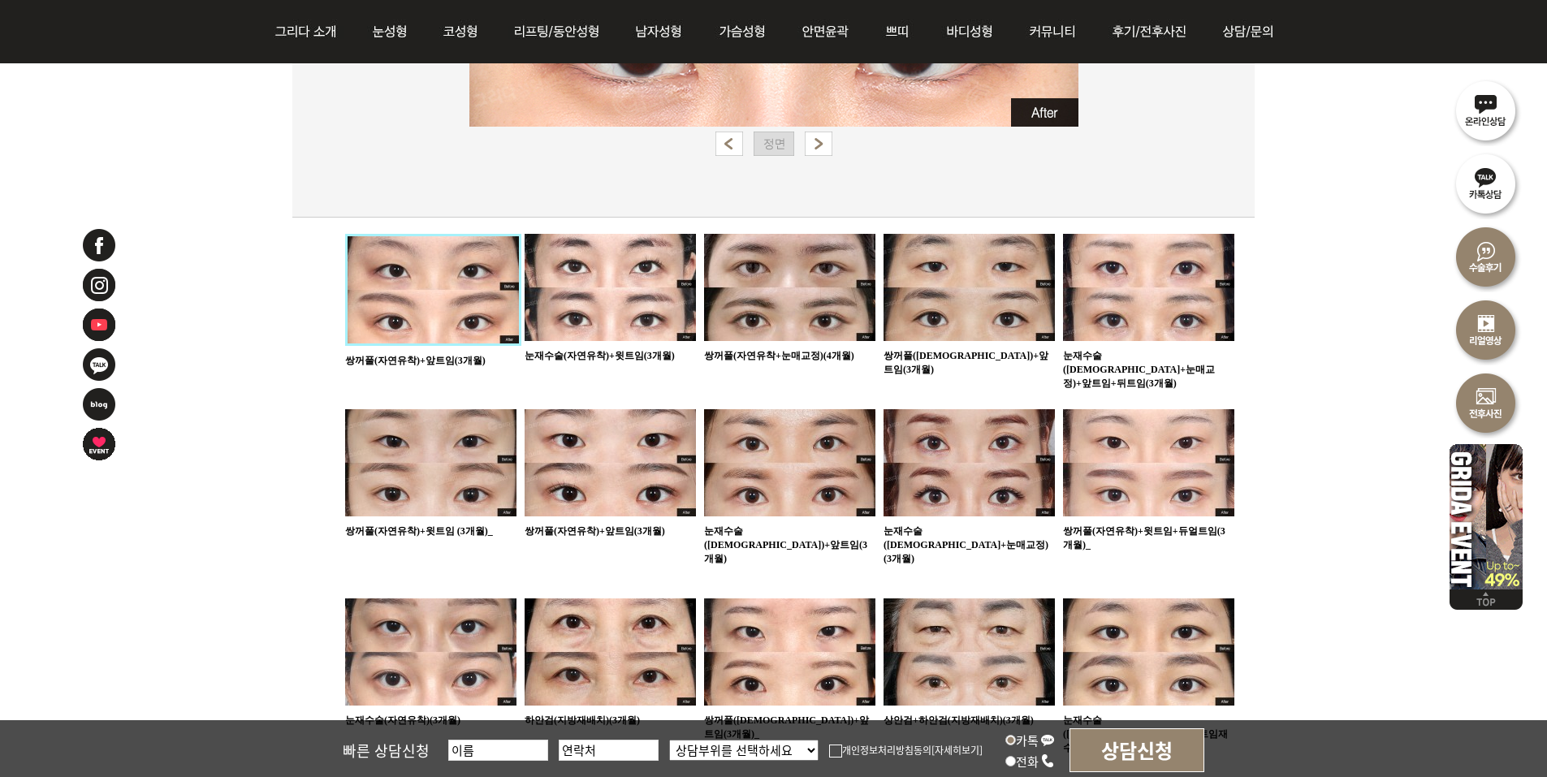
click at [1135, 540] on li "71 쌍꺼풀(자연유착)+윗트임+듀얼트임(3개월)_" at bounding box center [1148, 484] width 171 height 151
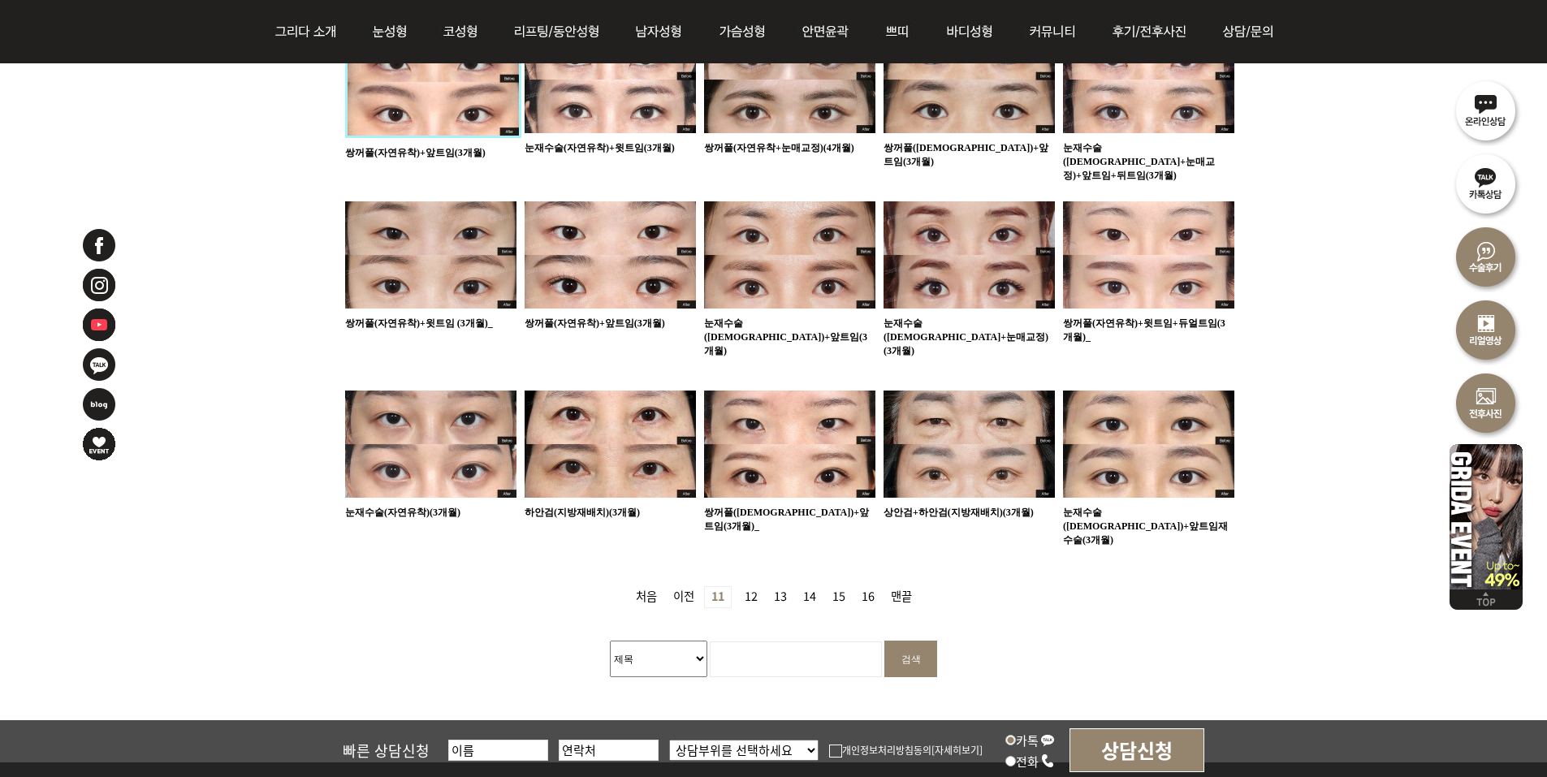
scroll to position [975, 0]
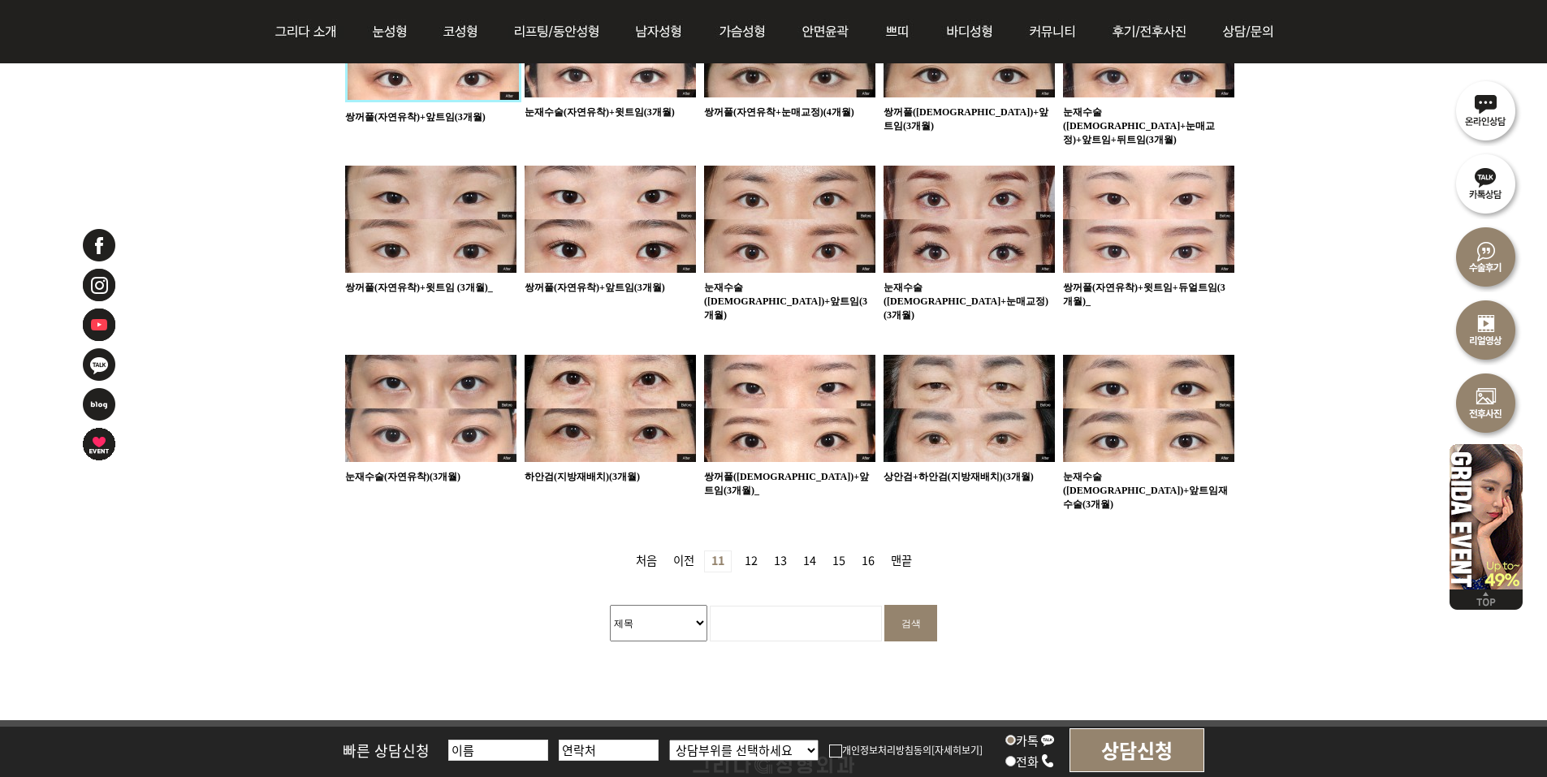
click at [747, 551] on link "12 페이지" at bounding box center [751, 561] width 26 height 20
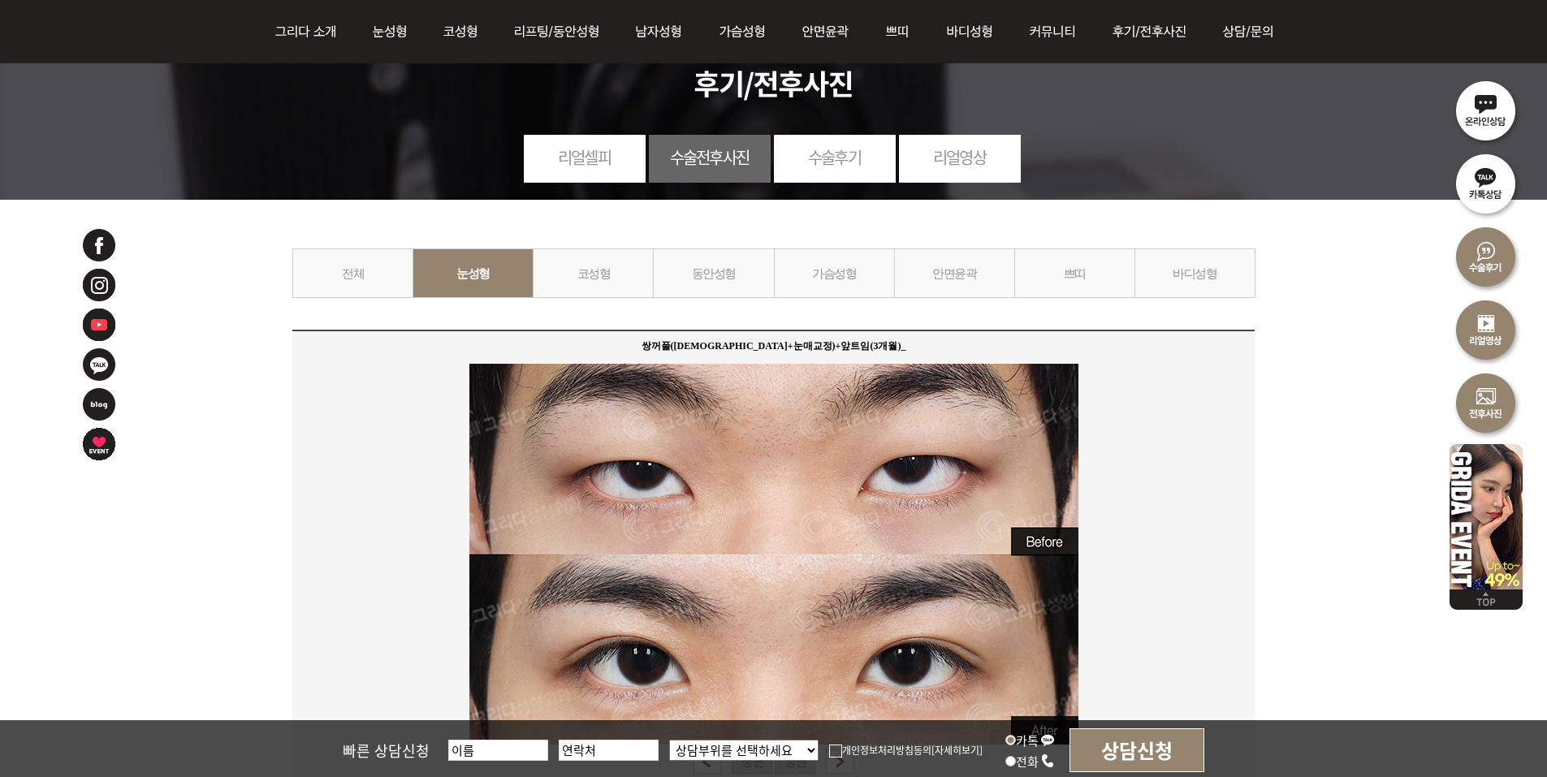
scroll to position [406, 0]
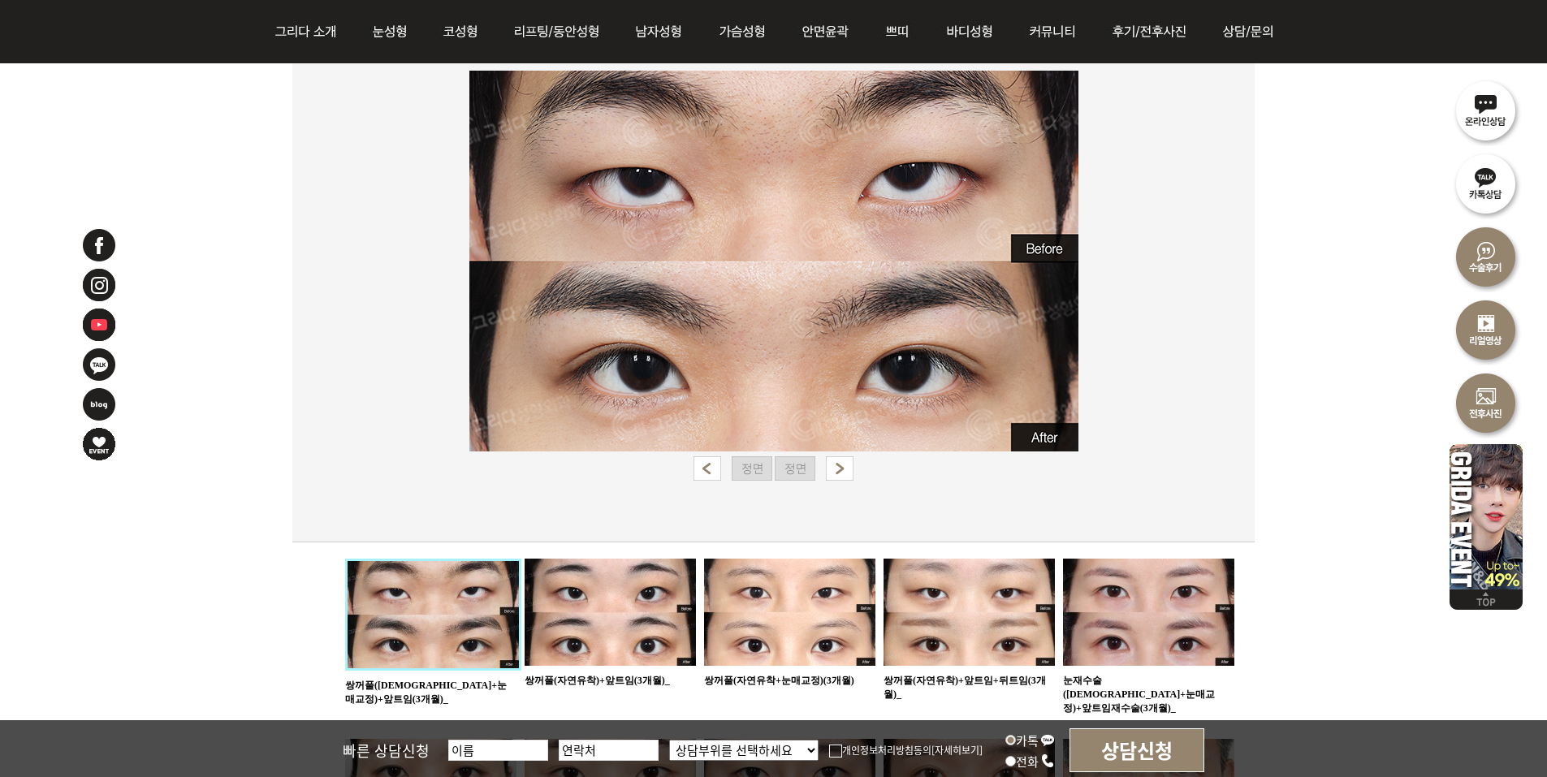
drag, startPoint x: 770, startPoint y: 504, endPoint x: 748, endPoint y: 705, distance: 202.6
click at [747, 705] on div "수술전후사진 카테고리 전체 눈성형 코성형 동안성형 가슴성형 안면윤곽 쁘띠 바디성형 쌍꺼풀(절개+눈매교정)+앞트임(3개월)_ 65 쌍꺼풀(절개+…" at bounding box center [773, 524] width 962 height 1187
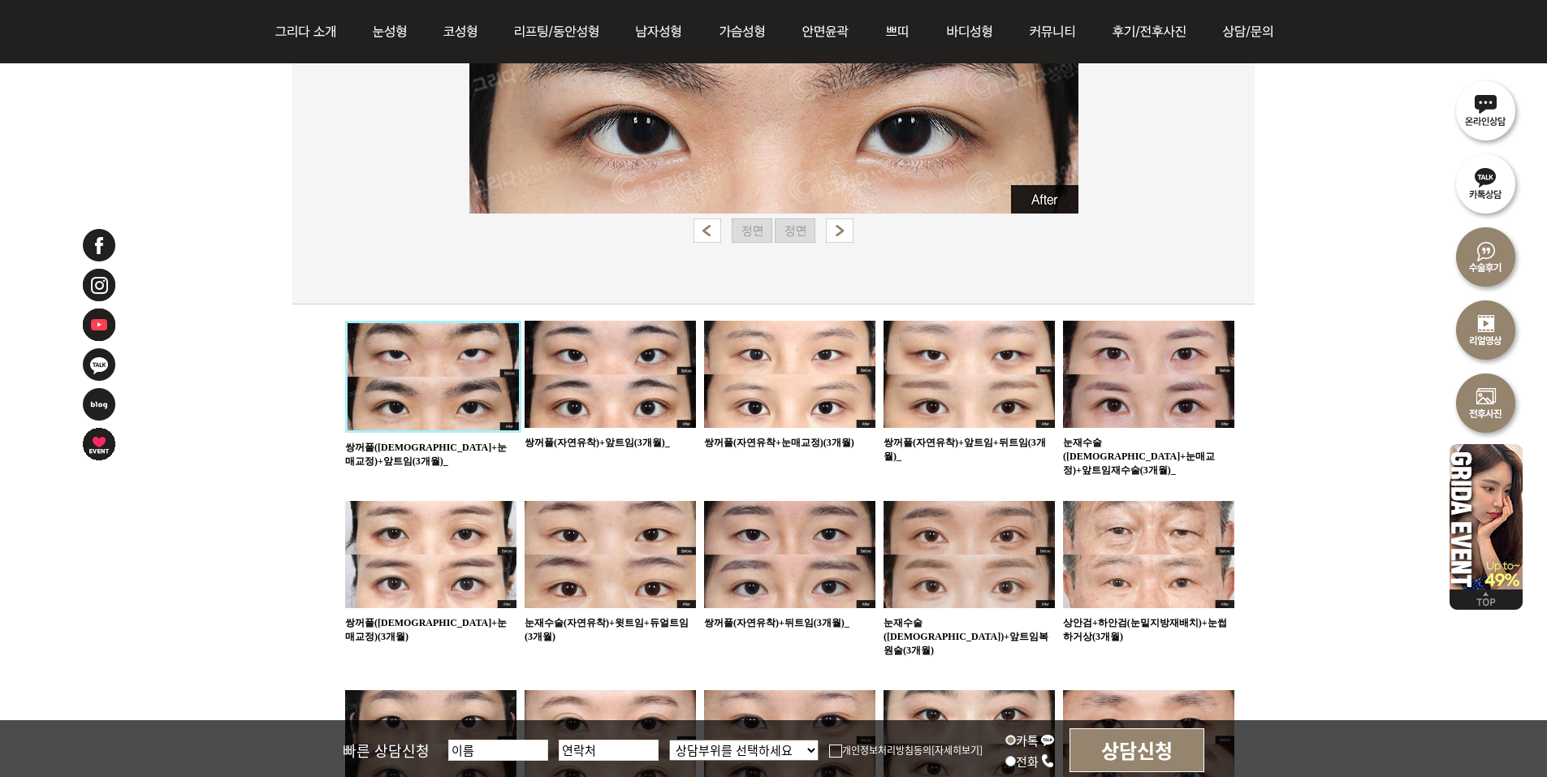
scroll to position [650, 0]
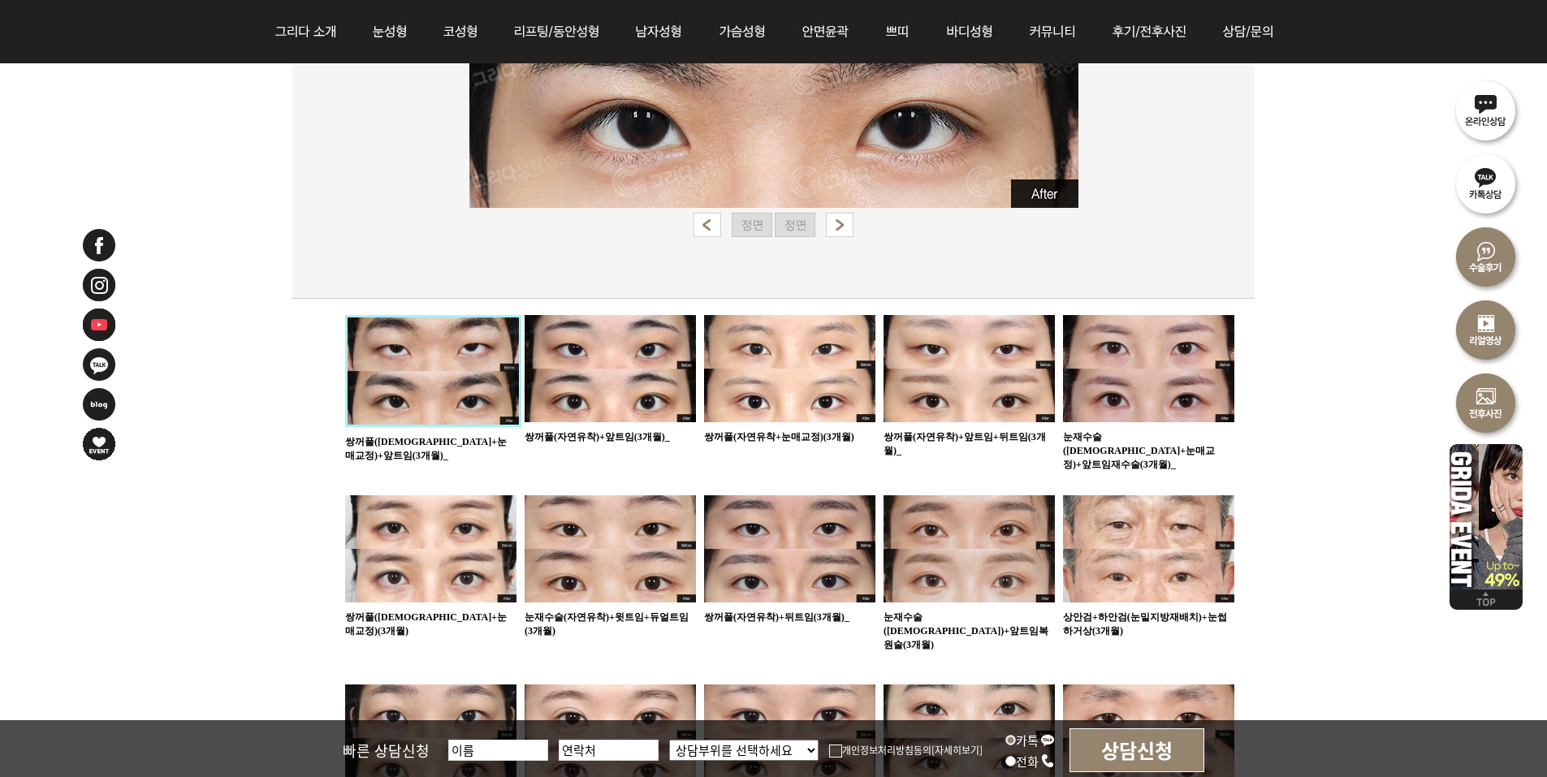
click at [784, 635] on ul "65 쌍꺼풀(절개+눈매교정)+앞트임(3개월)_ 64 쌍꺼풀(자연유착)+앞트임(3개월)_ 63" at bounding box center [789, 594] width 889 height 559
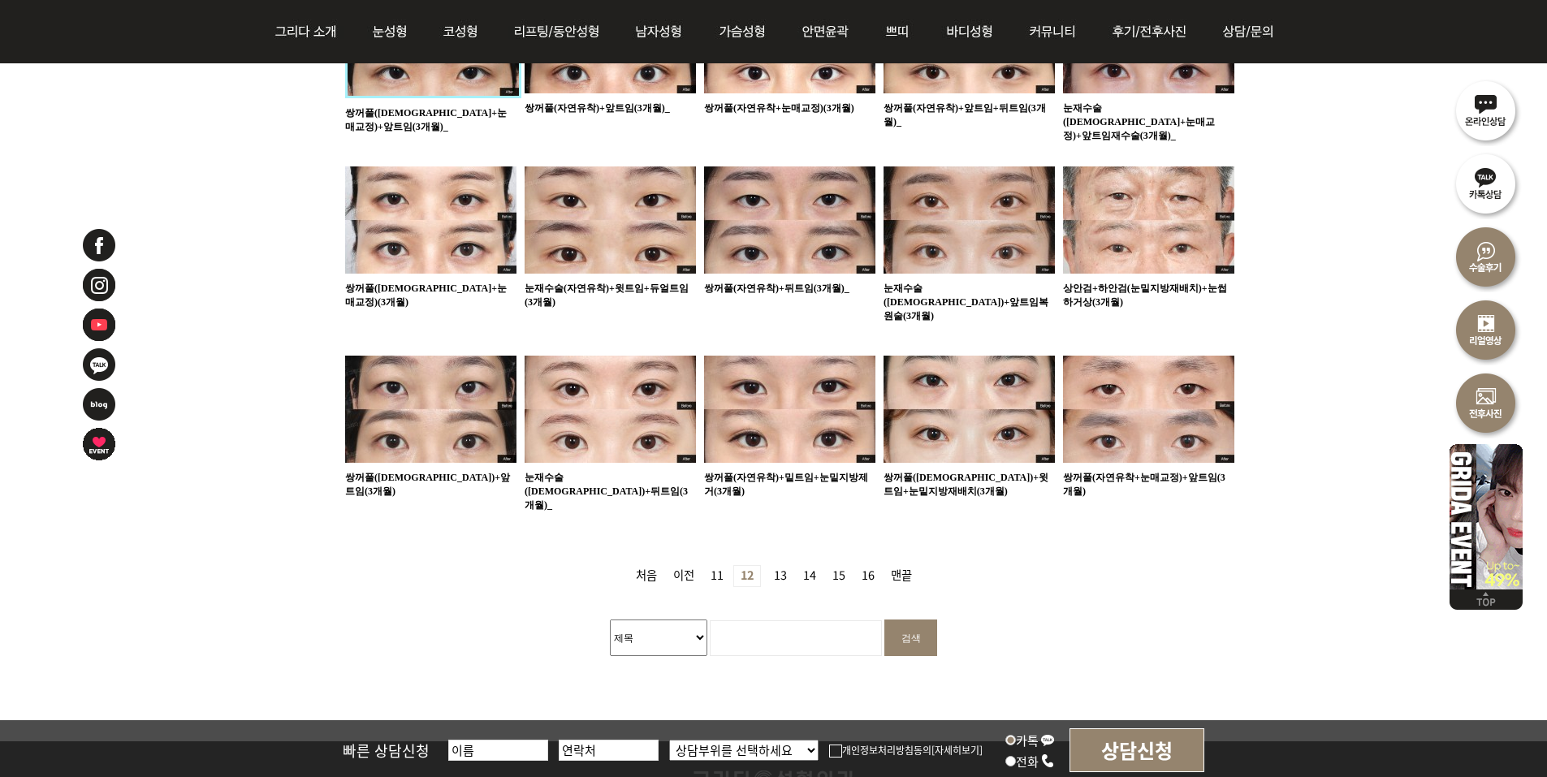
scroll to position [975, 0]
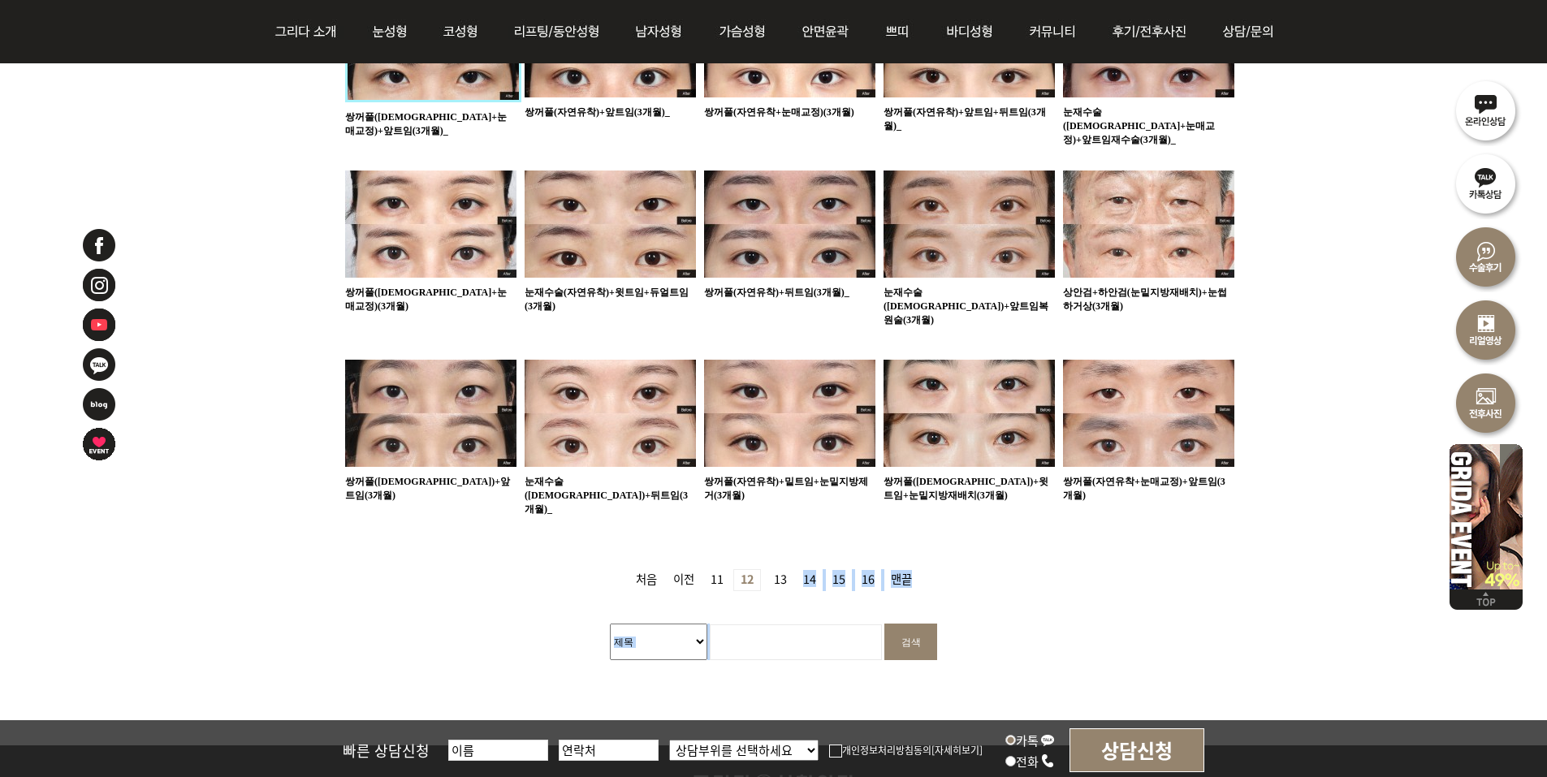
drag, startPoint x: 776, startPoint y: 560, endPoint x: 805, endPoint y: 504, distance: 62.5
click at [802, 506] on div "수술전후사진 목록 수술전후사진 카테고리 전체 눈성형 코성형 동안성형 가슴성형 안면윤곽 쁘띠 바디성형 쌍꺼풀(절개+눈매교정)+앞트임(3개월)_ …" at bounding box center [773, 1] width 962 height 1326
click at [805, 504] on ul "65 쌍꺼풀(절개+눈매교정)+앞트임(3개월)_ 64 쌍꺼풀(자연유착)+앞트임(3개월)_ 63" at bounding box center [789, 269] width 889 height 559
click at [783, 570] on link "13 페이지" at bounding box center [780, 580] width 26 height 20
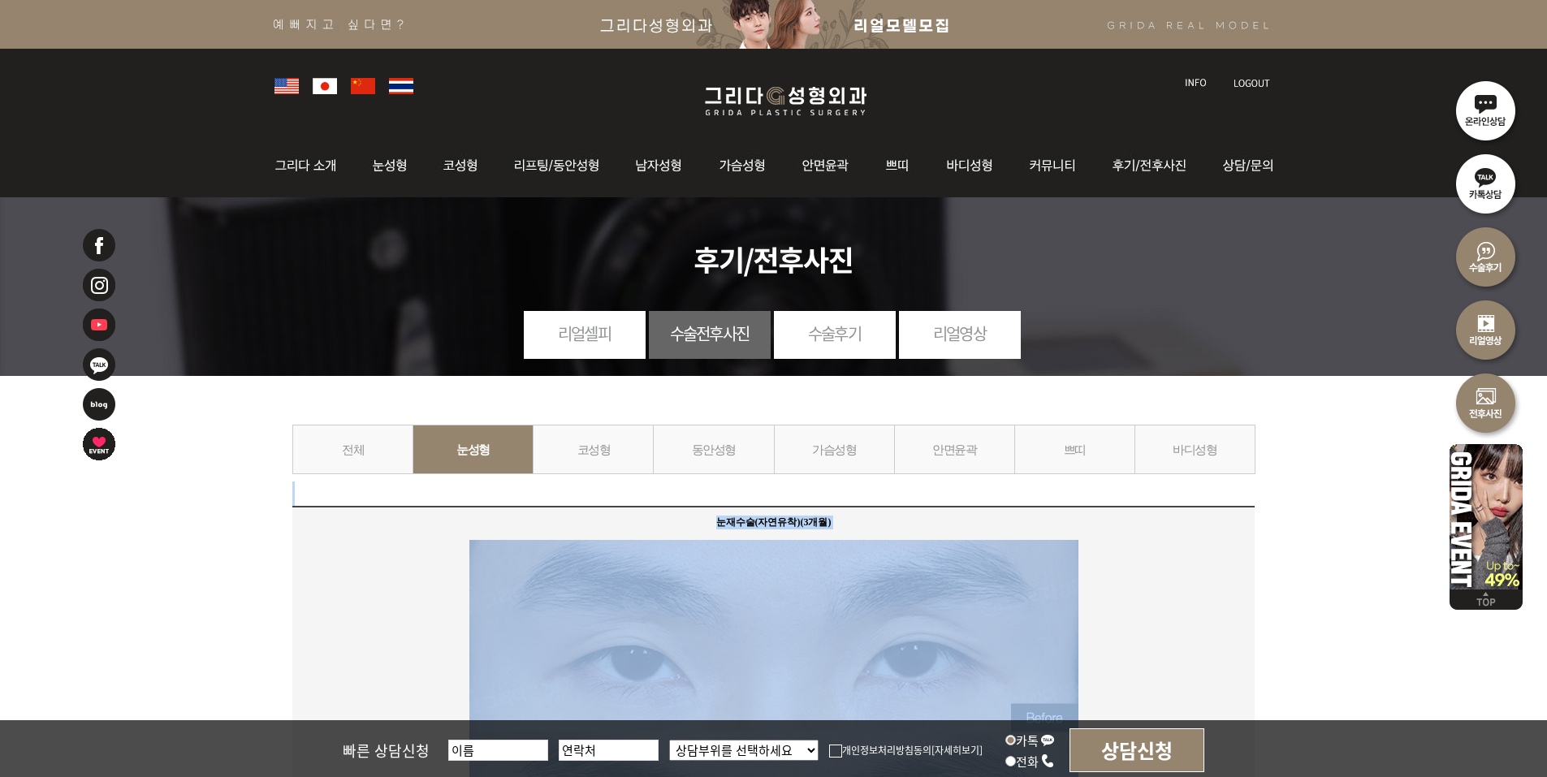
drag, startPoint x: 825, startPoint y: 491, endPoint x: 1169, endPoint y: 607, distance: 362.4
click at [1170, 604] on div "눈재수술(자연유착)(3개월)" at bounding box center [773, 759] width 962 height 506
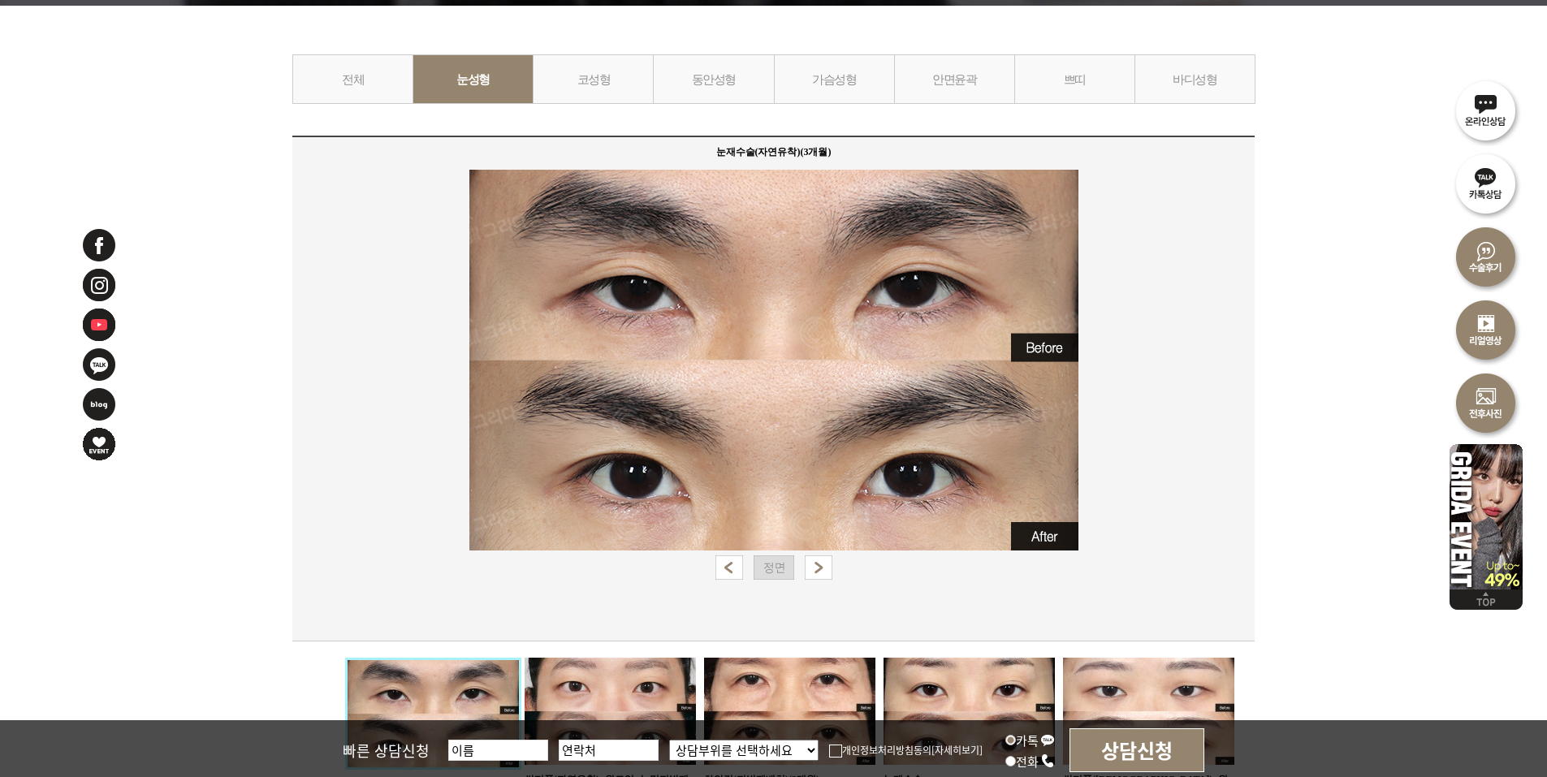
scroll to position [569, 0]
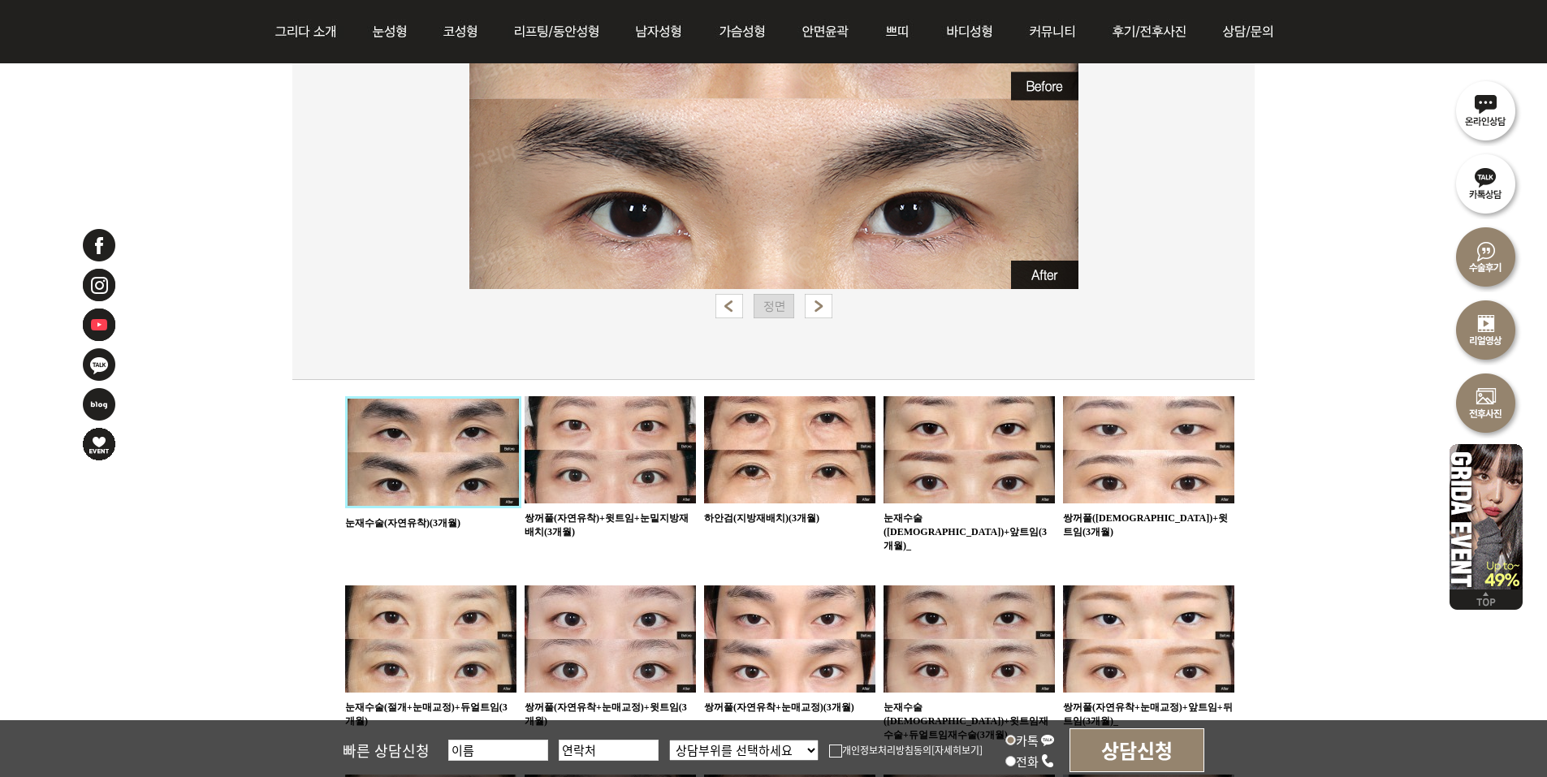
click at [724, 540] on ul "50 눈재수술(자연유착)(3개월) 49 쌍꺼풀(자연유착)+윗트임+눈밑지방재배치(3개월) 48" at bounding box center [789, 673] width 889 height 554
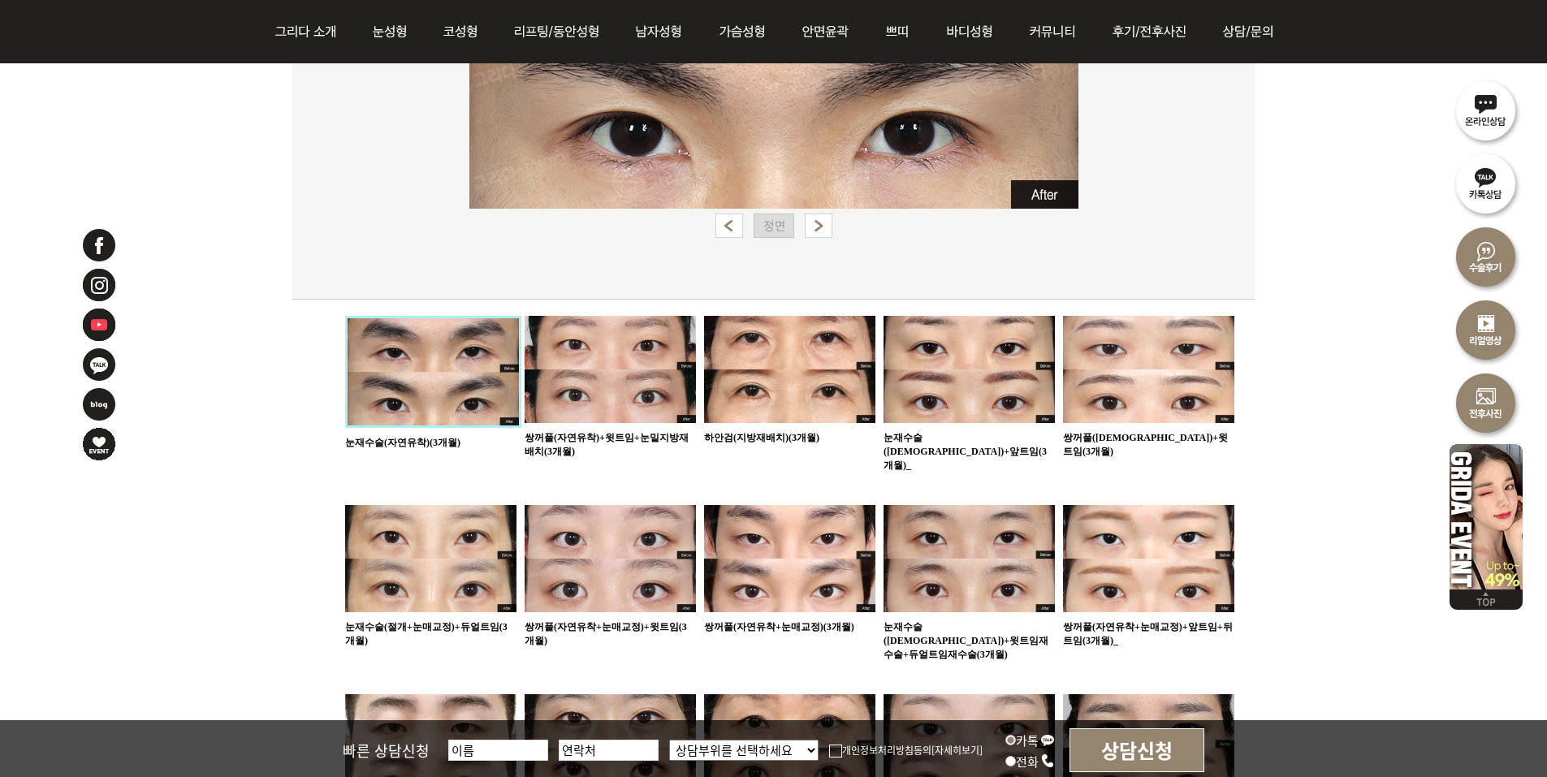
scroll to position [650, 0]
click at [701, 552] on ul "50 눈재수술(자연유착)(3개월) 49 쌍꺼풀(자연유착)+윗트임+눈밑지방재배치(3개월) 48" at bounding box center [789, 592] width 889 height 554
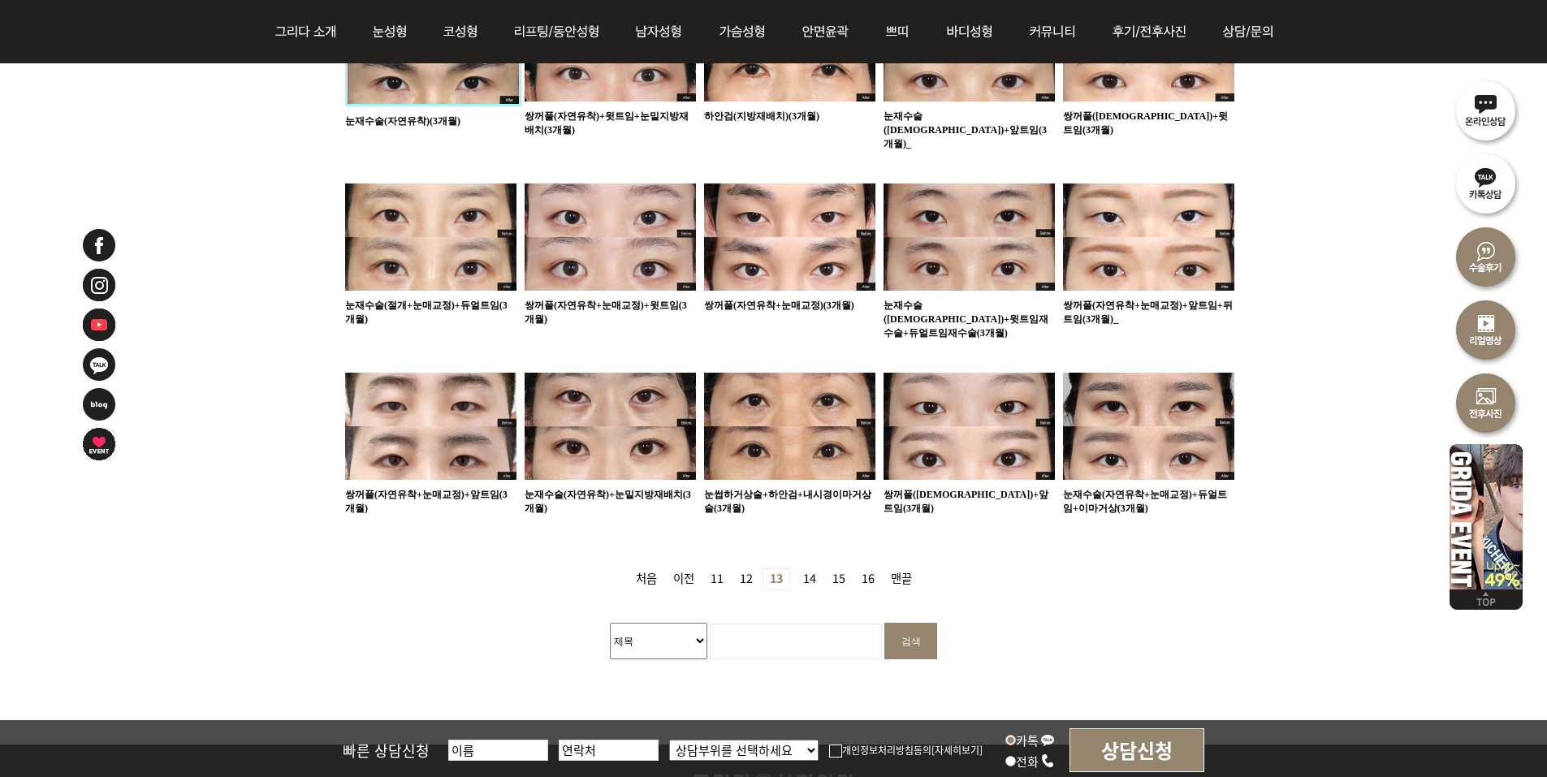
scroll to position [975, 0]
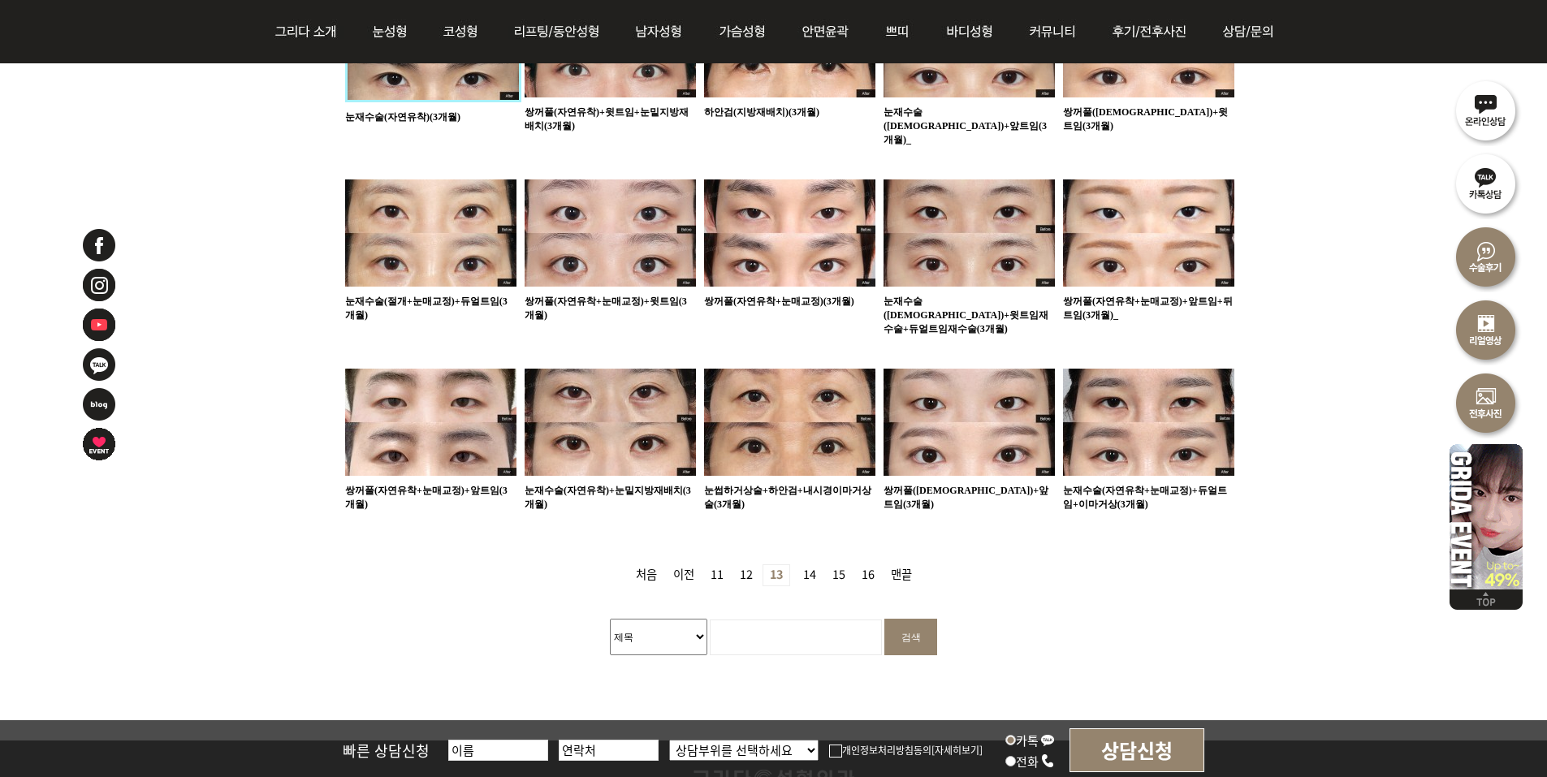
click at [871, 565] on link "16 페이지" at bounding box center [868, 575] width 26 height 20
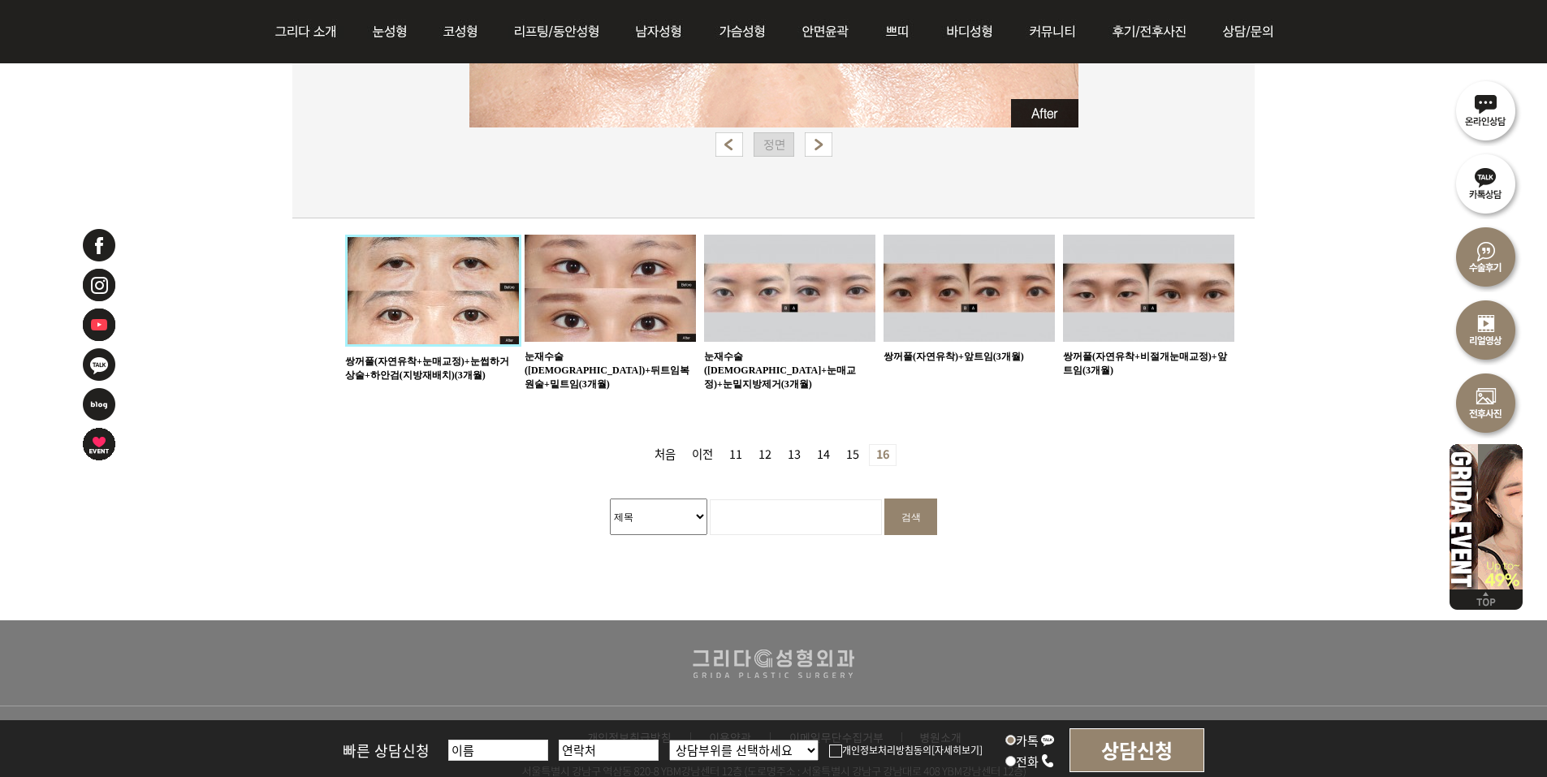
scroll to position [731, 0]
click at [851, 444] on link "15 페이지" at bounding box center [853, 454] width 26 height 20
